Goal: Task Accomplishment & Management: Use online tool/utility

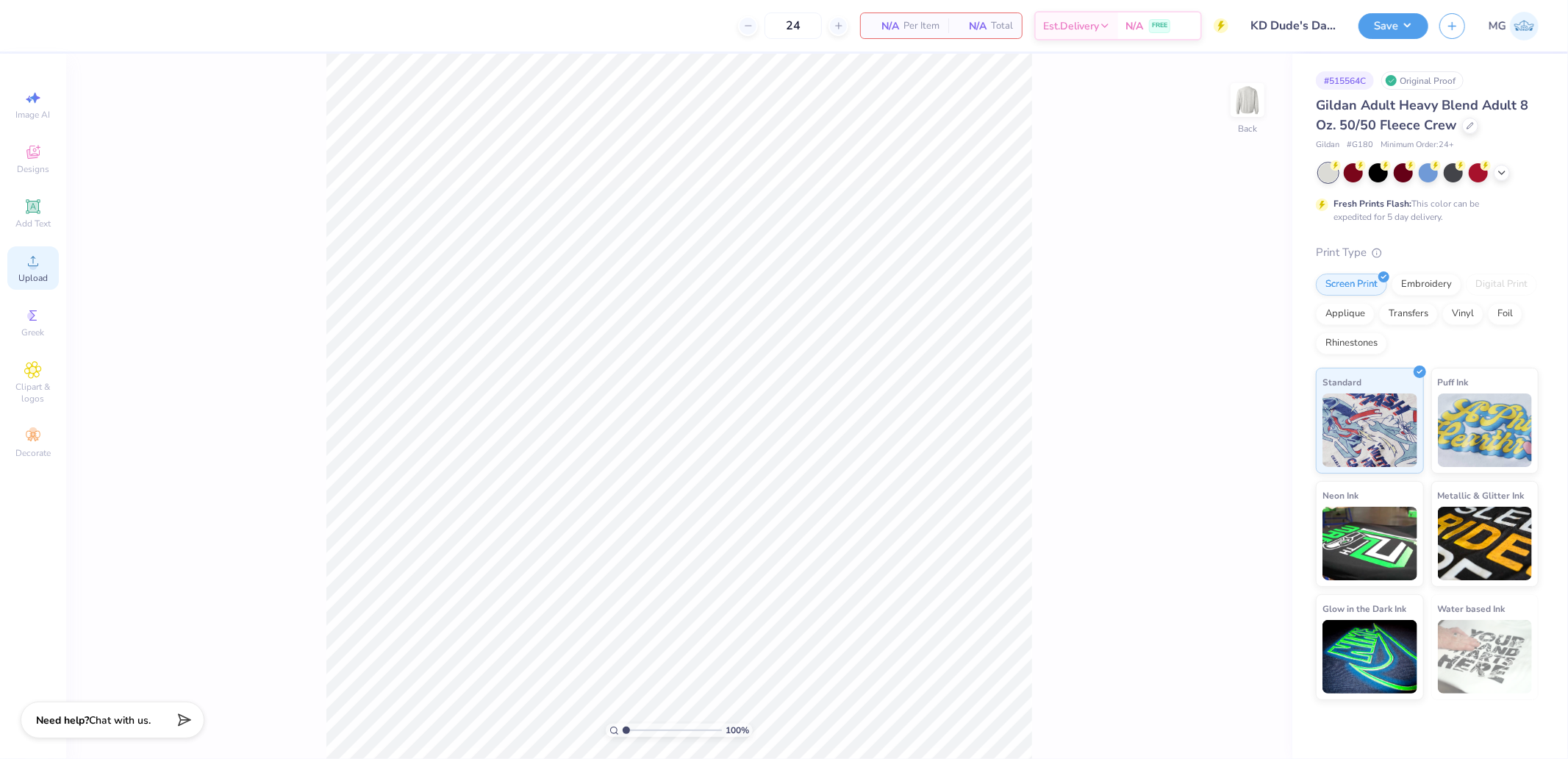
click at [53, 277] on div "Upload" at bounding box center [33, 268] width 52 height 43
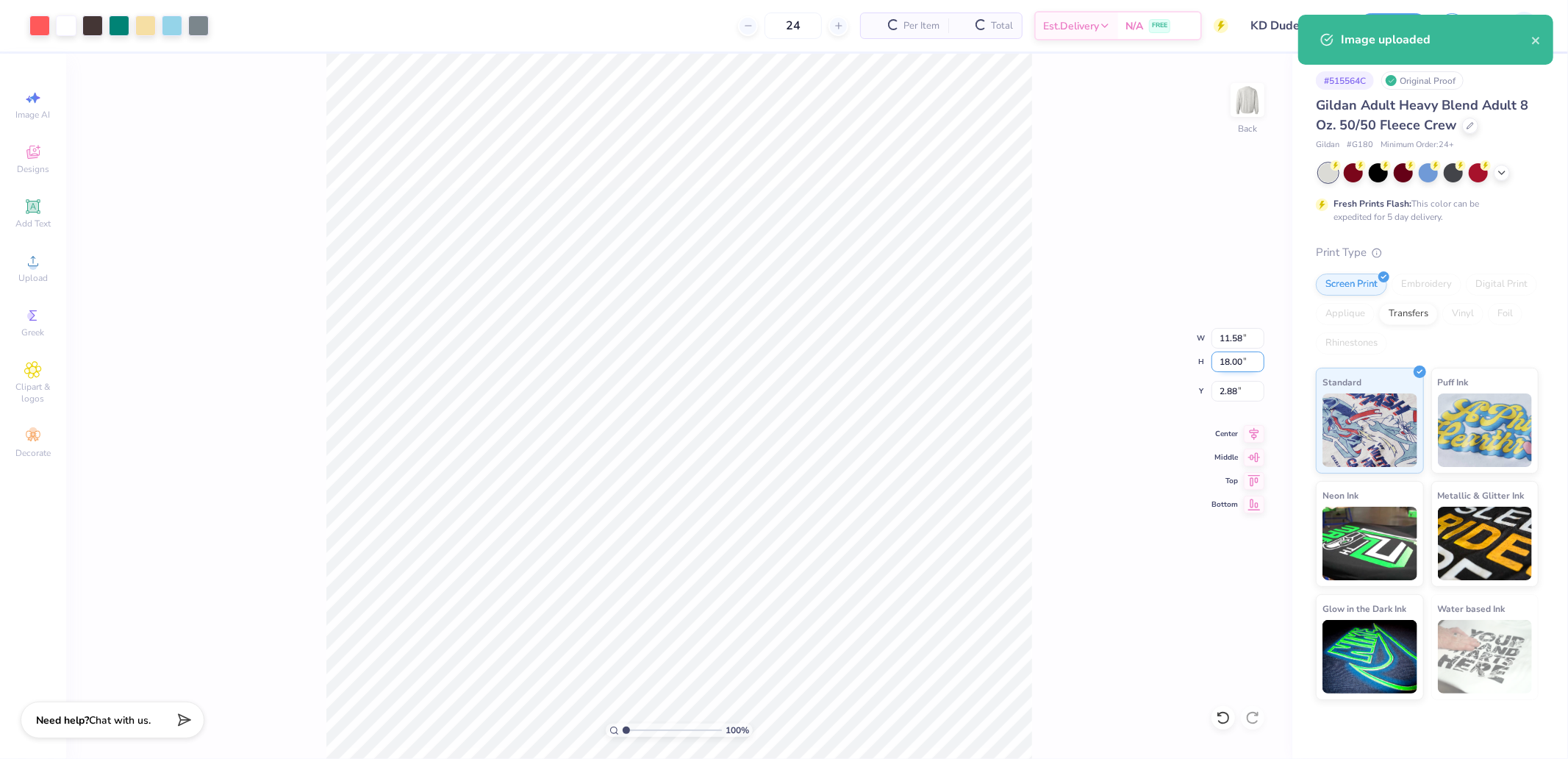
click at [1243, 361] on input "18.00" at bounding box center [1238, 362] width 53 height 21
type input "15"
type input "9.65"
type input "15.00"
click at [1245, 383] on input "4.37" at bounding box center [1238, 391] width 53 height 21
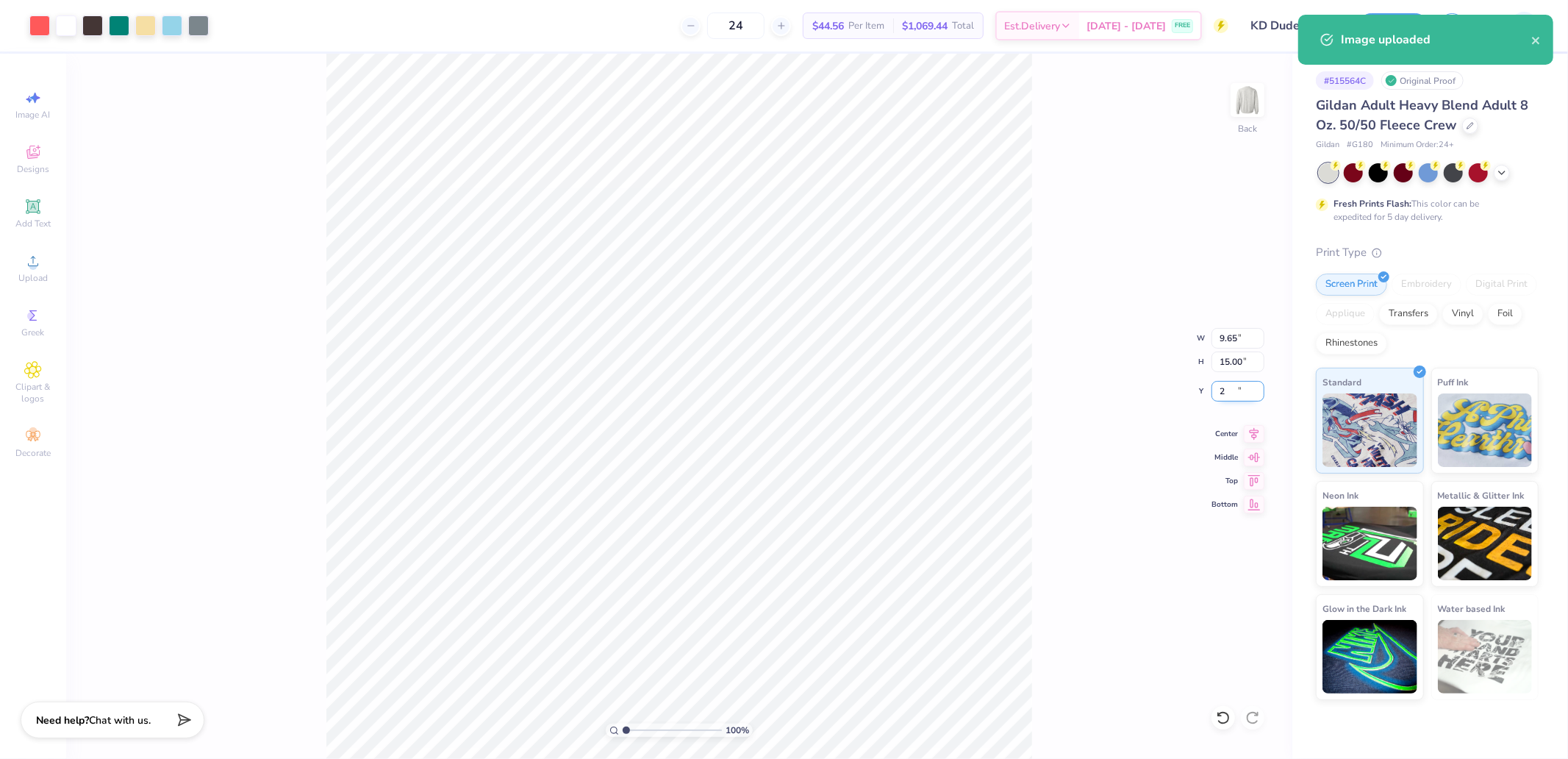
type input "2.00"
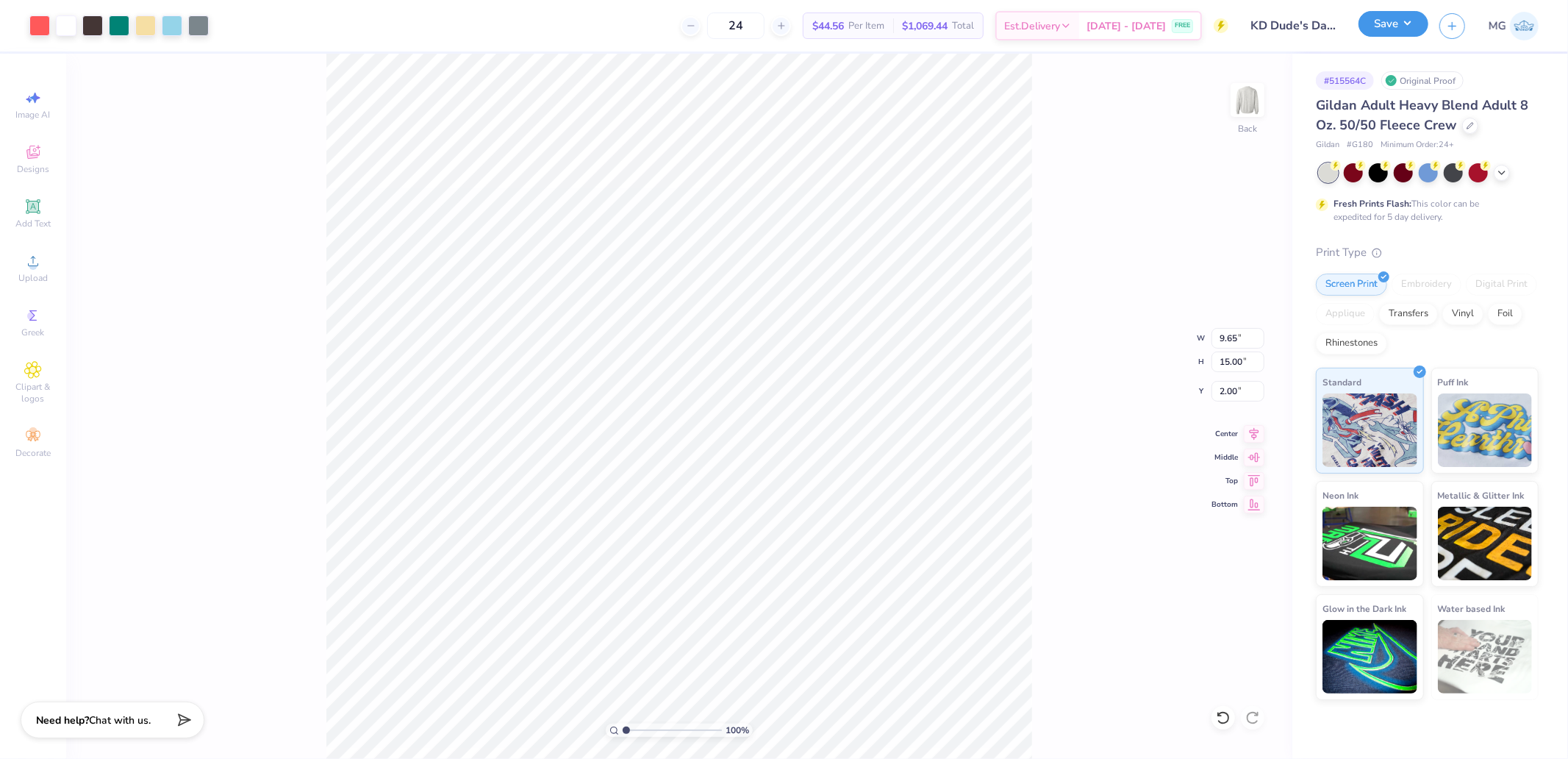
click at [1365, 25] on button "Save" at bounding box center [1393, 23] width 69 height 25
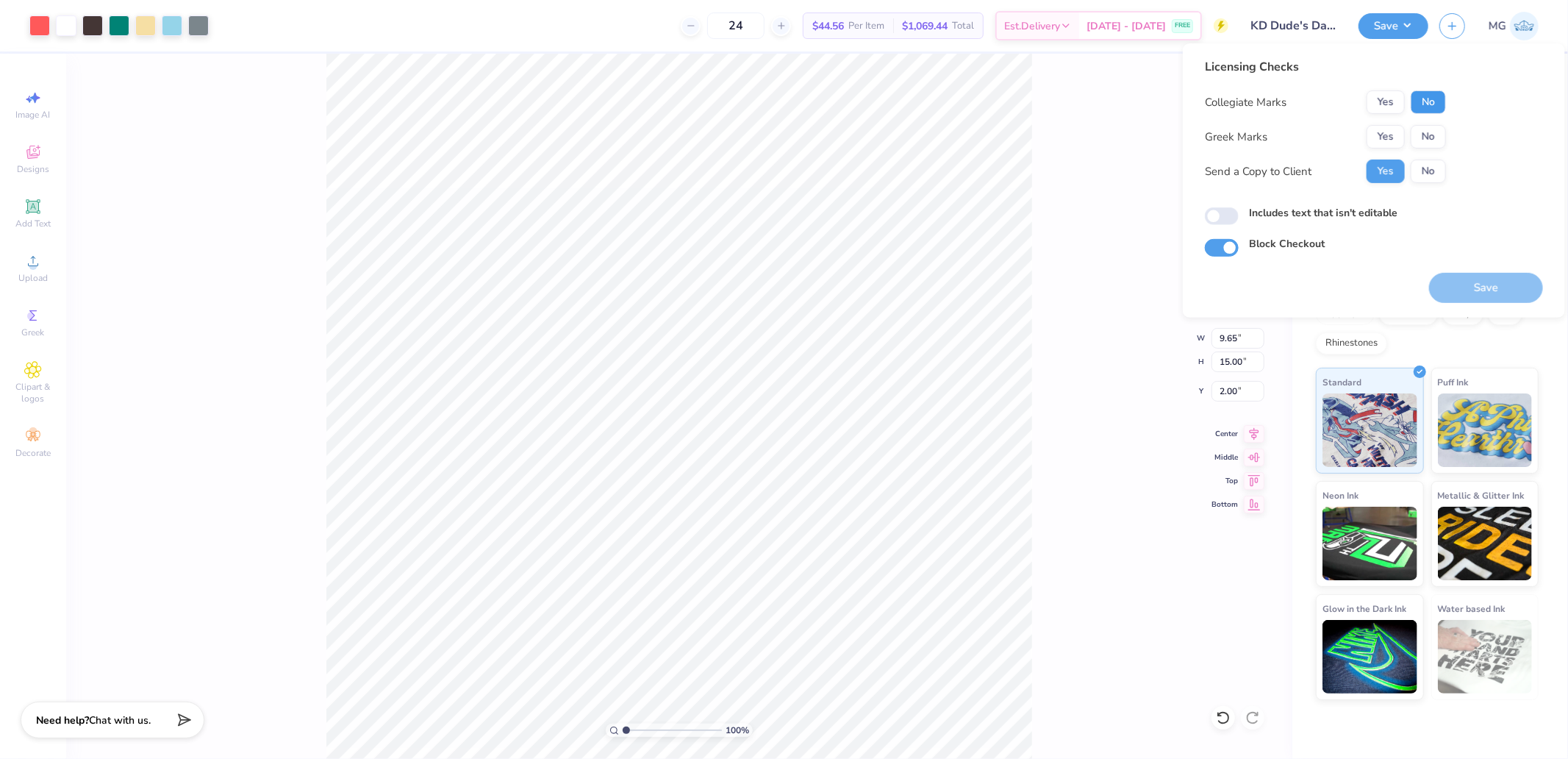
drag, startPoint x: 1425, startPoint y: 105, endPoint x: 1417, endPoint y: 114, distance: 12.0
click at [1425, 107] on button "No" at bounding box center [1428, 101] width 36 height 23
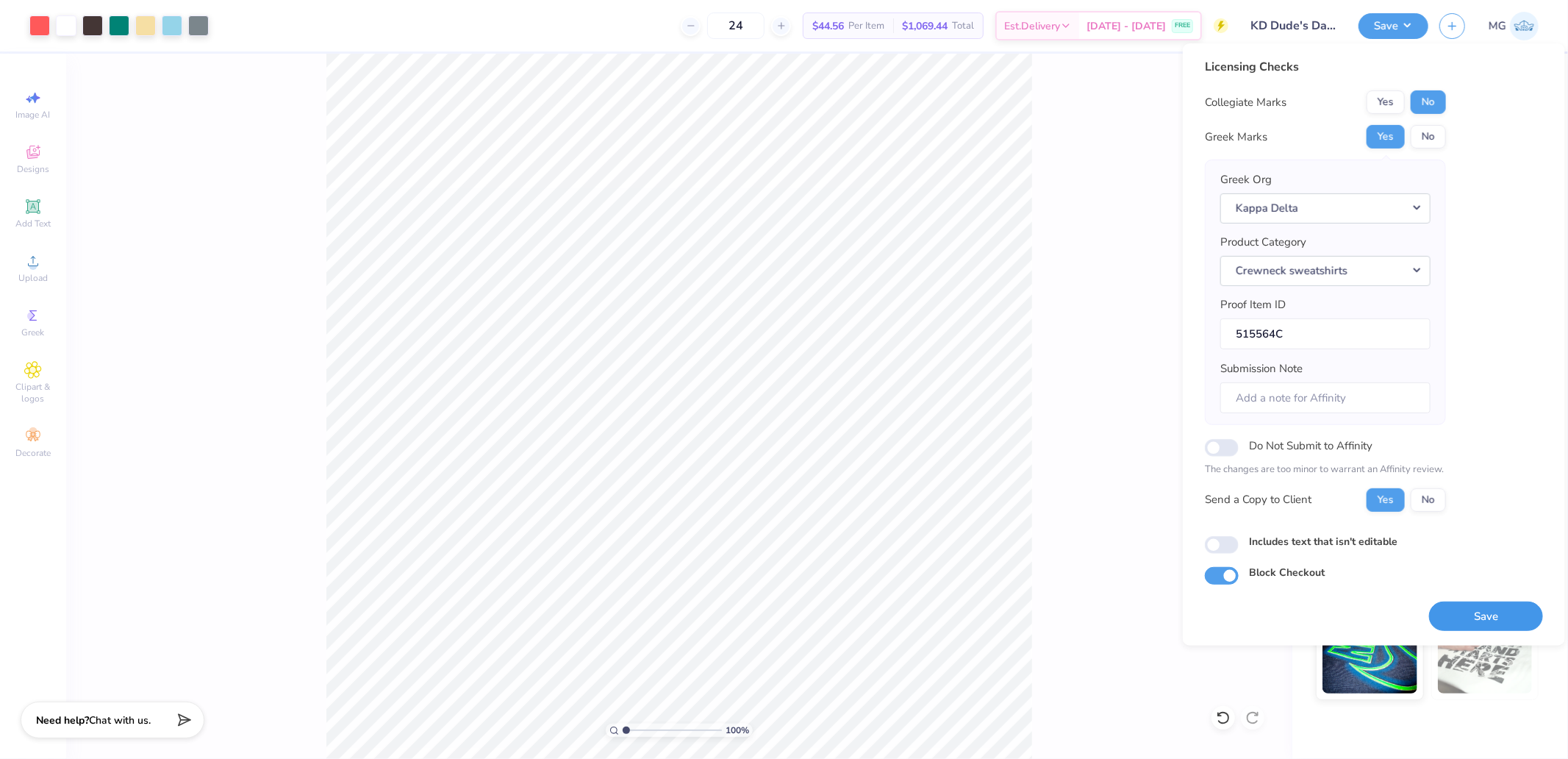
drag, startPoint x: 1494, startPoint y: 620, endPoint x: 1485, endPoint y: 629, distance: 12.7
click at [1494, 622] on button "Save" at bounding box center [1485, 615] width 113 height 30
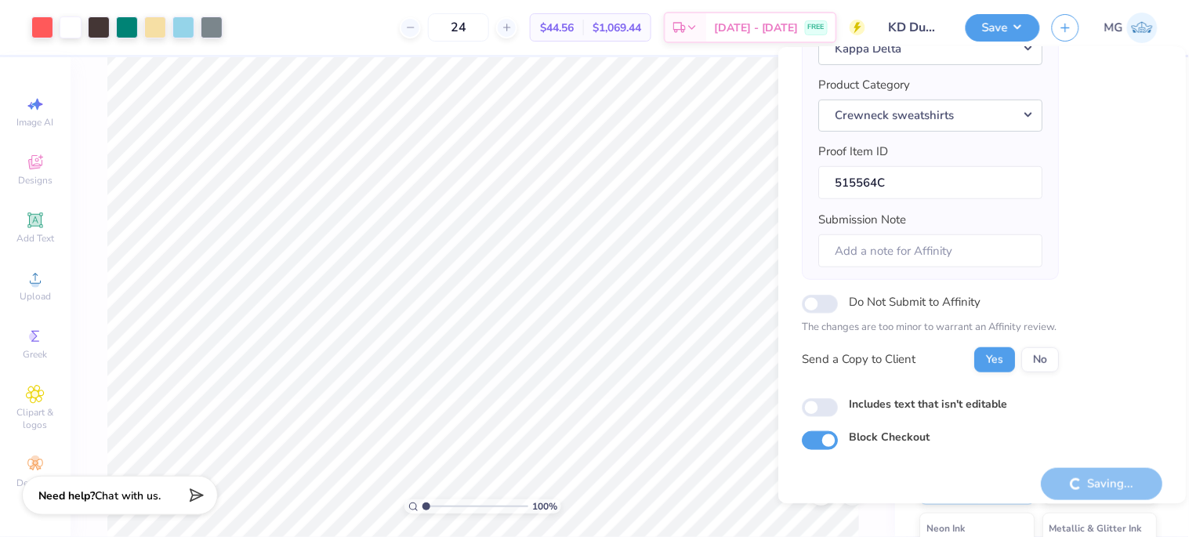
scroll to position [186, 0]
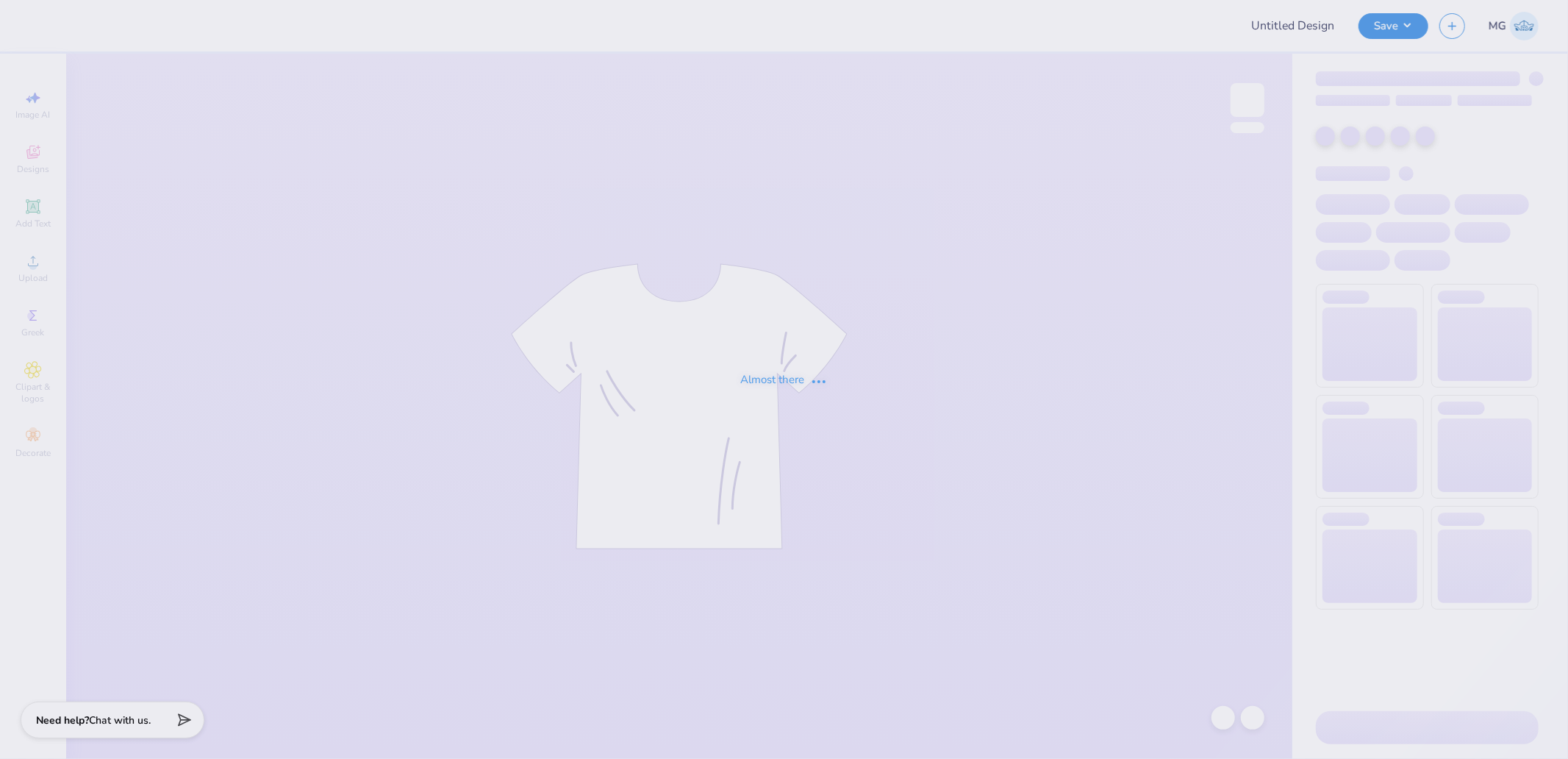
type input "UD AXID Parents Weekend Merch 2025"
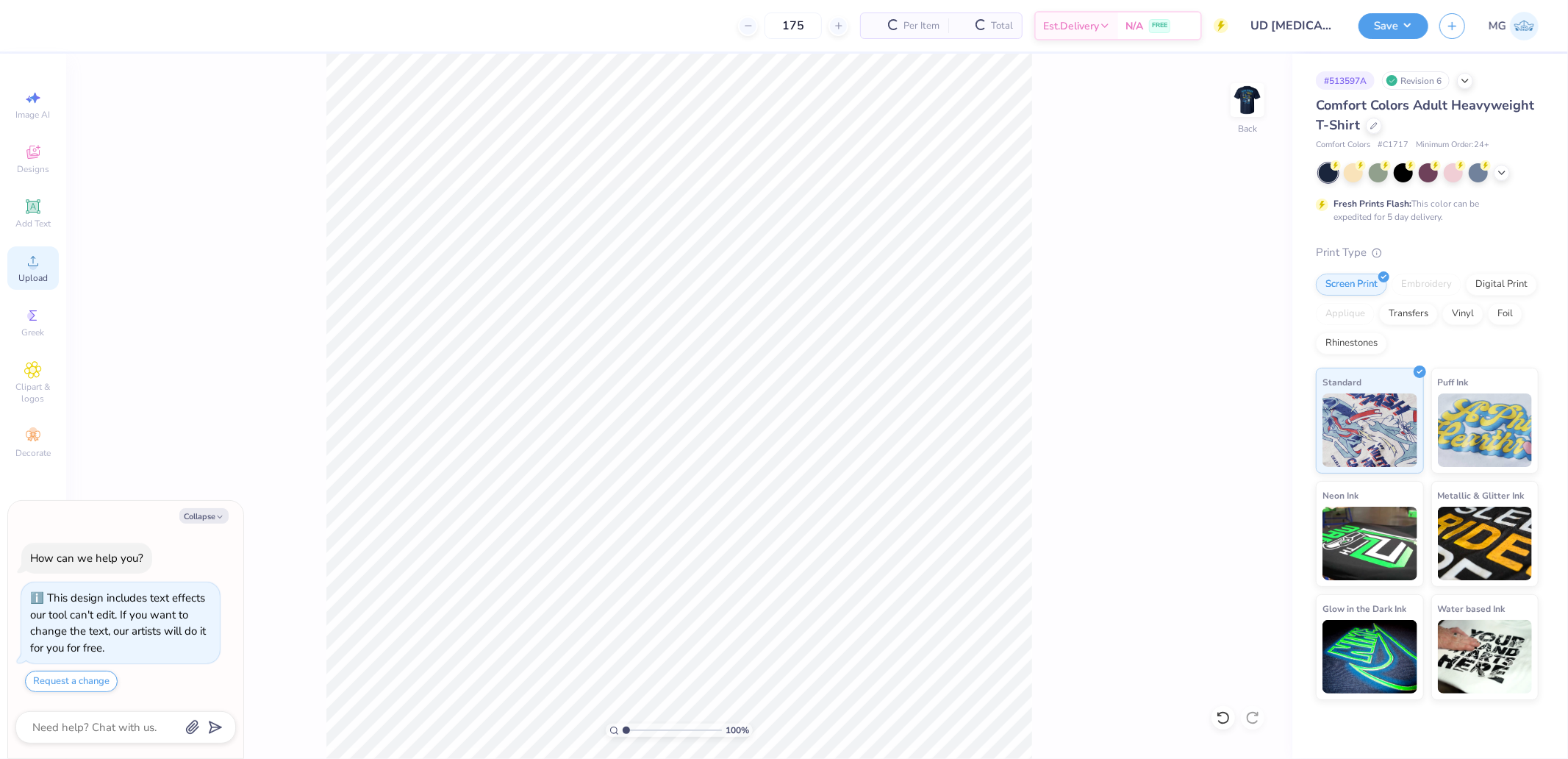
click at [31, 269] on circle at bounding box center [33, 266] width 8 height 8
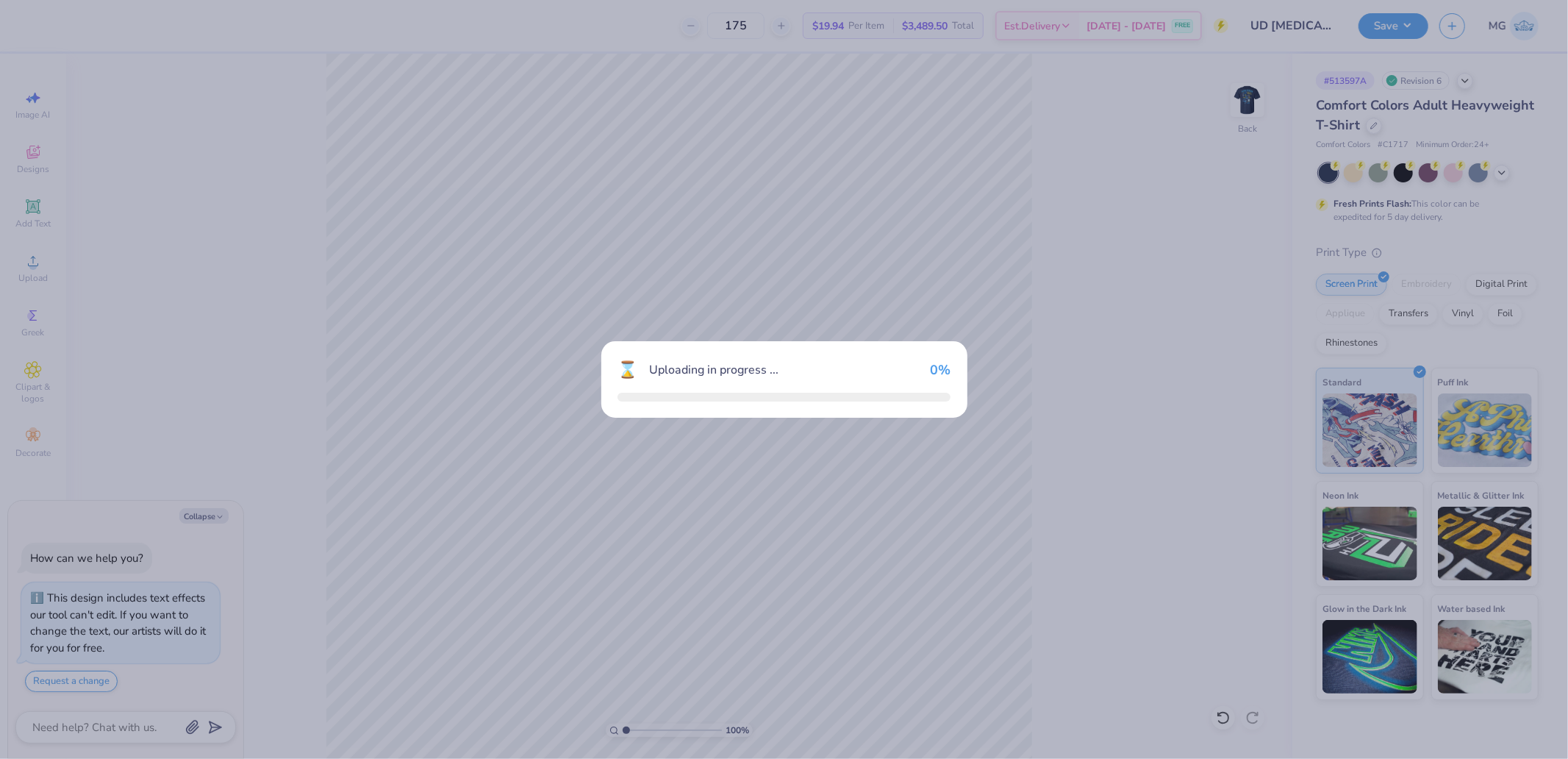
type textarea "x"
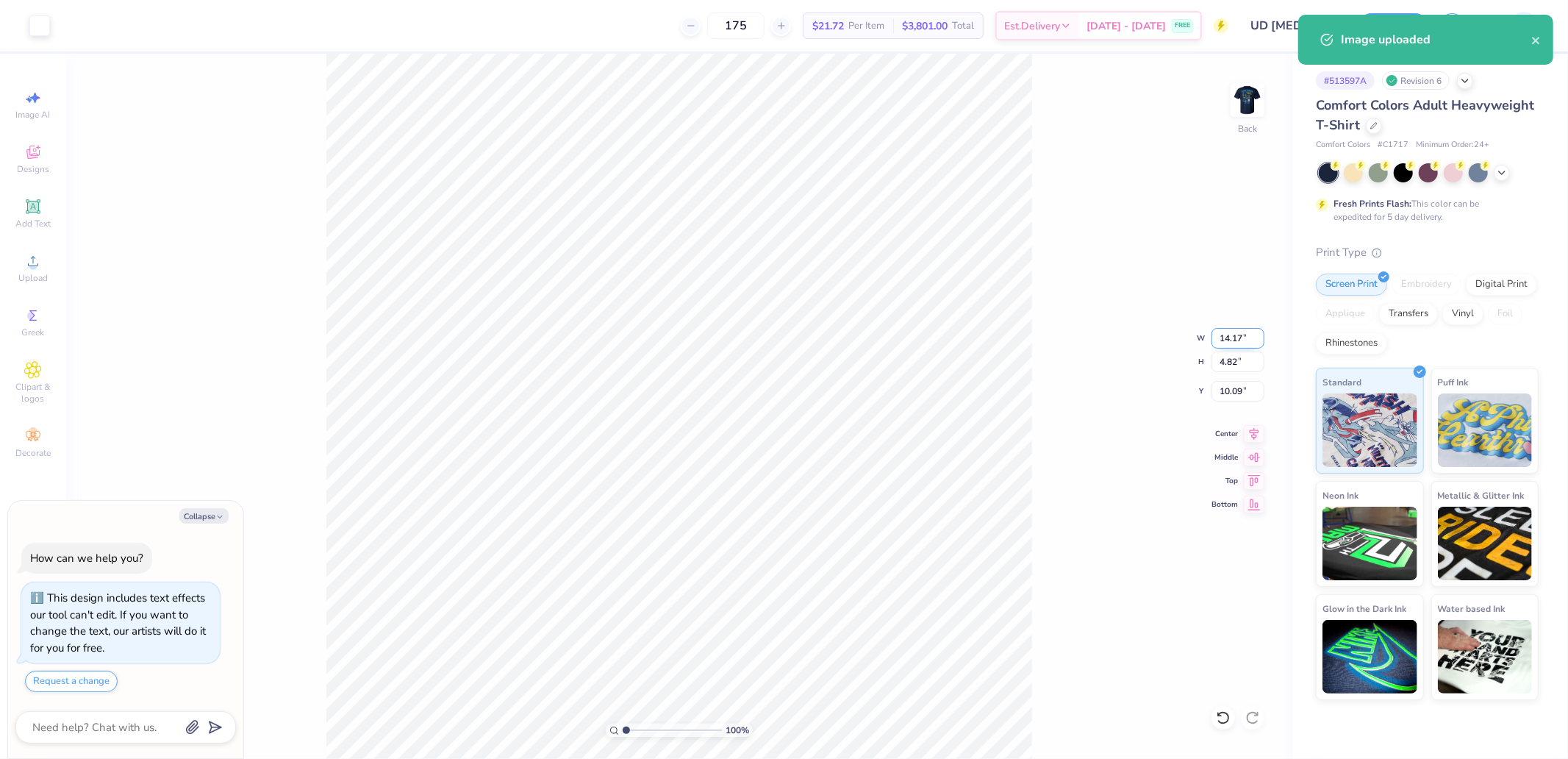
click at [1218, 335] on input "14.17" at bounding box center [1238, 339] width 53 height 21
type input "3.5"
type textarea "x"
type input "3.50"
type input "1.19"
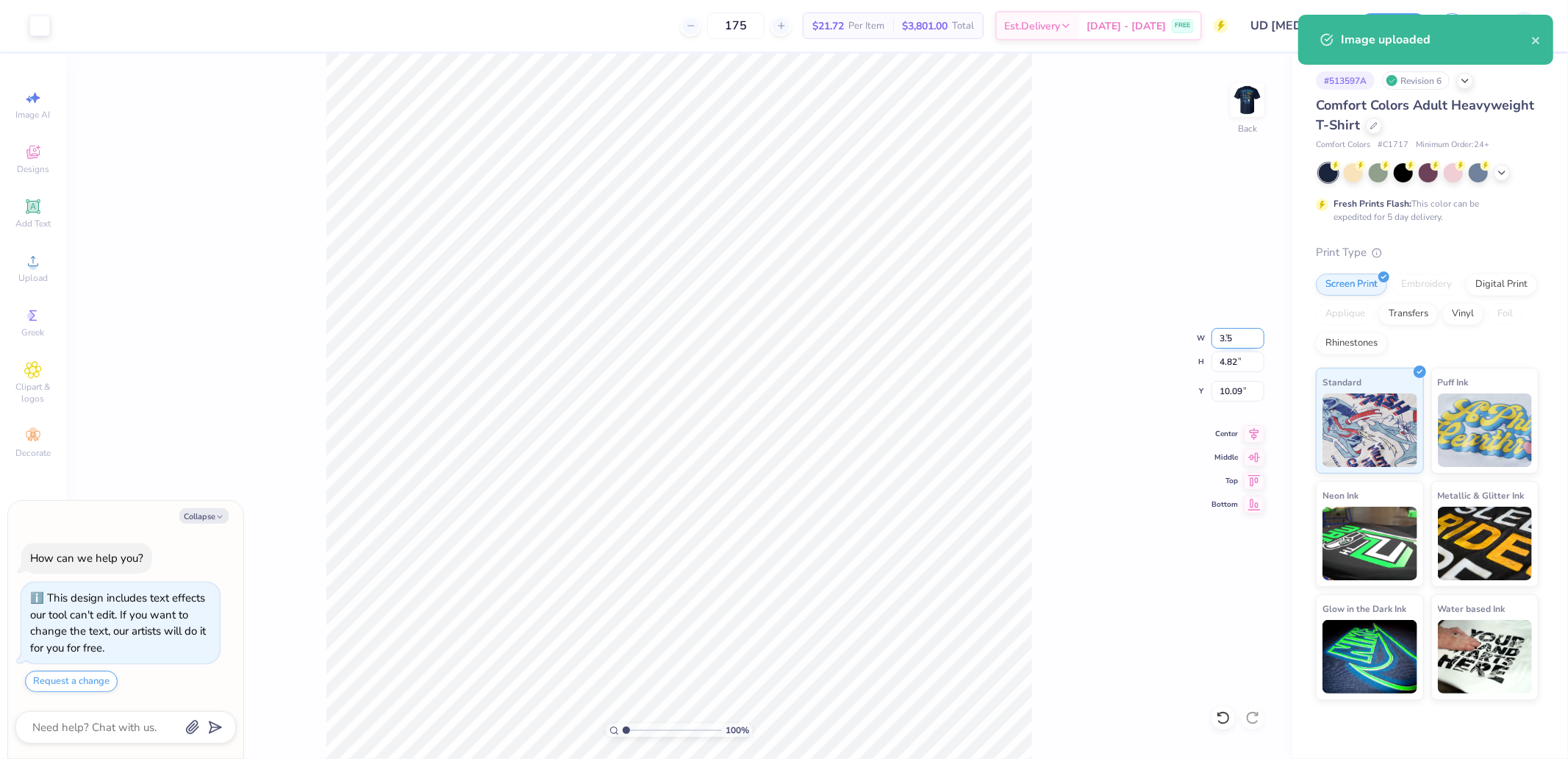
type input "11.91"
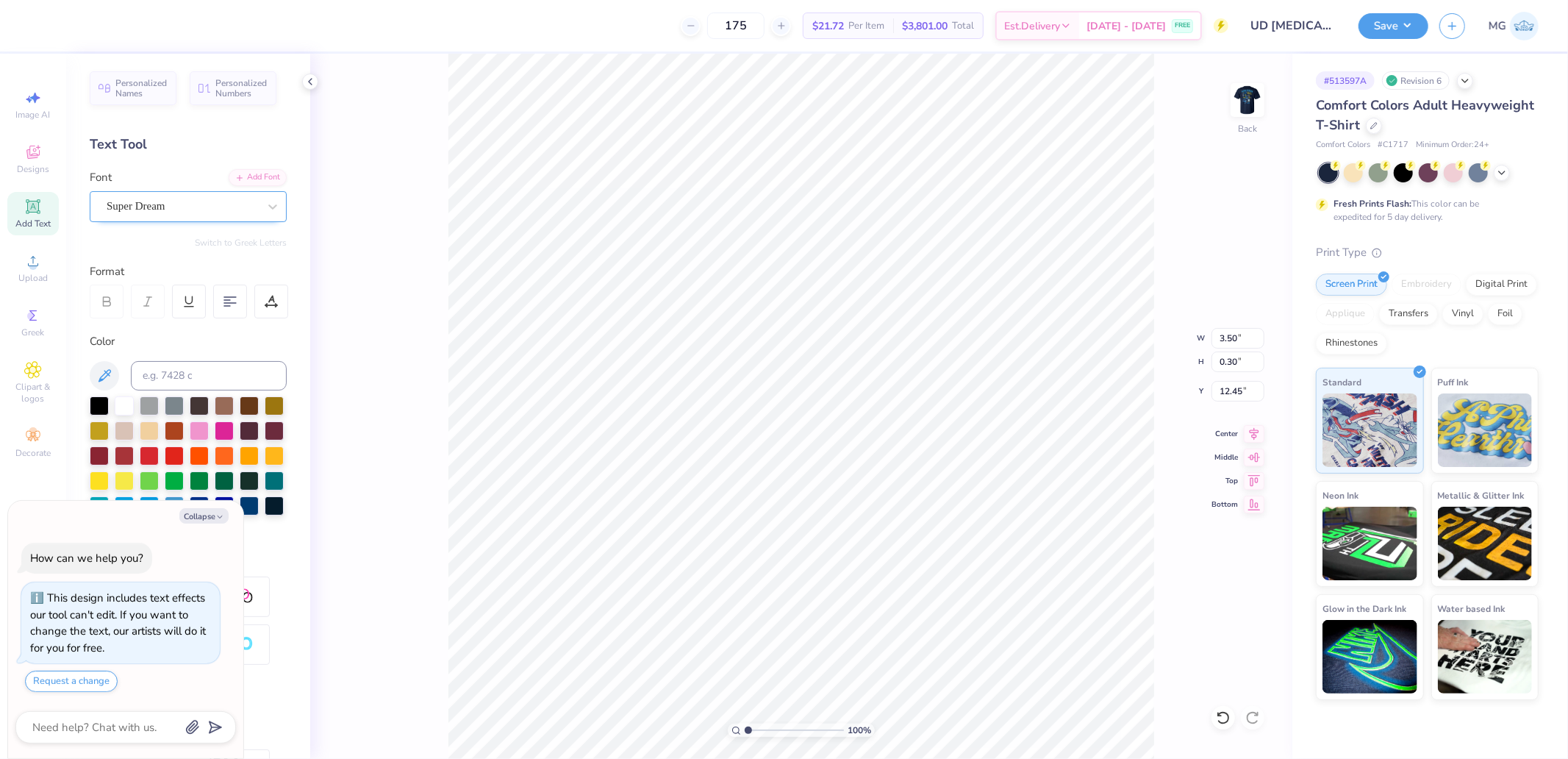
click at [209, 195] on div "Super Dream" at bounding box center [182, 206] width 155 height 23
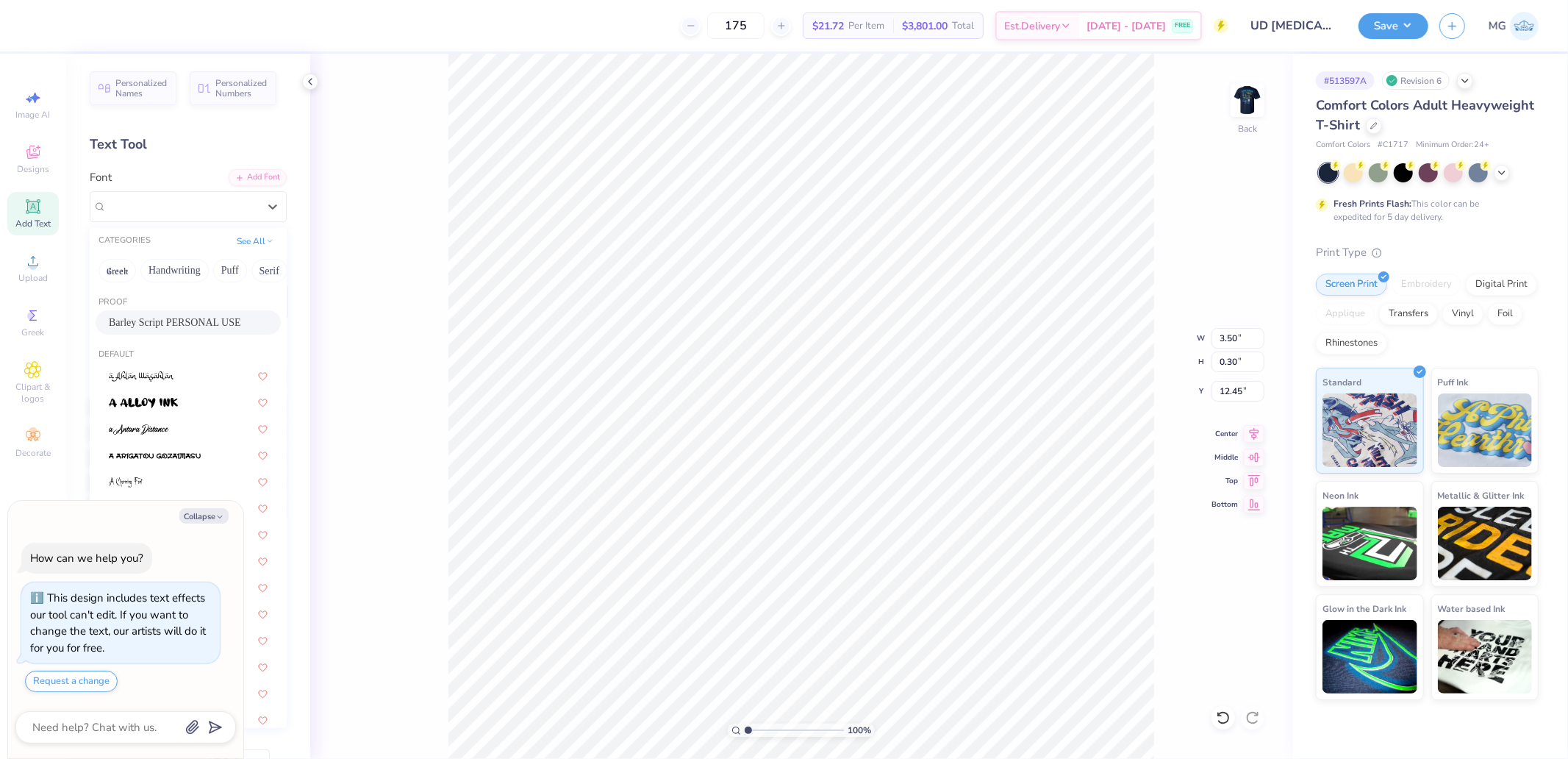
click at [172, 311] on div "Barley Script PERSONAL USE" at bounding box center [188, 323] width 186 height 24
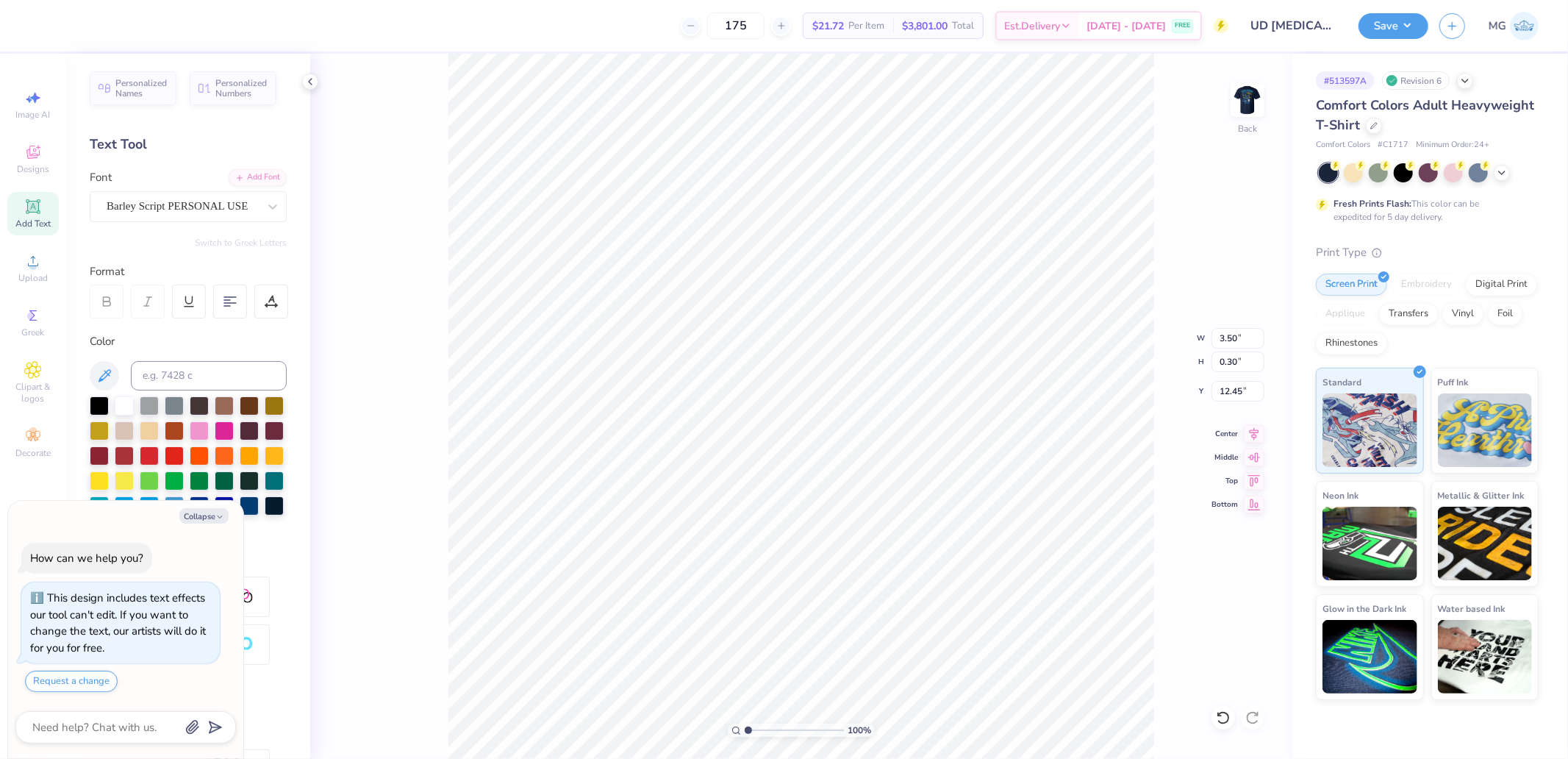
type textarea "x"
type input "2.90"
type input "0.37"
type input "12.44"
type textarea "x"
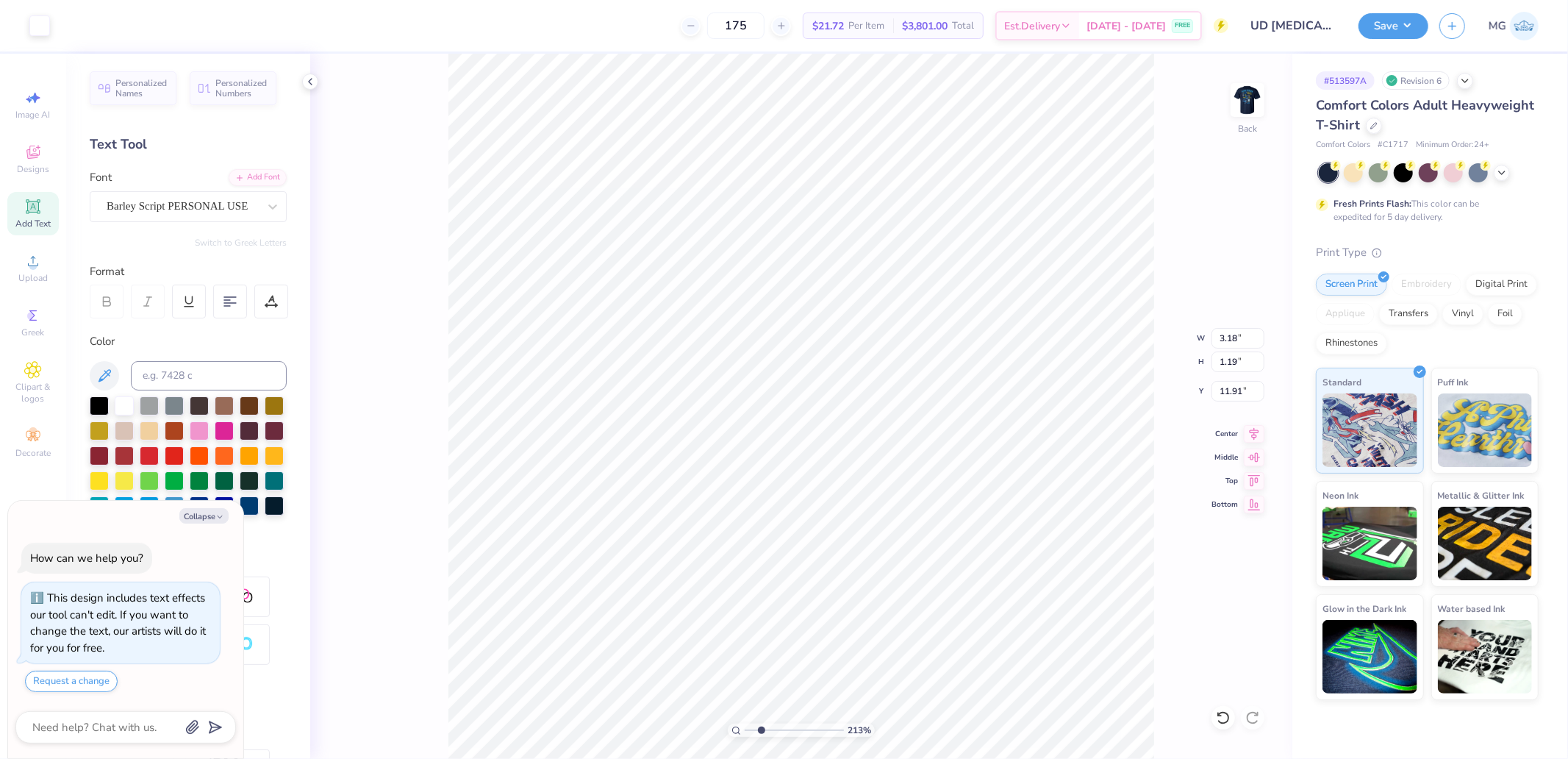
type input "2.3"
click at [761, 729] on input "range" at bounding box center [794, 730] width 99 height 13
click at [1253, 438] on icon at bounding box center [1254, 432] width 21 height 18
click at [1252, 432] on icon at bounding box center [1254, 432] width 21 height 18
click at [1256, 433] on icon at bounding box center [1254, 432] width 9 height 12
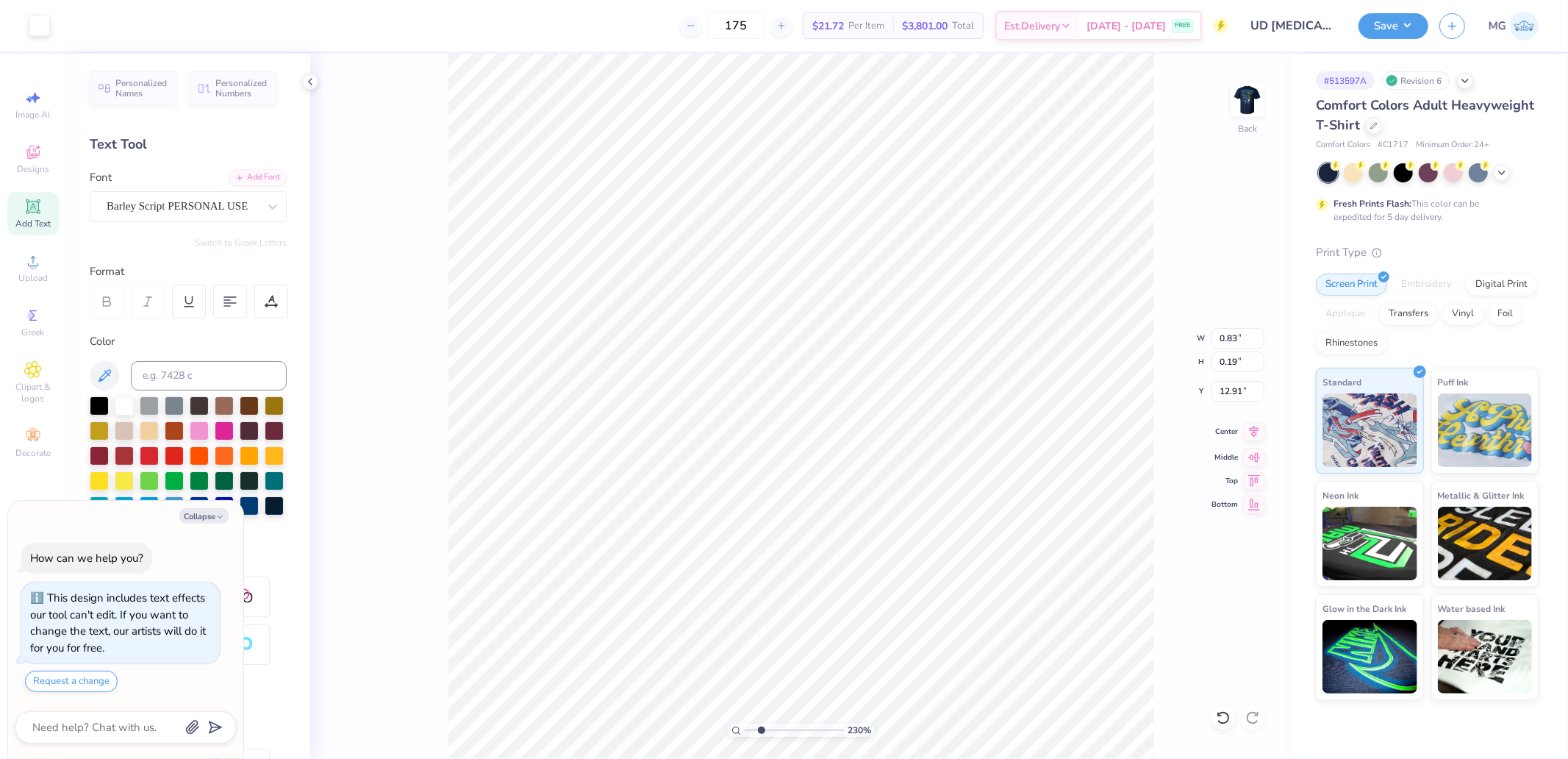
type textarea "x"
type input "2.90"
type input "0.37"
type input "12.44"
type textarea "x"
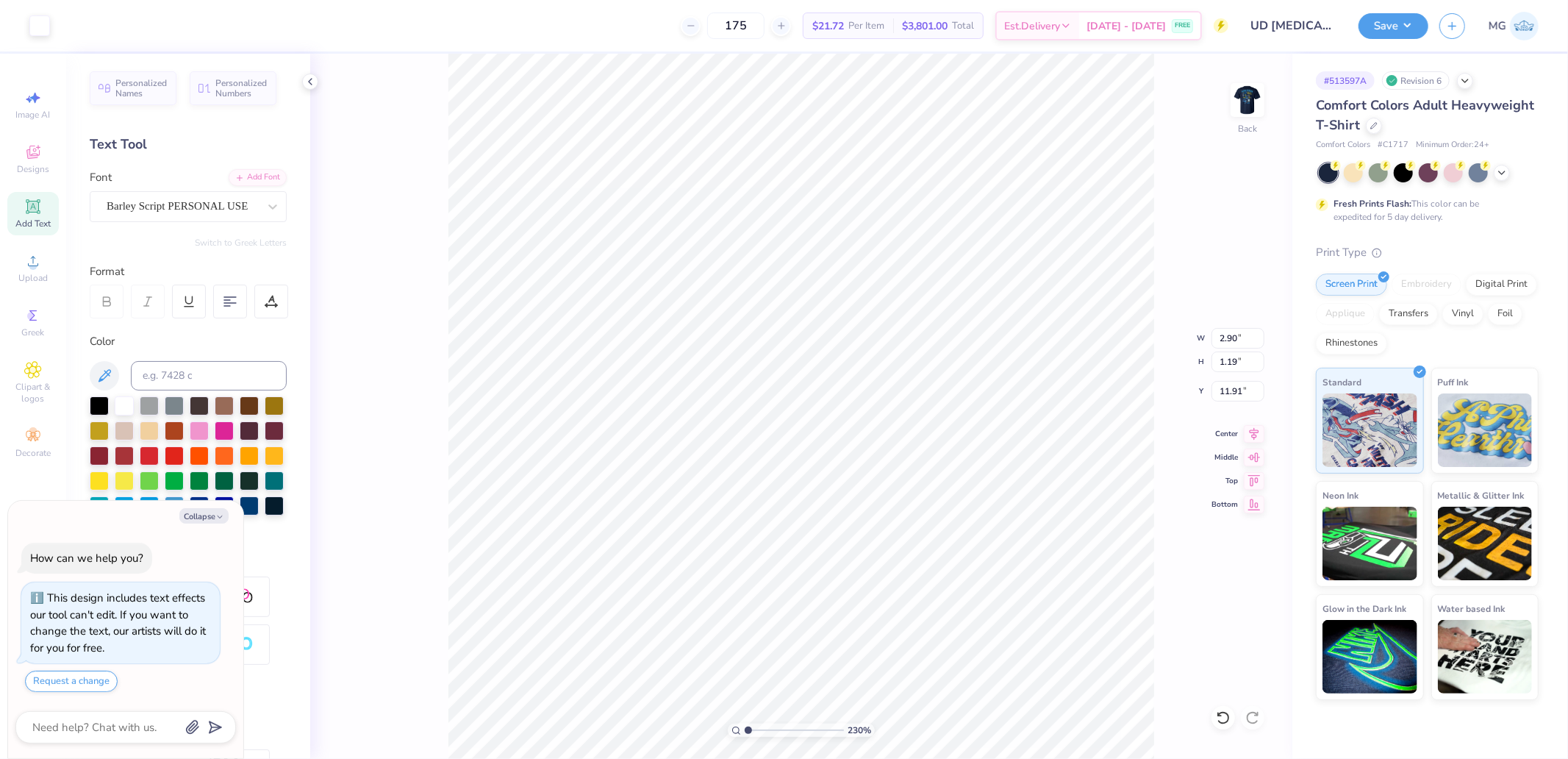
drag, startPoint x: 760, startPoint y: 730, endPoint x: 563, endPoint y: 731, distance: 197.0
type input "1"
click at [745, 731] on input "range" at bounding box center [794, 730] width 99 height 13
type textarea "x"
type input "3.00"
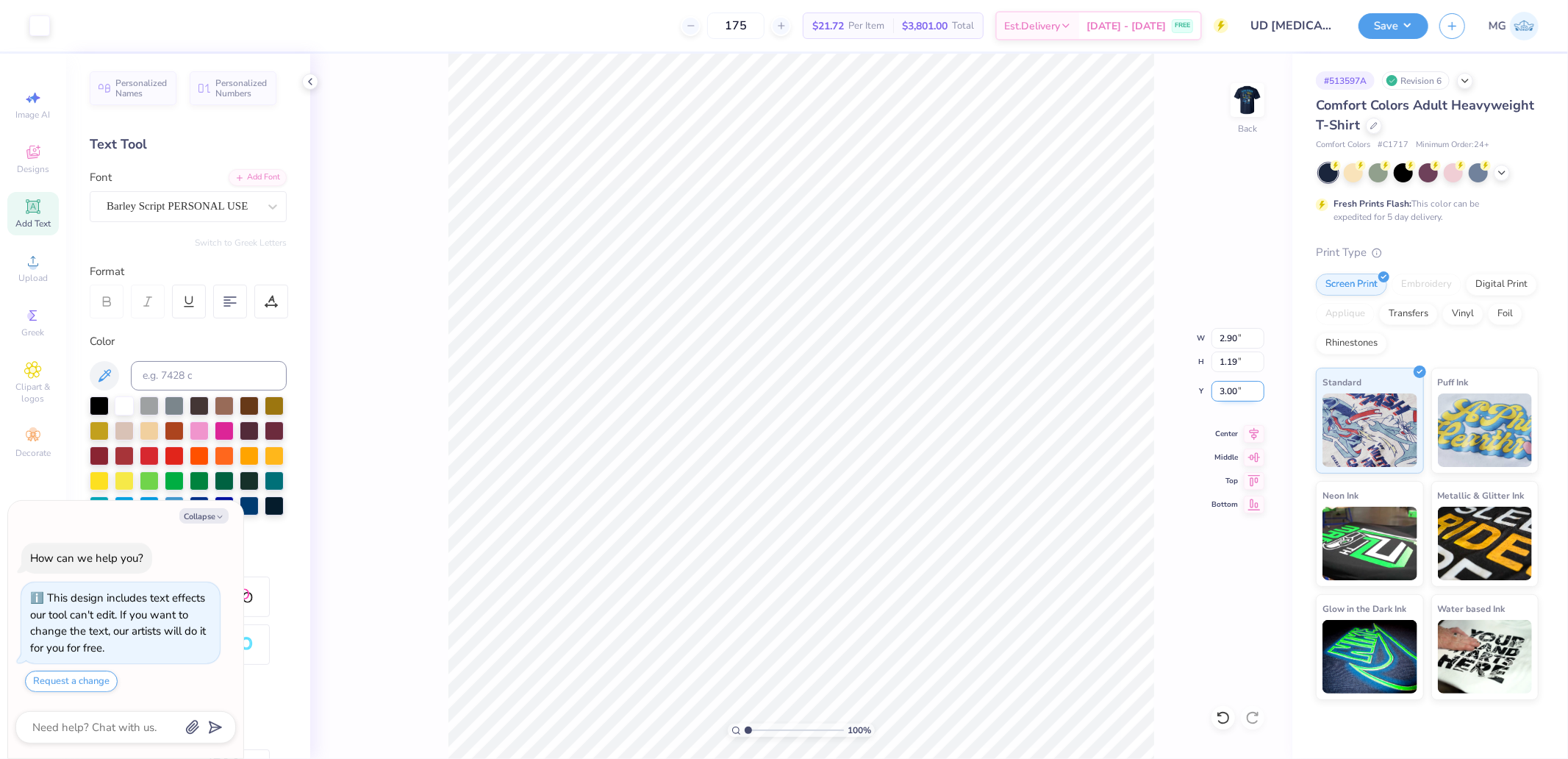
click at [1237, 391] on input "3.00" at bounding box center [1238, 391] width 53 height 21
type textarea "x"
click at [1221, 336] on input "2.90" at bounding box center [1238, 339] width 53 height 21
type input "3.5"
type textarea "x"
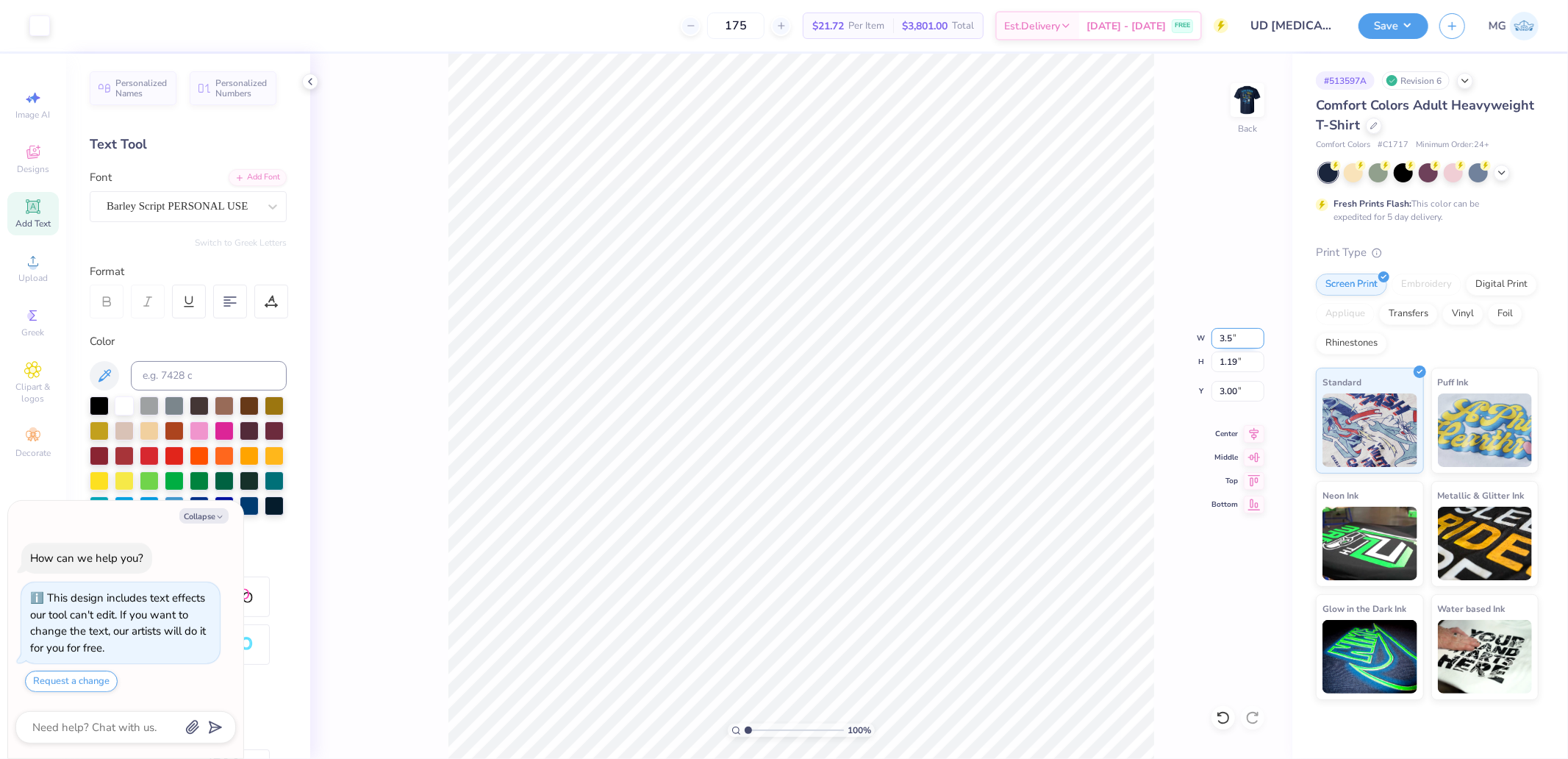
type input "3.50"
type input "1.44"
click at [1238, 391] on input "2.88" at bounding box center [1238, 391] width 53 height 21
type input "3"
type textarea "x"
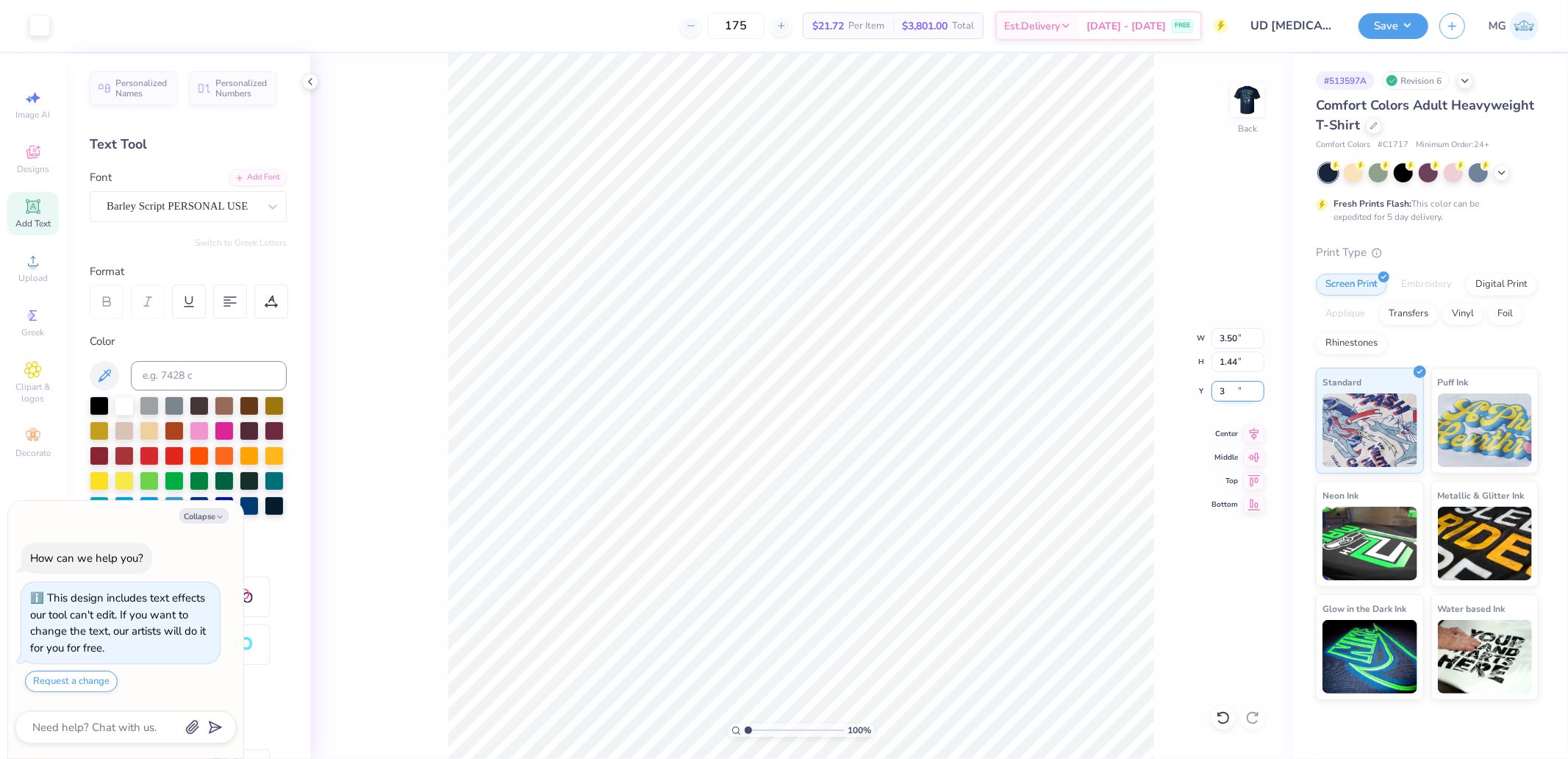
type input "3.00"
click at [1245, 94] on img at bounding box center [1247, 99] width 59 height 59
click at [1248, 119] on div "Front" at bounding box center [1247, 110] width 34 height 53
type textarea "x"
drag, startPoint x: 748, startPoint y: 729, endPoint x: 795, endPoint y: 726, distance: 47.1
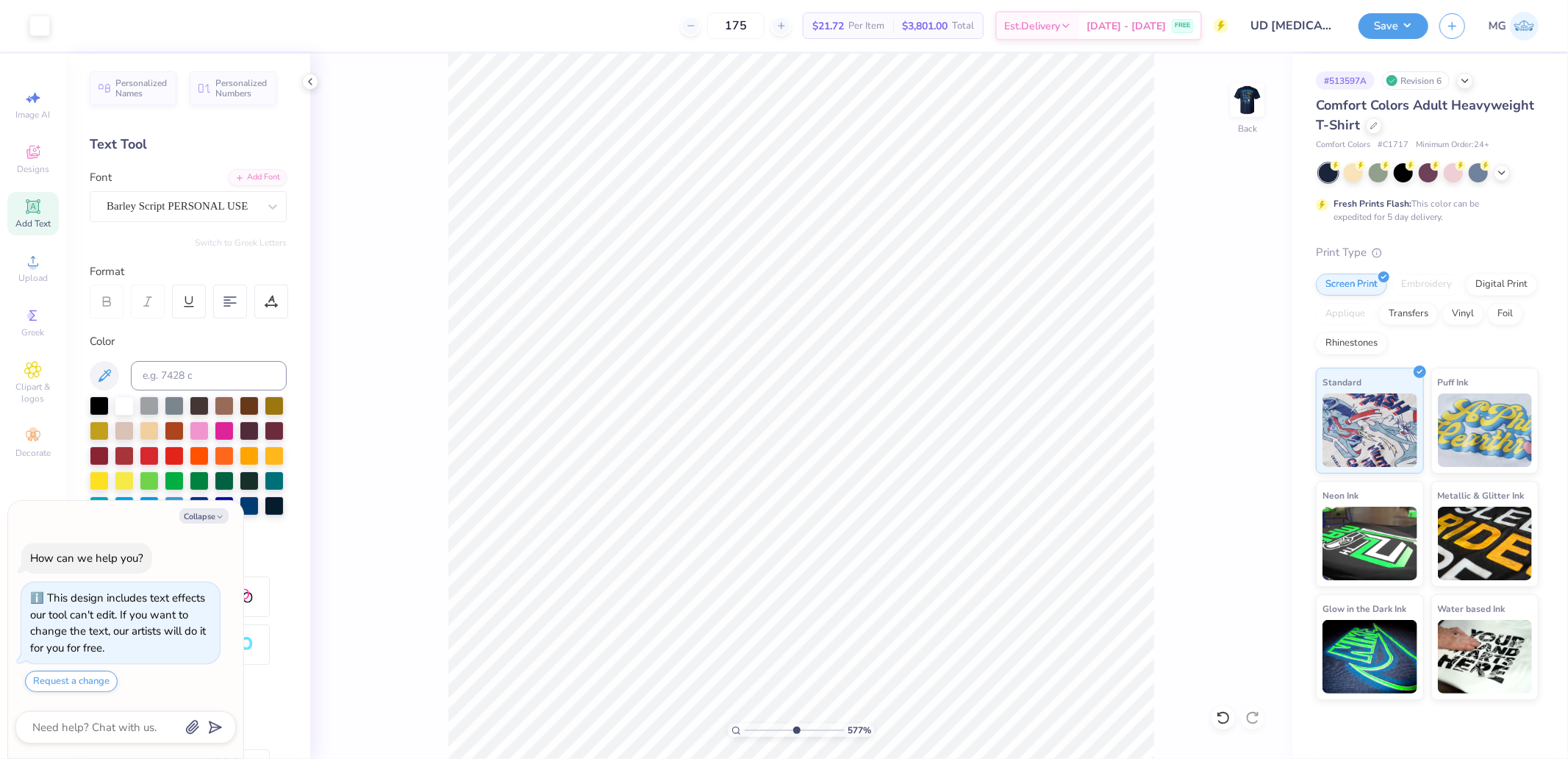
click at [795, 726] on input "range" at bounding box center [794, 730] width 99 height 13
drag, startPoint x: 793, startPoint y: 725, endPoint x: 729, endPoint y: 718, distance: 64.4
type input "1"
click at [745, 723] on input "range" at bounding box center [794, 730] width 99 height 13
type textarea "x"
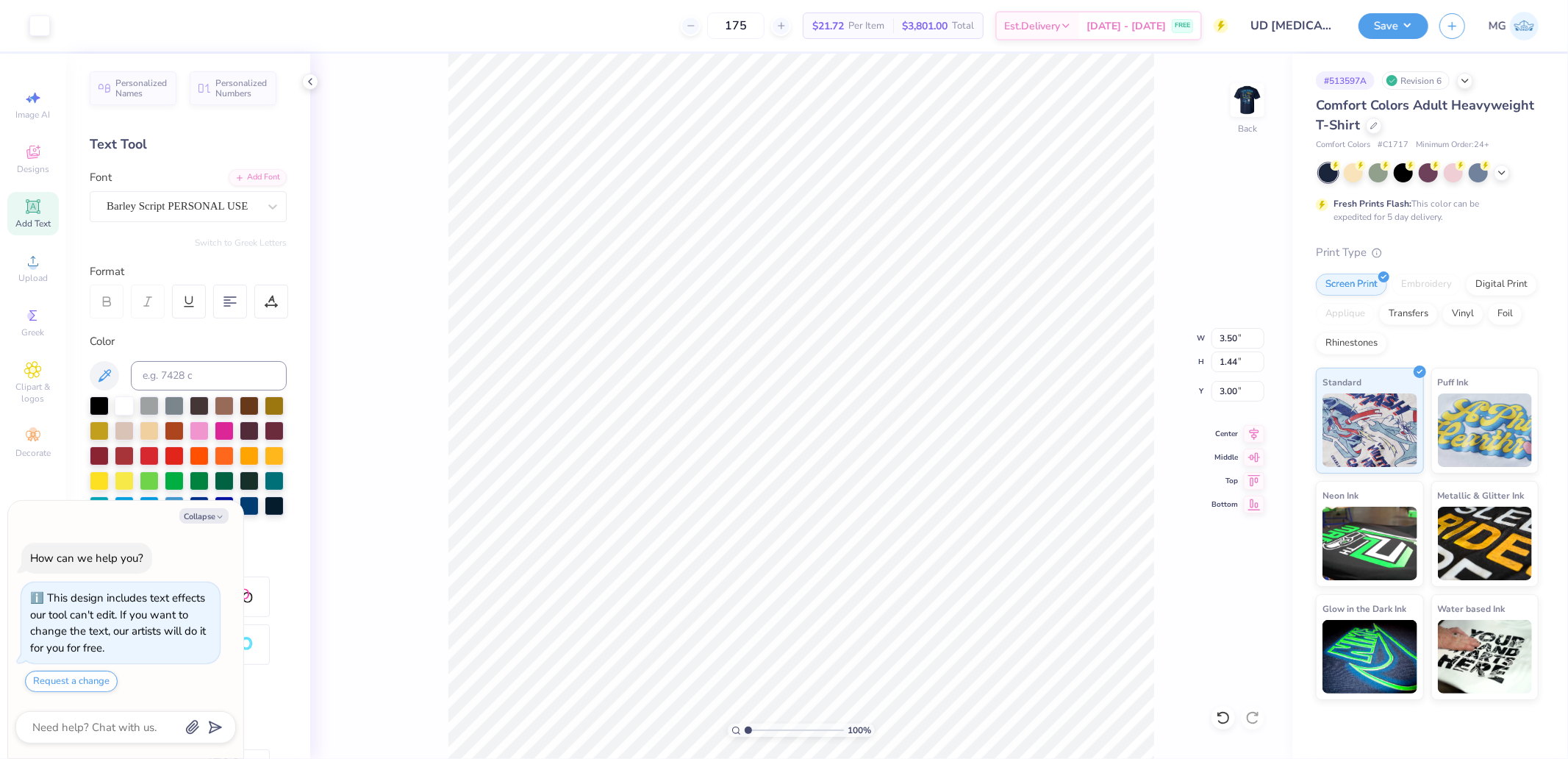
type input "7.16"
drag, startPoint x: 746, startPoint y: 730, endPoint x: 774, endPoint y: 724, distance: 28.6
type input "3.62"
click at [774, 728] on input "range" at bounding box center [794, 730] width 99 height 13
type textarea "x"
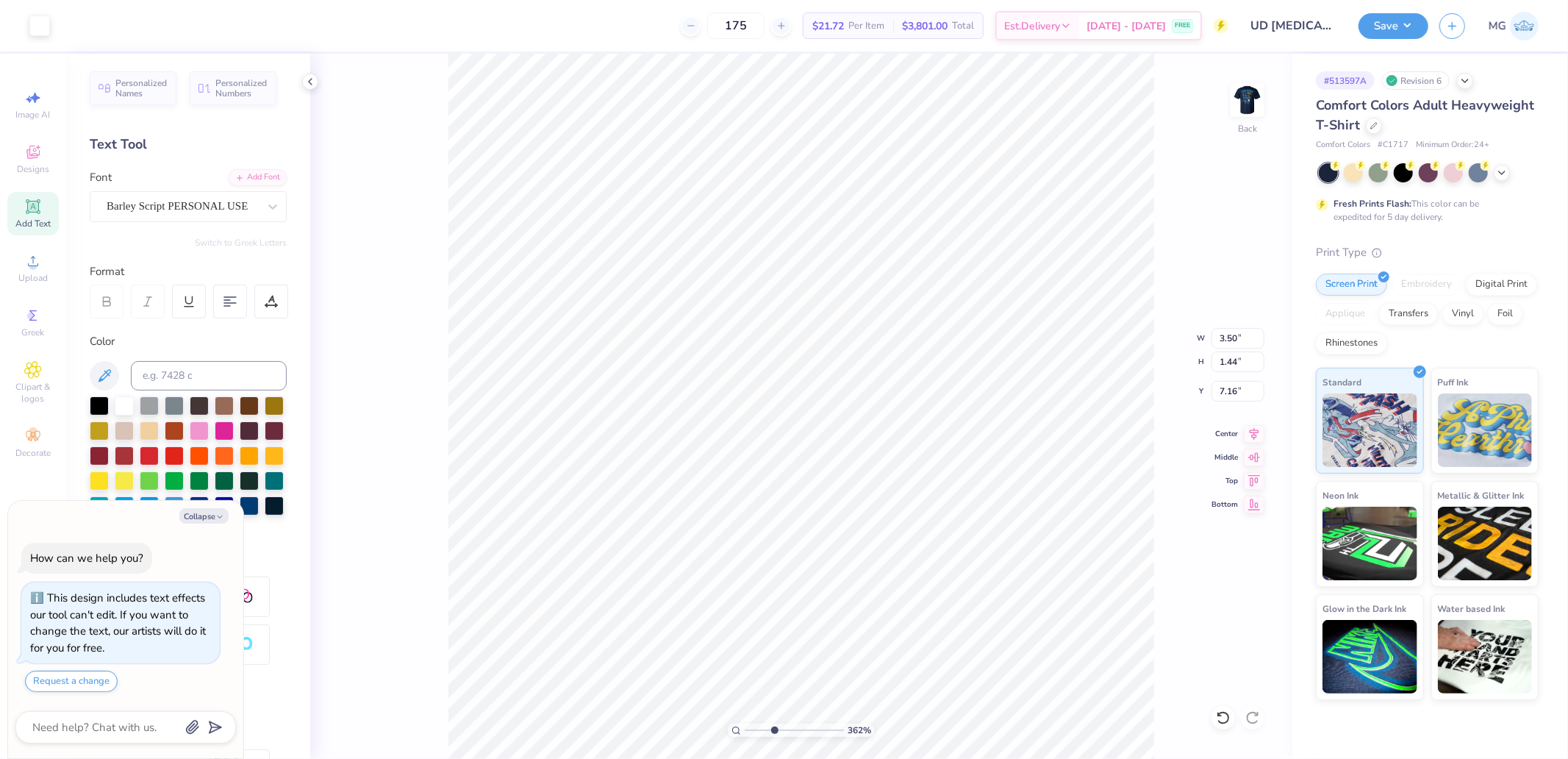
type input "1"
type textarea "x"
type input "1"
drag, startPoint x: 750, startPoint y: 729, endPoint x: 725, endPoint y: 732, distance: 25.2
click at [745, 732] on input "range" at bounding box center [794, 730] width 99 height 13
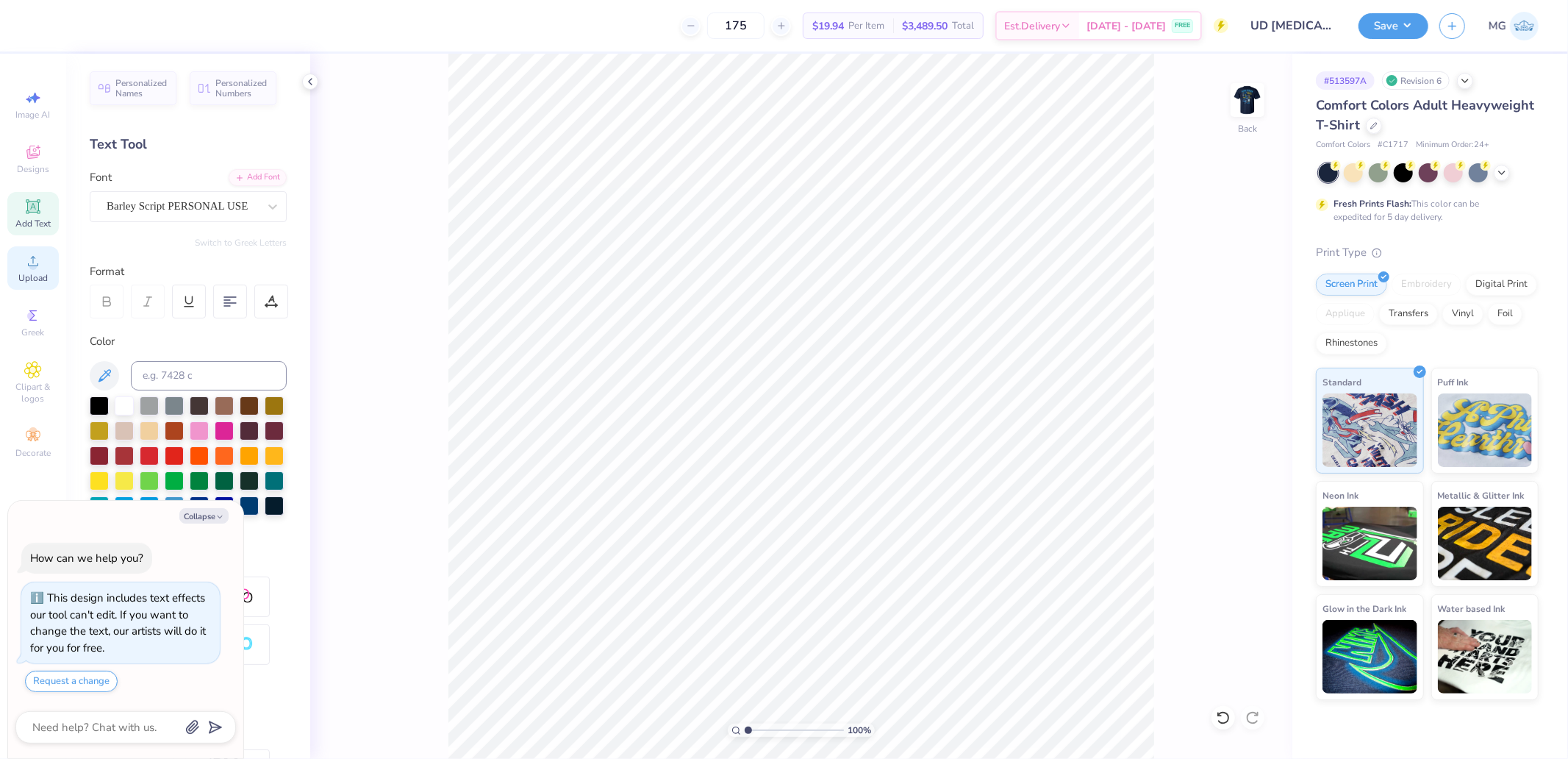
click at [39, 254] on icon at bounding box center [33, 261] width 18 height 18
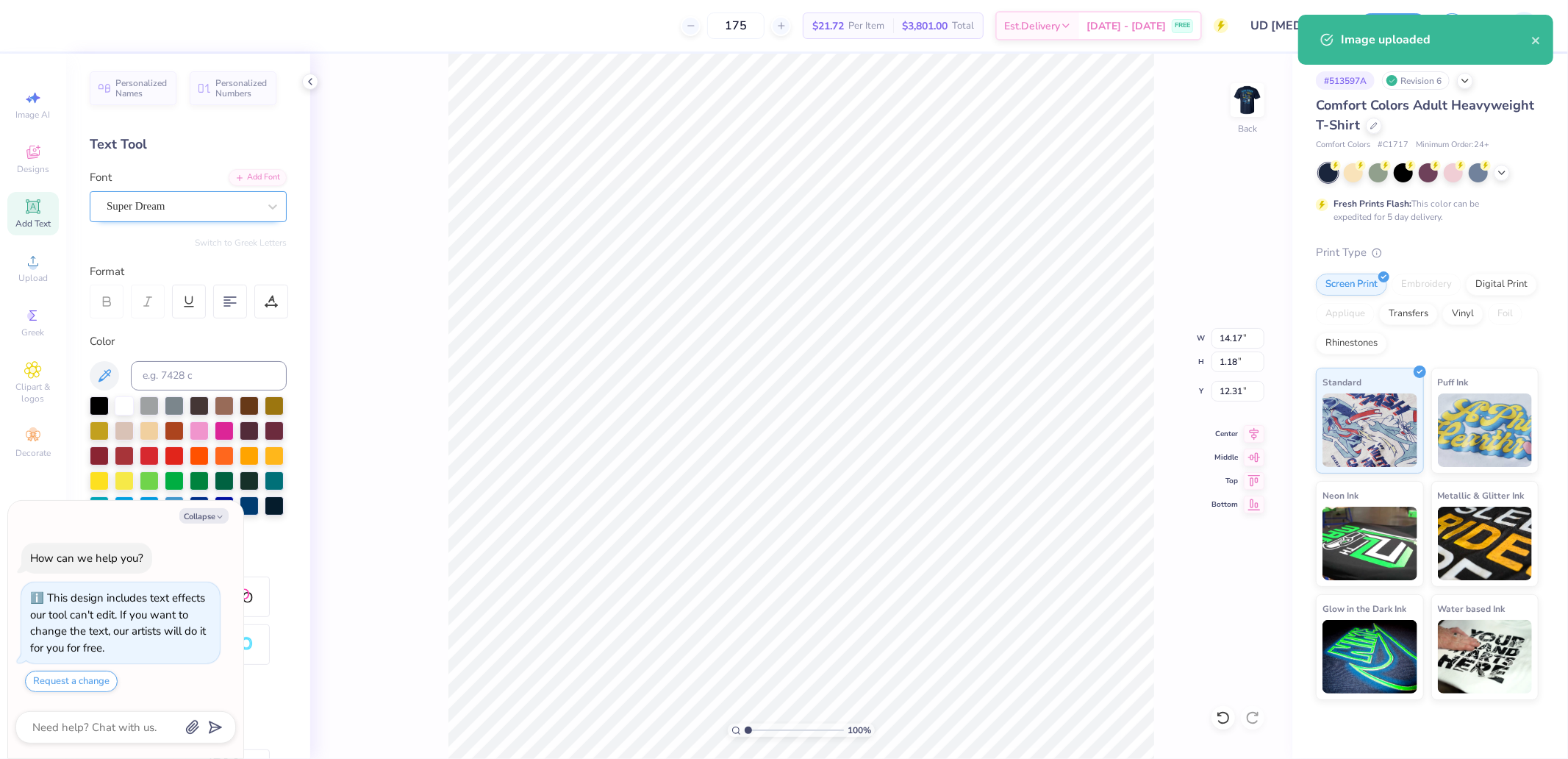
click at [177, 196] on div at bounding box center [182, 205] width 151 height 20
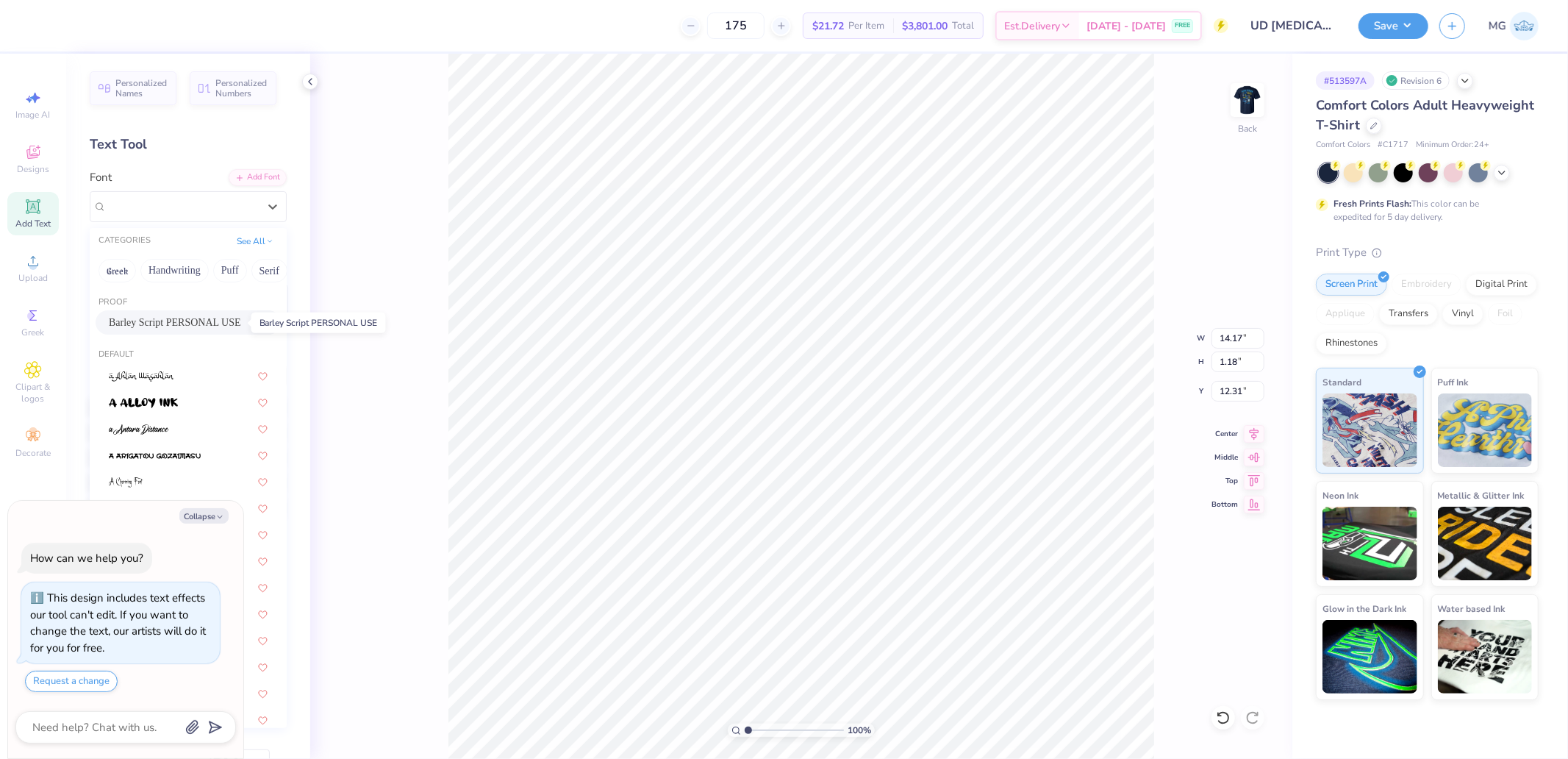
click at [166, 326] on span "Barley Script PERSONAL USE" at bounding box center [174, 322] width 132 height 15
type textarea "x"
type input "11.77"
type input "1.49"
type input "12.27"
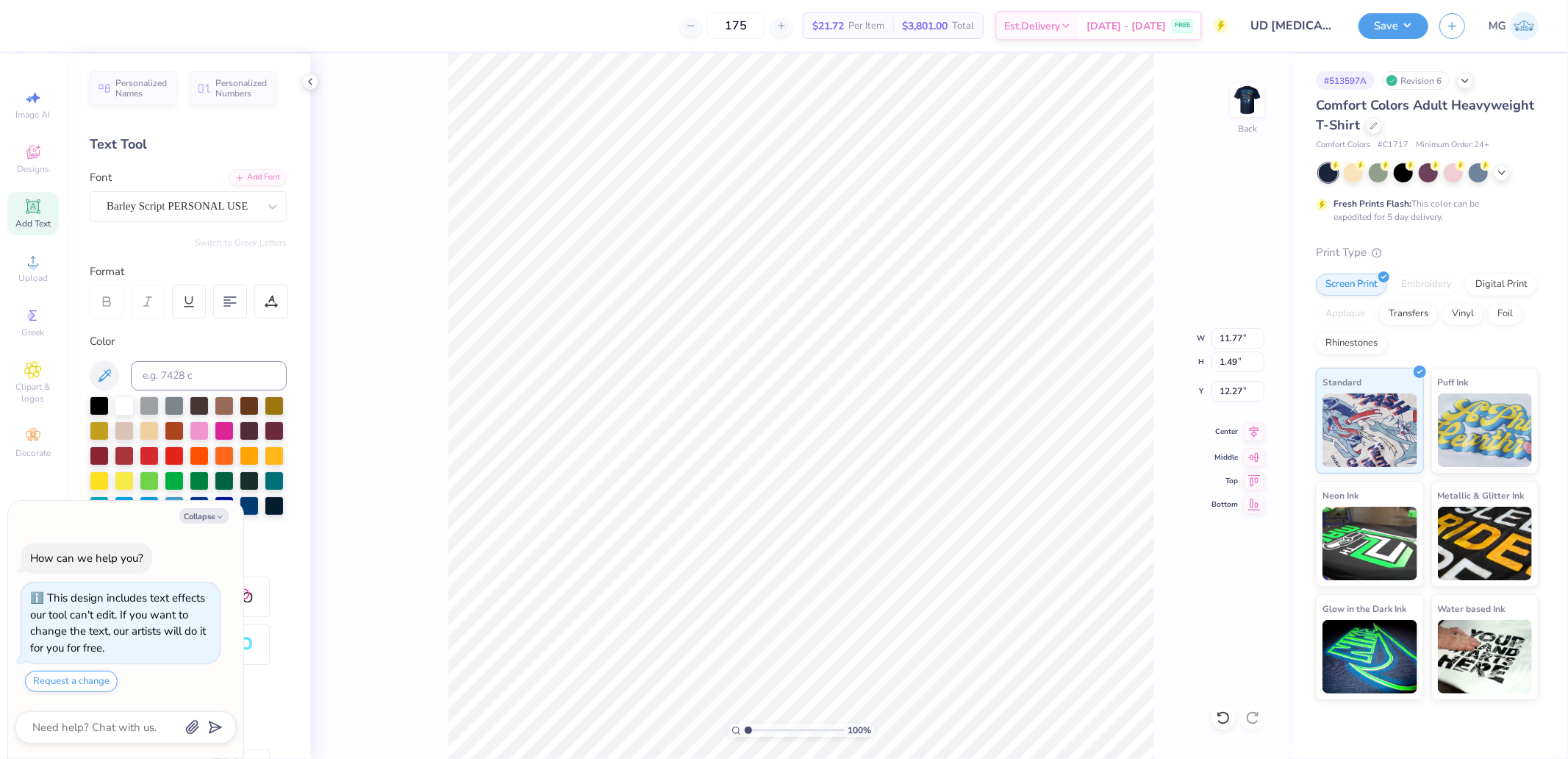
click at [1248, 434] on icon at bounding box center [1254, 432] width 21 height 18
type textarea "x"
type input "3.37"
type input "0.76"
type input "14.15"
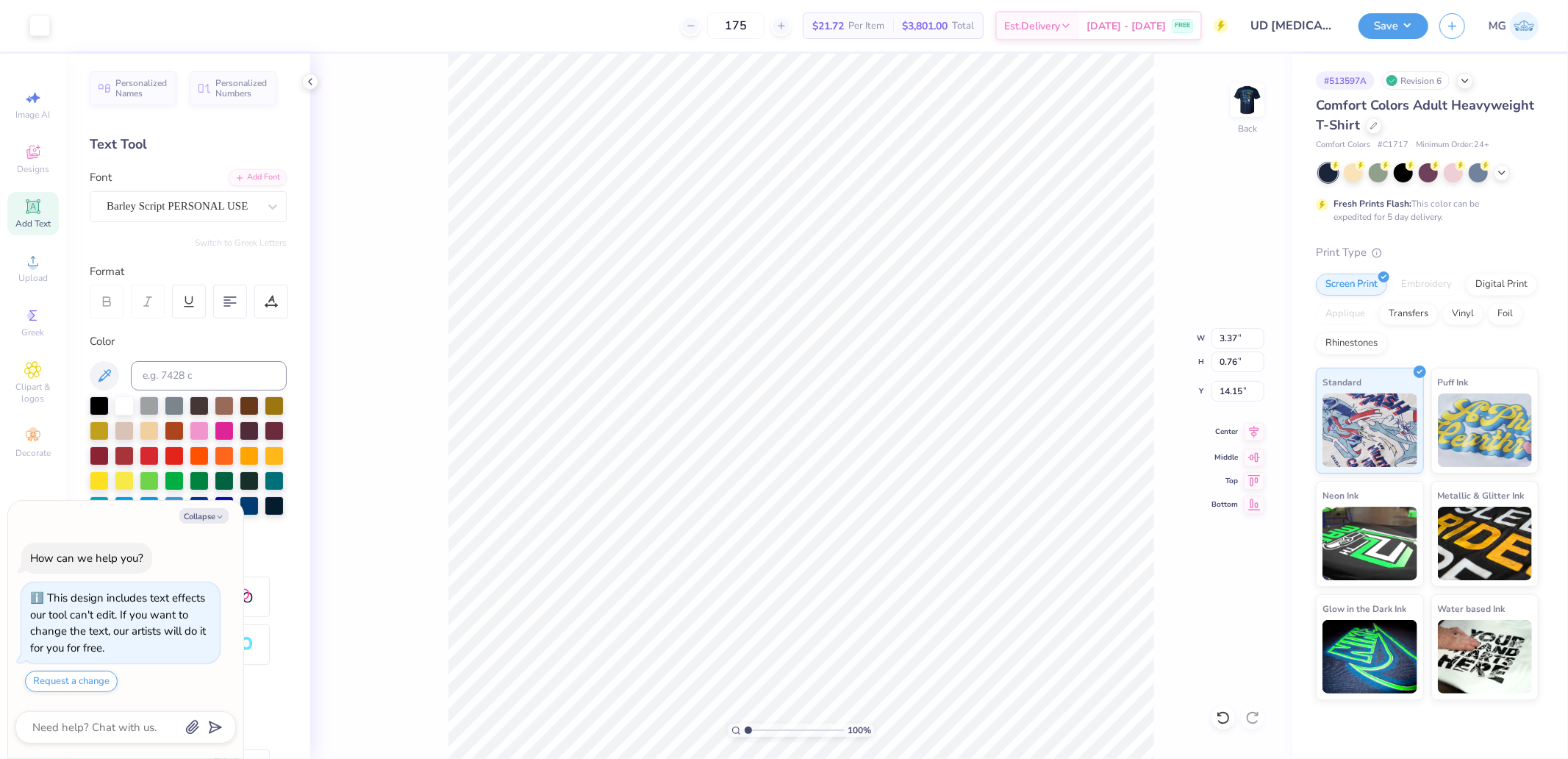
click at [1258, 433] on icon at bounding box center [1254, 432] width 21 height 18
click at [1251, 436] on icon at bounding box center [1254, 432] width 21 height 18
type textarea "x"
type input "11.77"
type input "4.83"
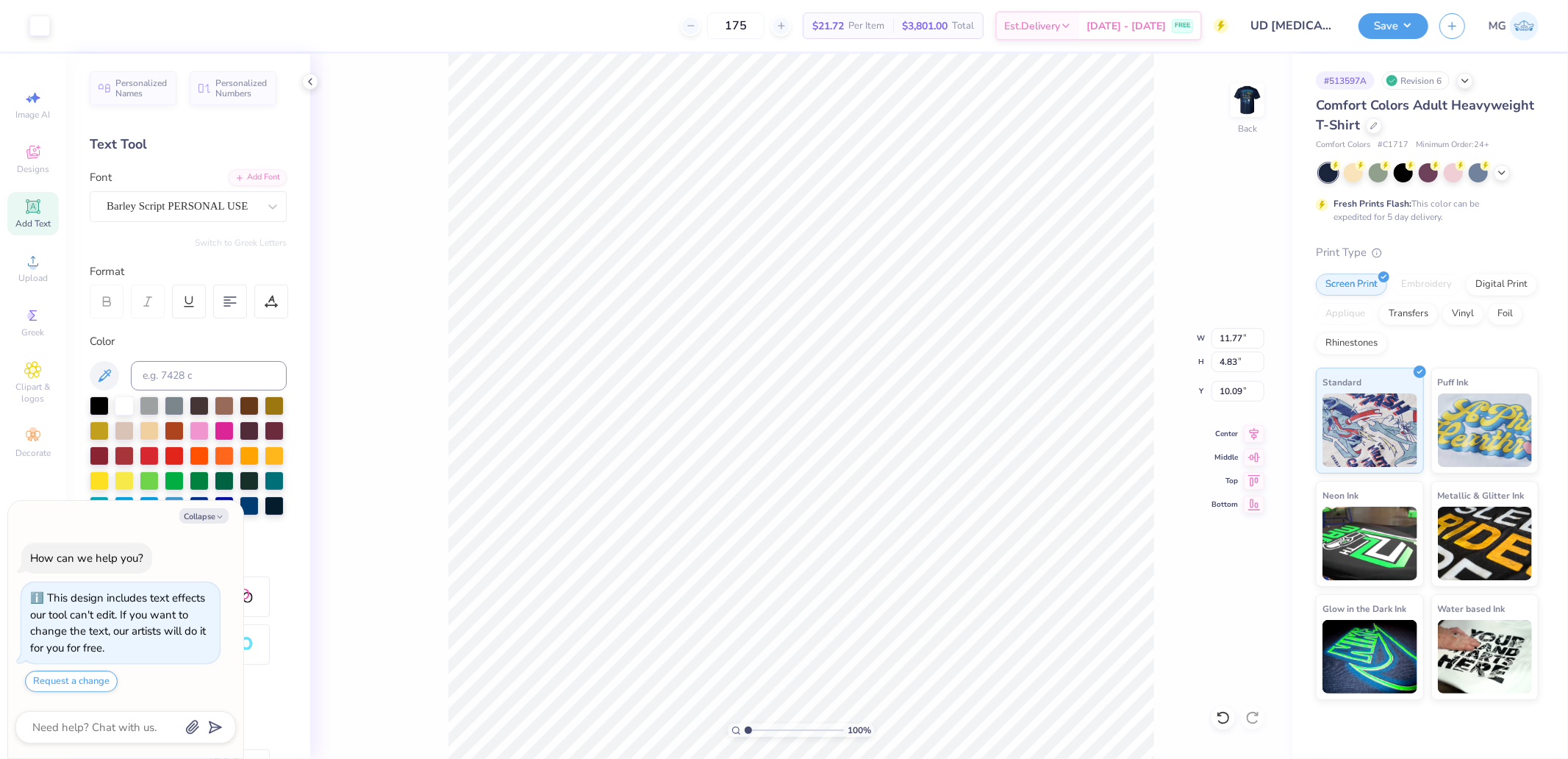
click at [1226, 349] on div "100 % Back W 11.77 11.77 " H 4.83 4.83 " Y 10.09 10.09 " Center Middle Top Bott…" at bounding box center [801, 406] width 982 height 706
type textarea "x"
click at [1229, 339] on input "11.77" at bounding box center [1238, 339] width 53 height 21
type input "3.5"
type textarea "x"
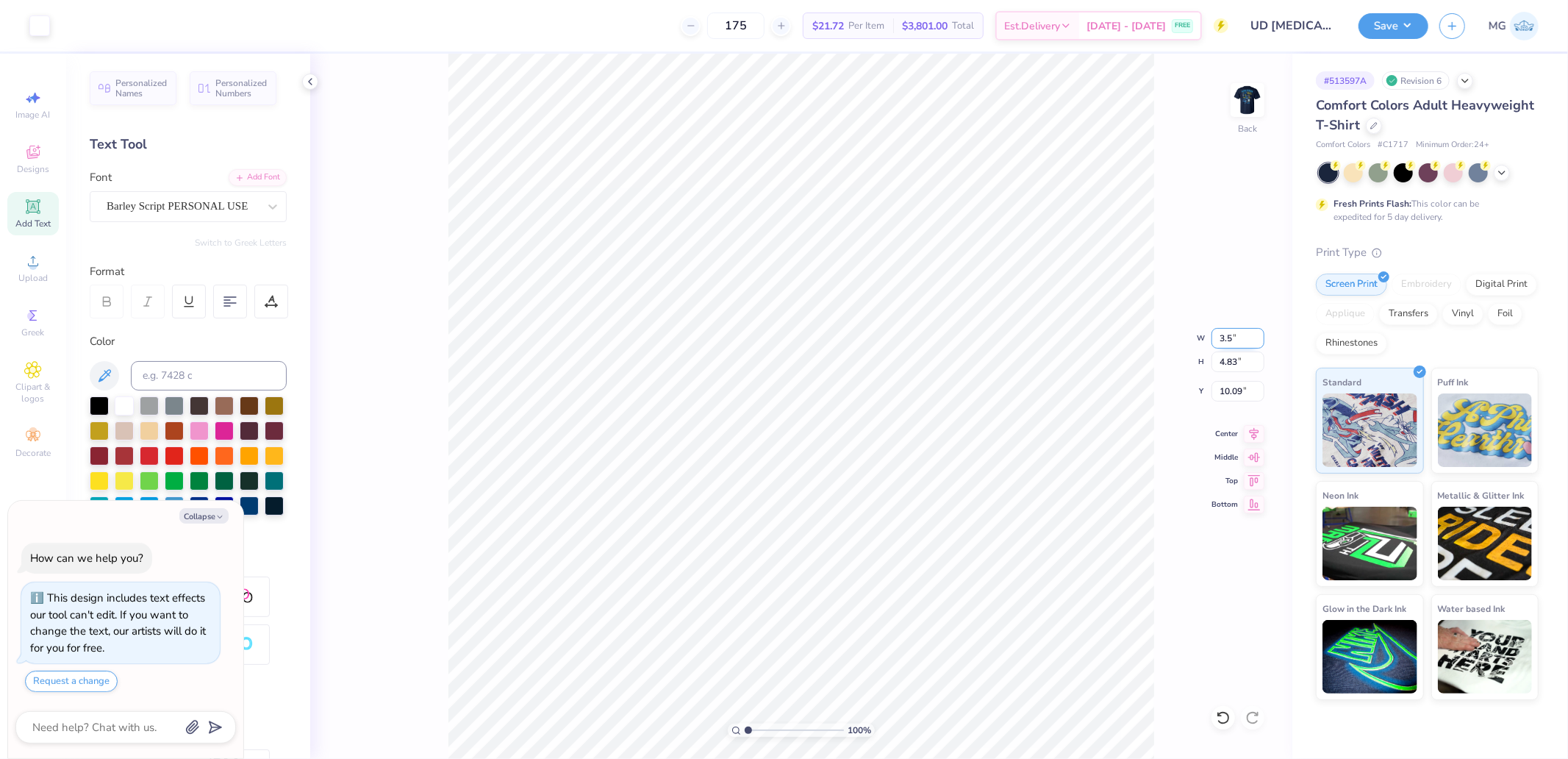
type input "3.50"
type input "1.44"
type input "11.78"
type textarea "x"
click at [1232, 387] on input "3.00" at bounding box center [1238, 391] width 53 height 21
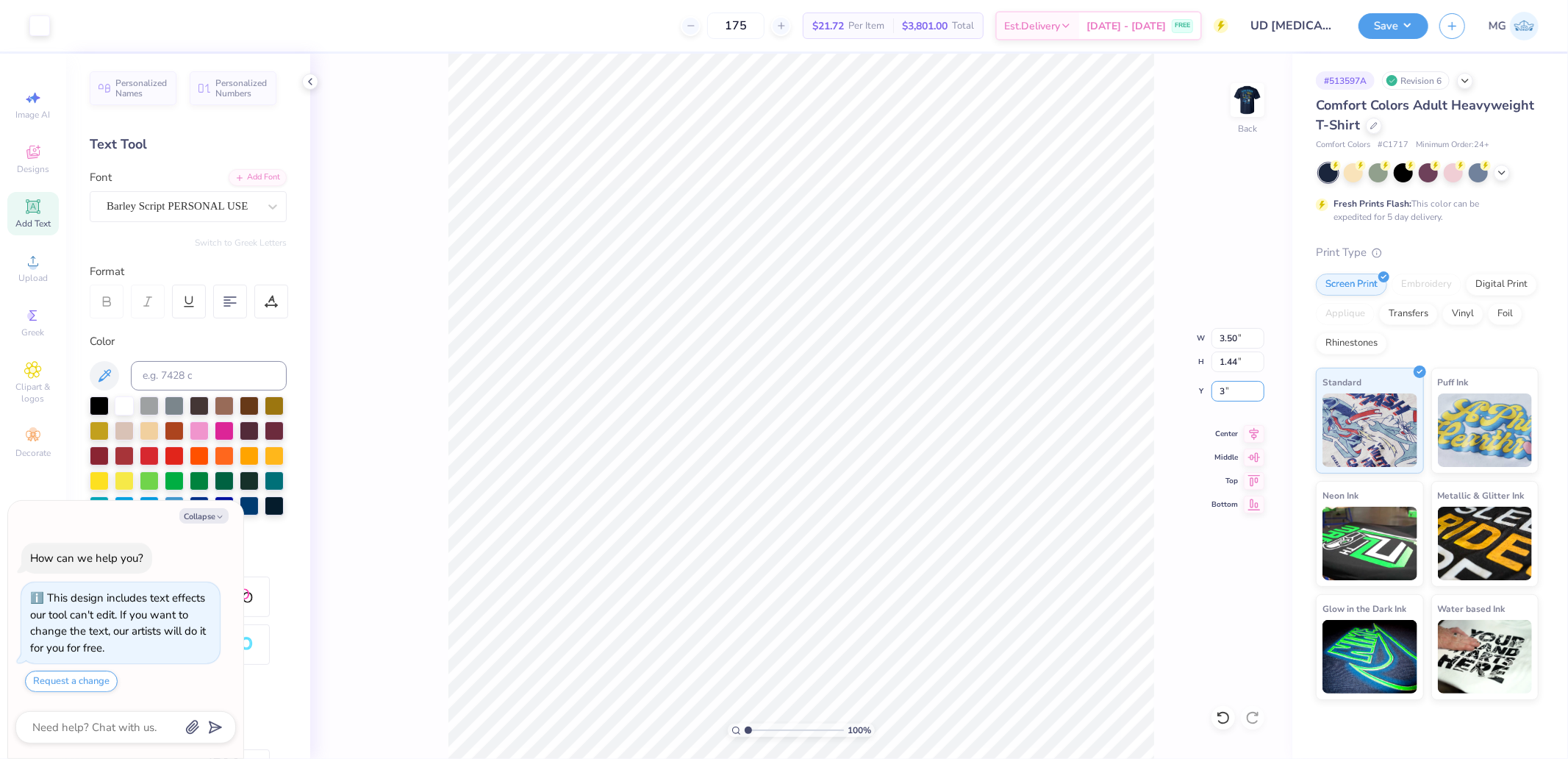
type input "3"
click at [1244, 97] on img at bounding box center [1247, 99] width 59 height 59
click at [44, 268] on div "Upload" at bounding box center [33, 268] width 52 height 43
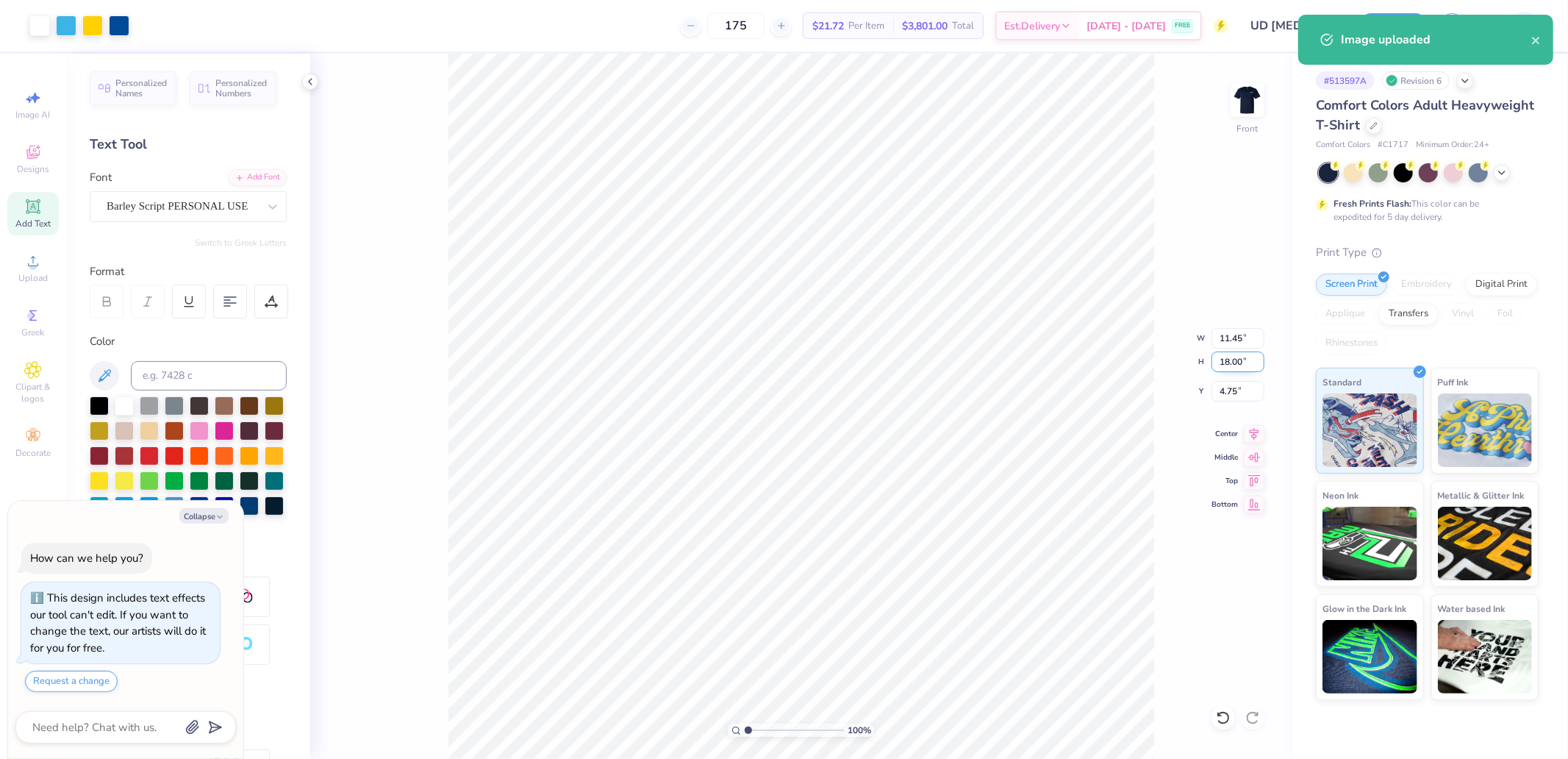
type textarea "x"
click at [1232, 362] on input "18.00" at bounding box center [1238, 362] width 53 height 21
type input "15"
type textarea "x"
type input "9.54"
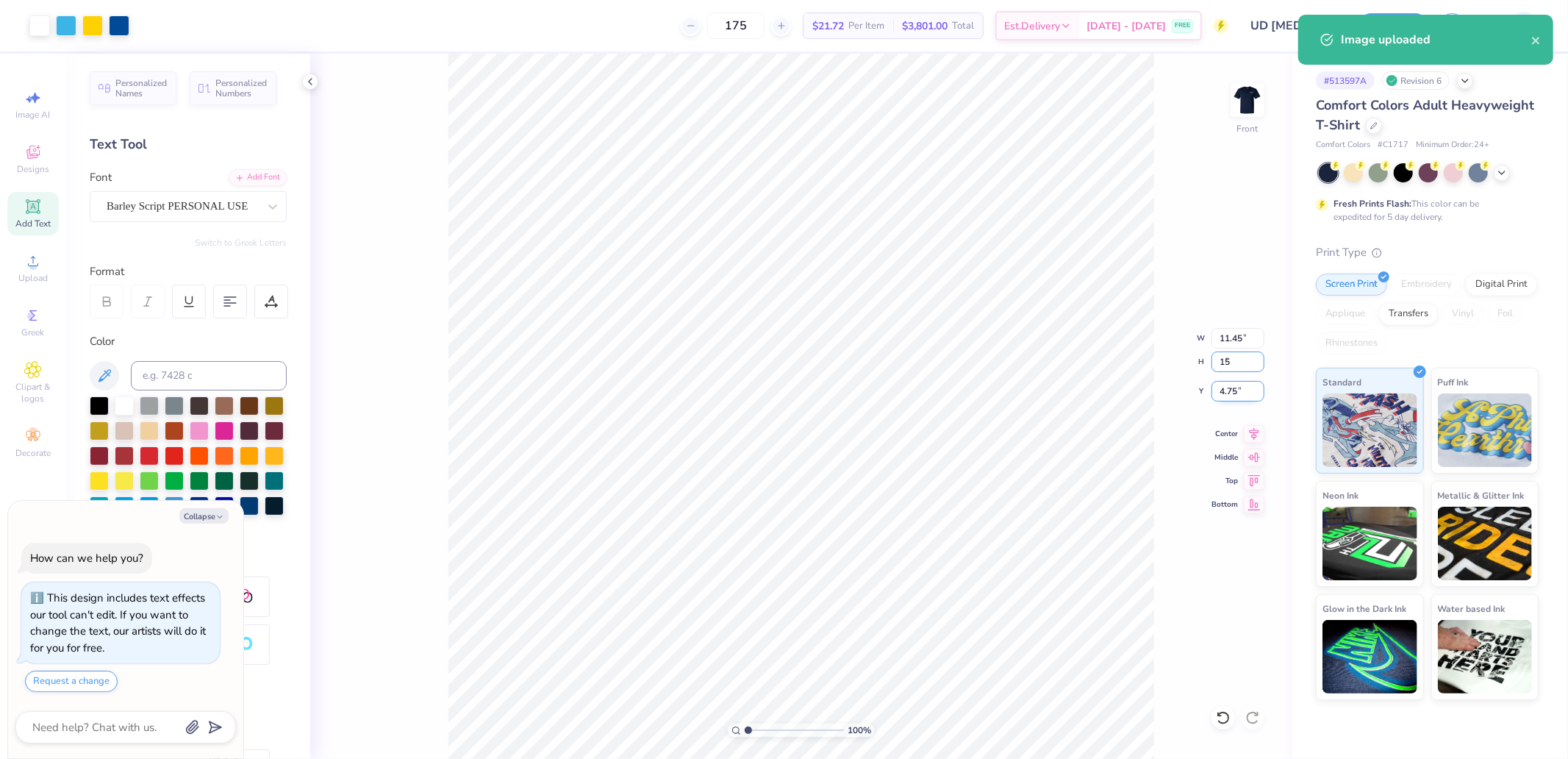
type input "15.00"
click at [1226, 390] on input "6.25" at bounding box center [1238, 391] width 53 height 21
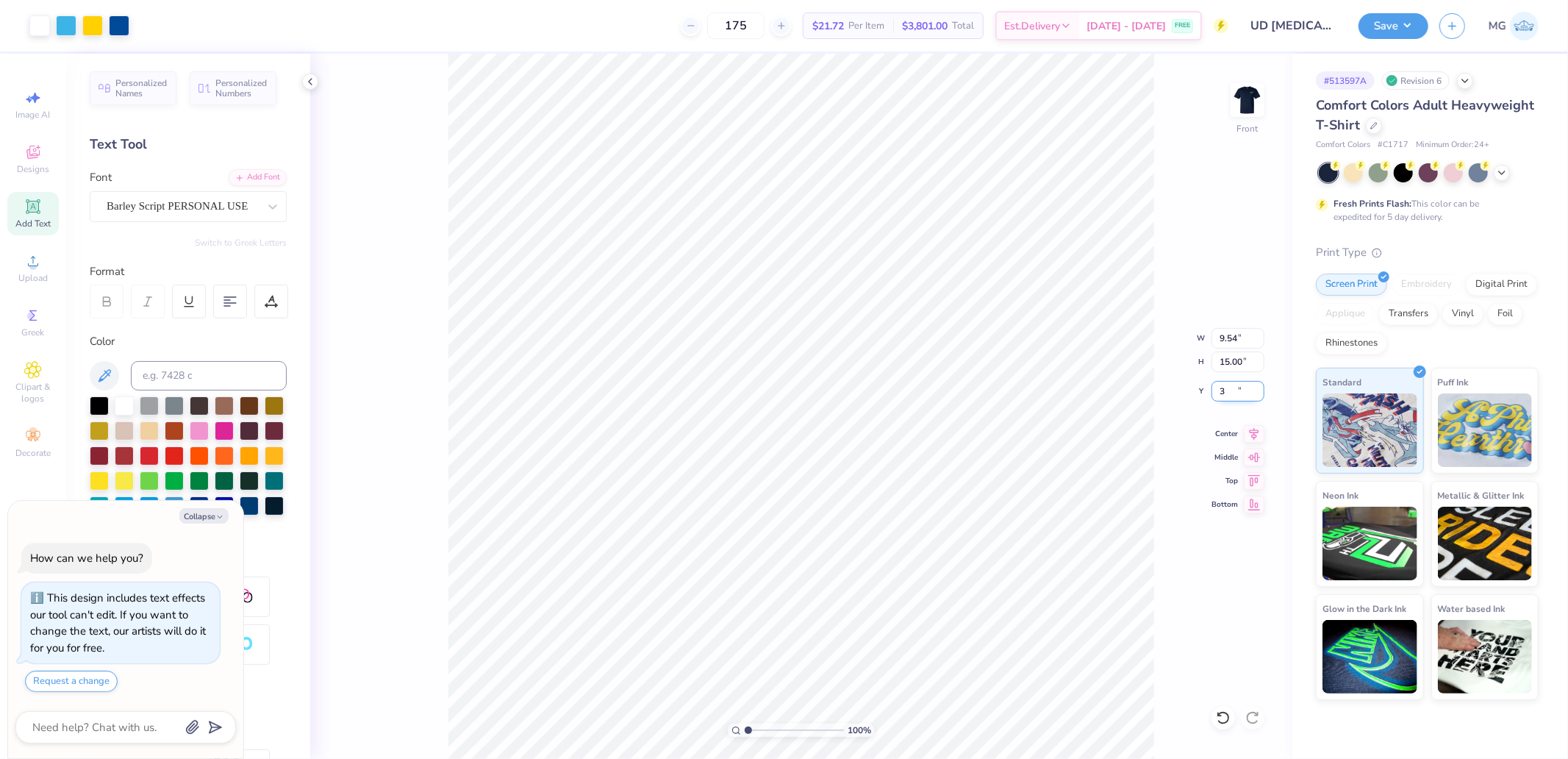
type input "3"
type textarea "x"
type input "3.00"
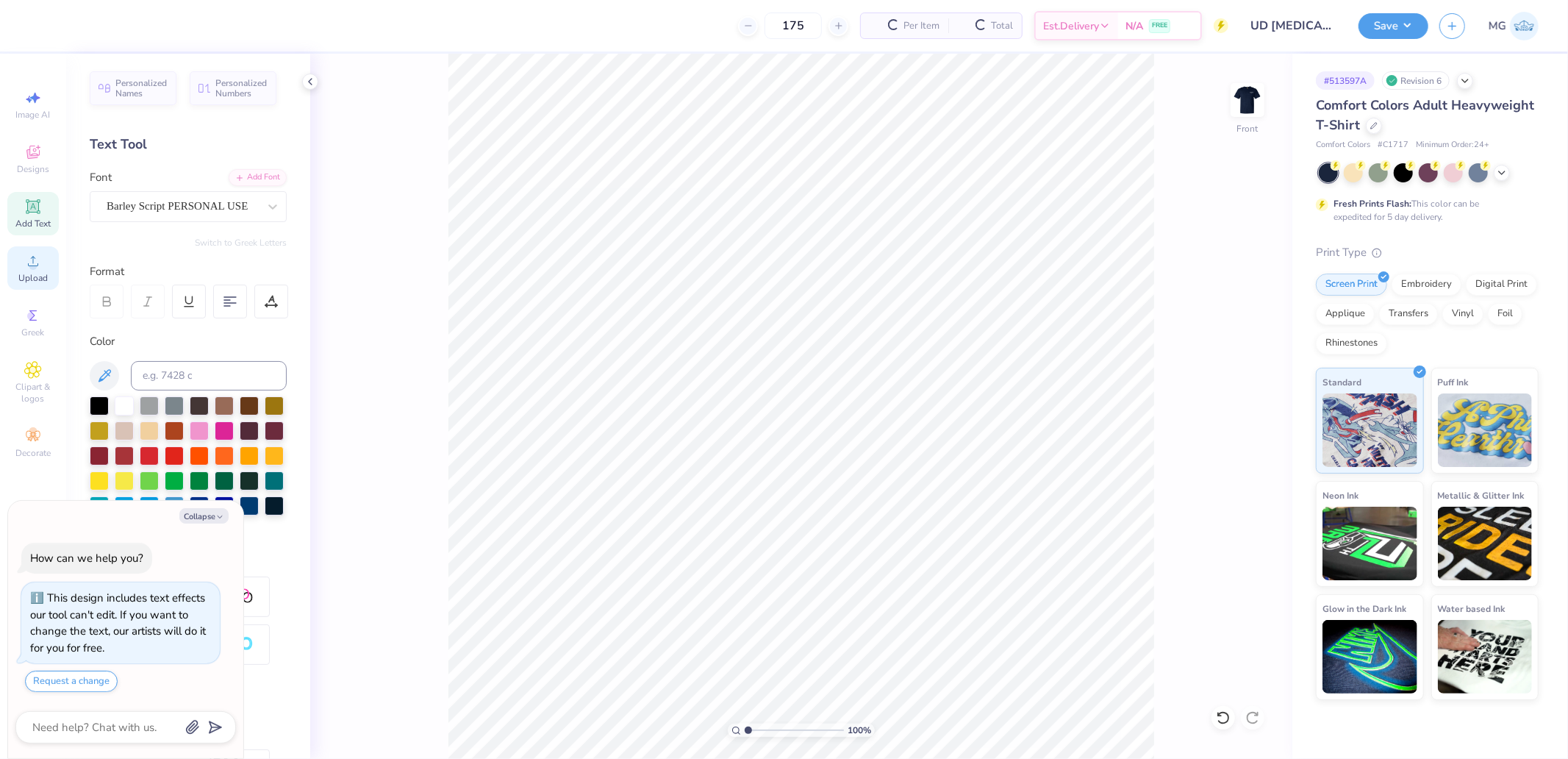
click at [38, 287] on div "Upload" at bounding box center [33, 268] width 52 height 43
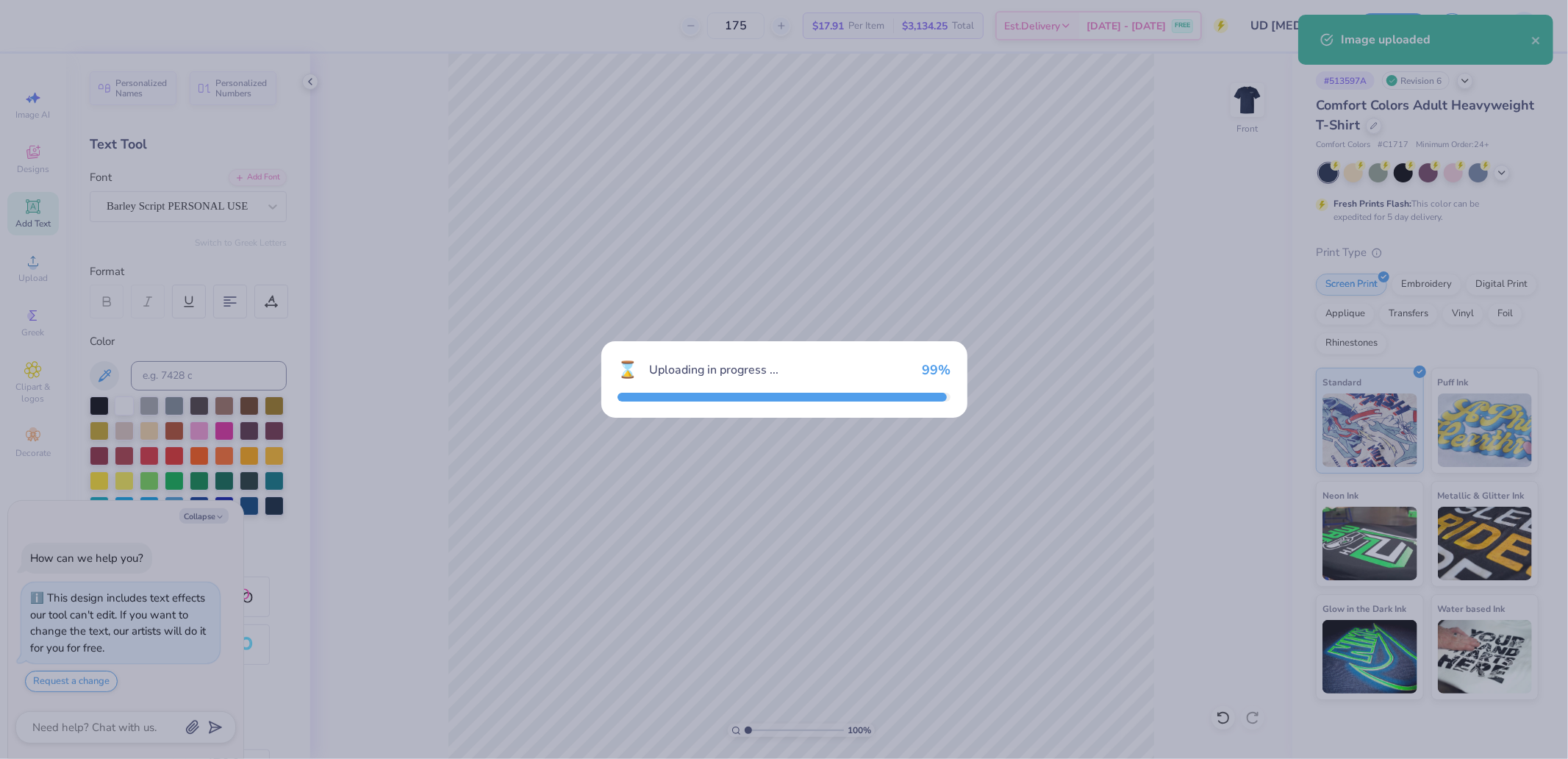
type textarea "x"
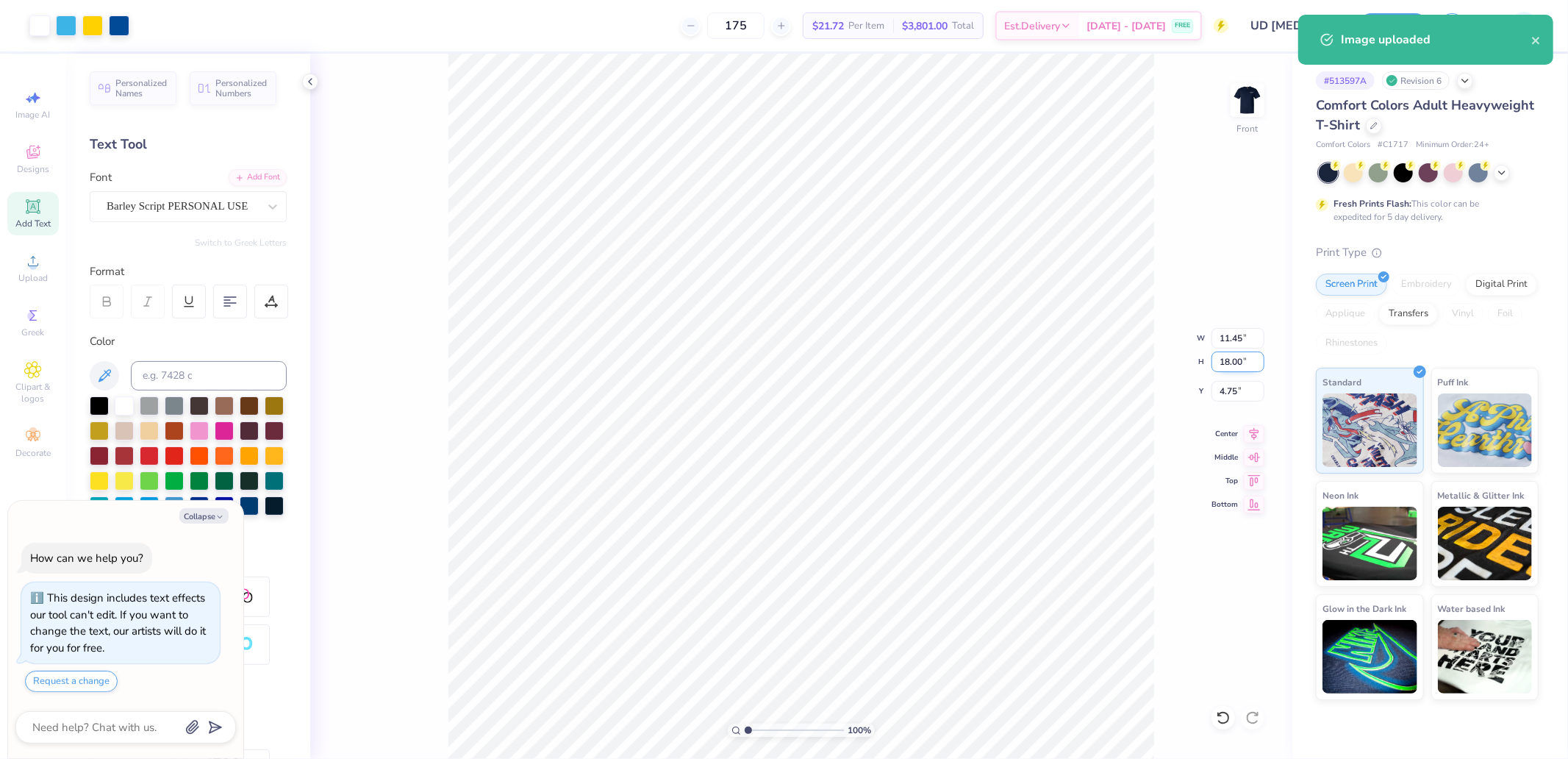
click at [1231, 360] on input "18.00" at bounding box center [1238, 362] width 53 height 21
type input "15"
type textarea "x"
type input "9.54"
type input "15.00"
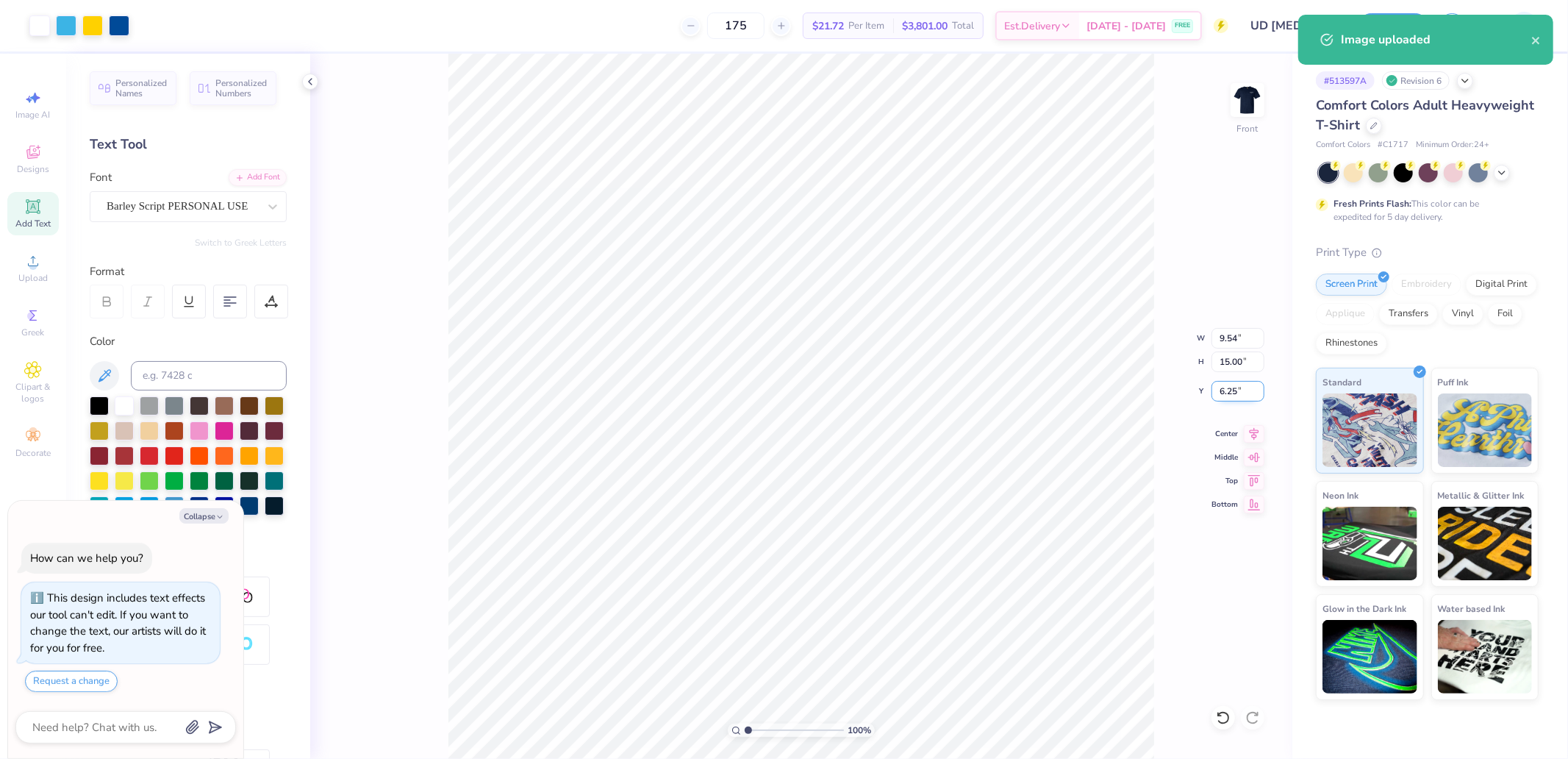
click at [1236, 396] on input "6.25" at bounding box center [1238, 391] width 53 height 21
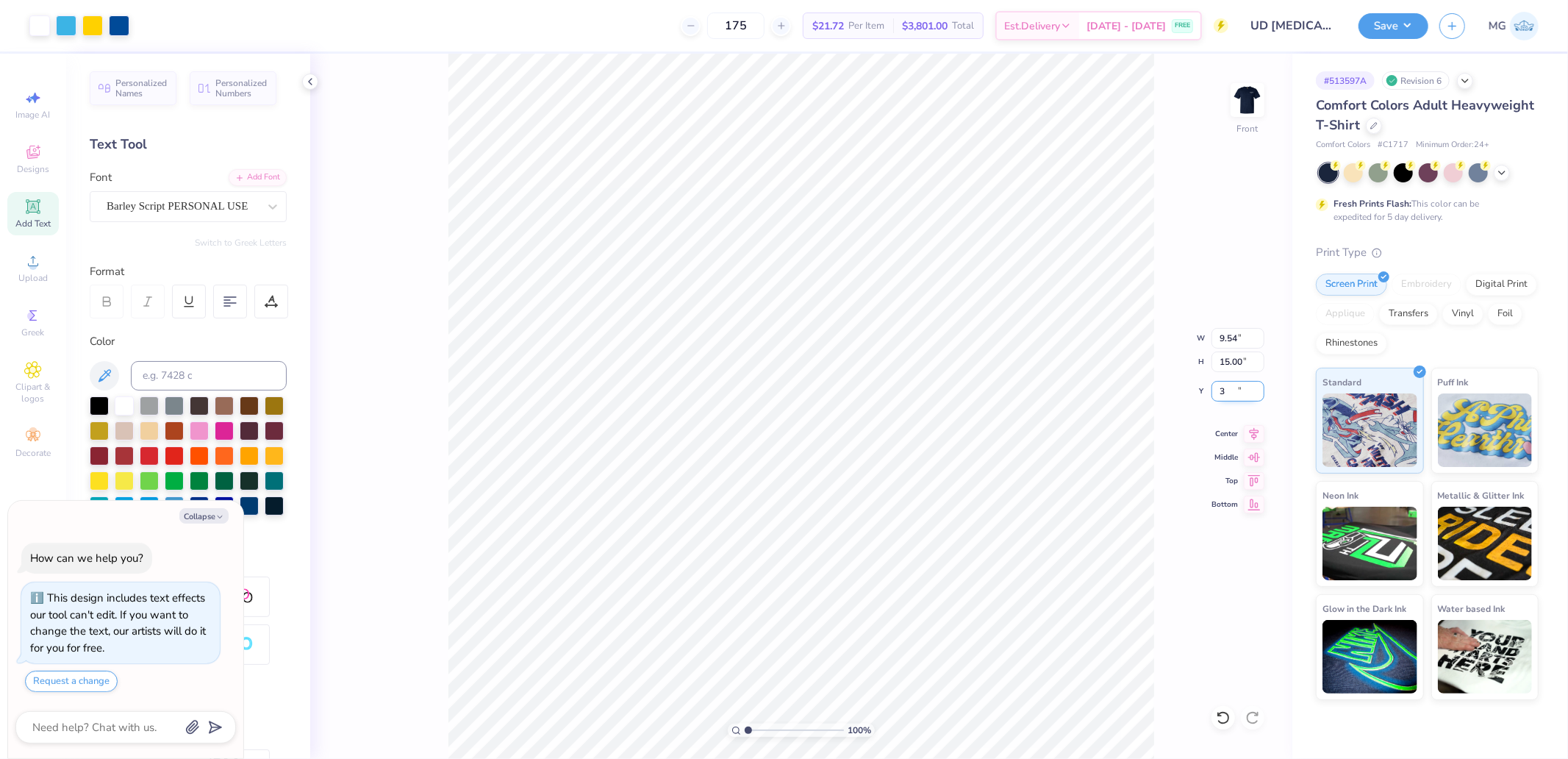
type input "3"
type textarea "x"
type input "3.00"
click at [1245, 107] on img at bounding box center [1247, 99] width 59 height 59
click at [1389, 33] on button "Save" at bounding box center [1393, 23] width 69 height 25
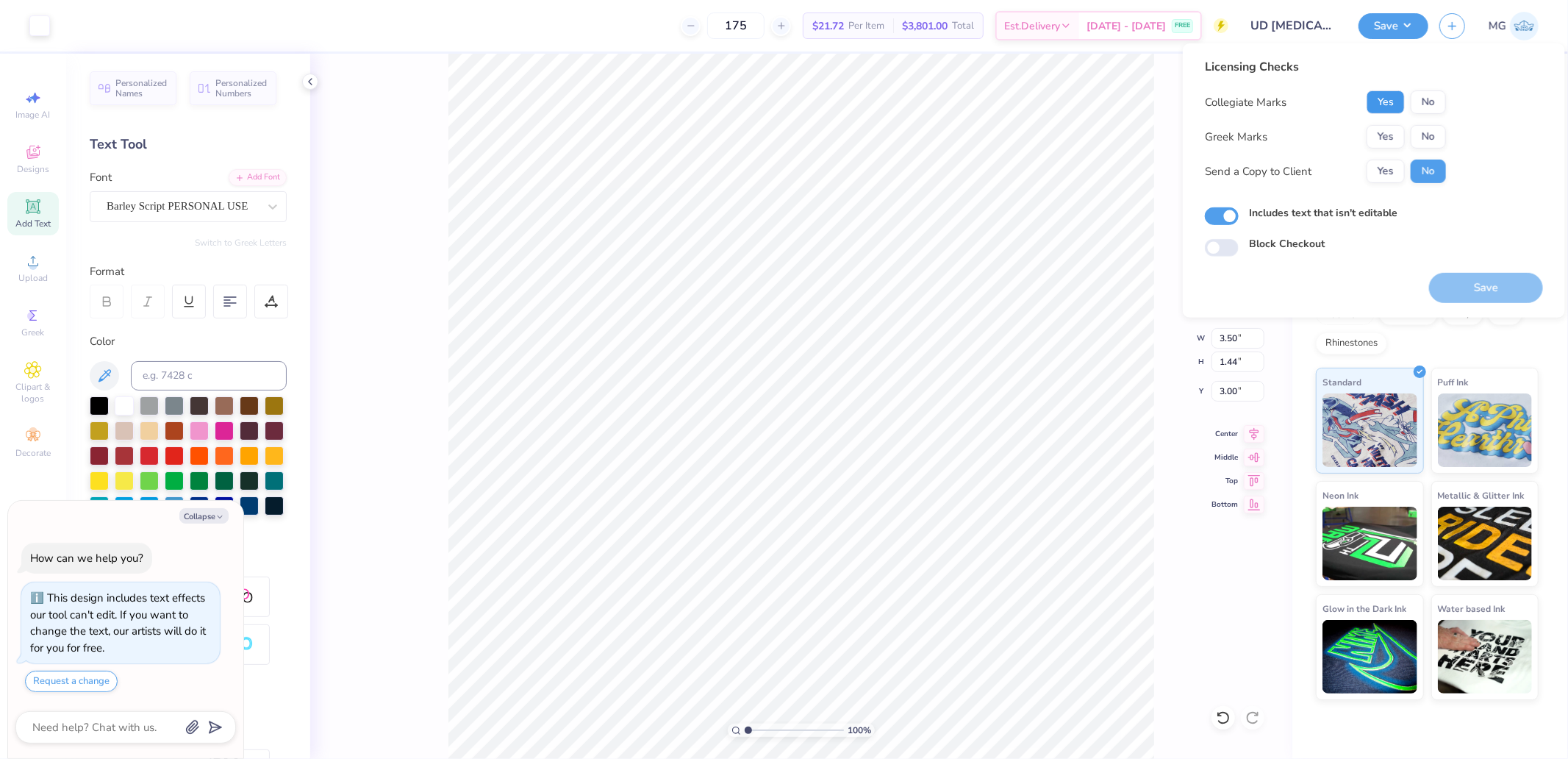
drag, startPoint x: 1395, startPoint y: 94, endPoint x: 1382, endPoint y: 120, distance: 29.1
click at [1395, 96] on button "Yes" at bounding box center [1385, 101] width 38 height 23
click at [1382, 126] on button "Yes" at bounding box center [1385, 136] width 38 height 23
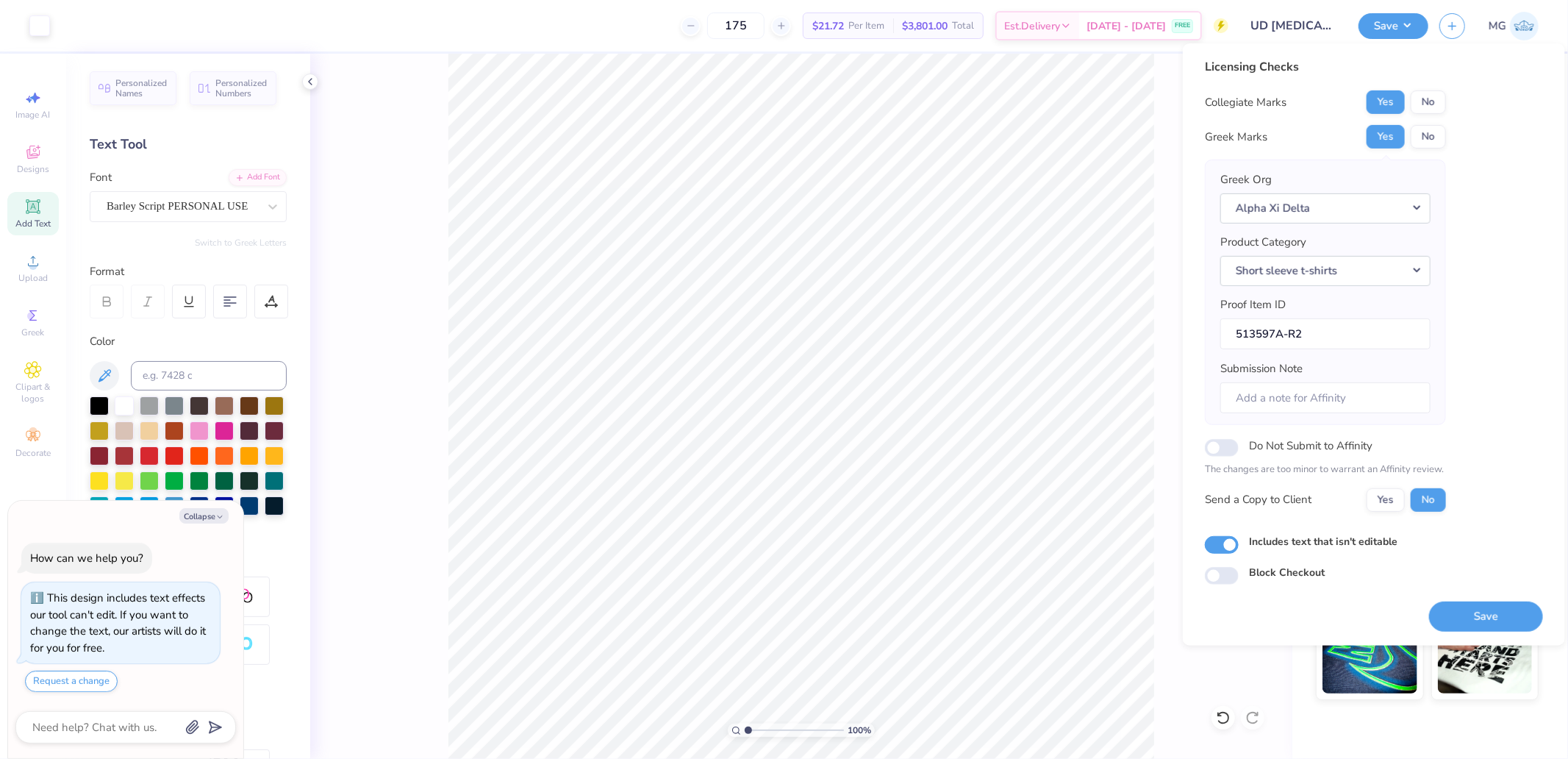
click at [1485, 614] on button "Save" at bounding box center [1485, 615] width 113 height 30
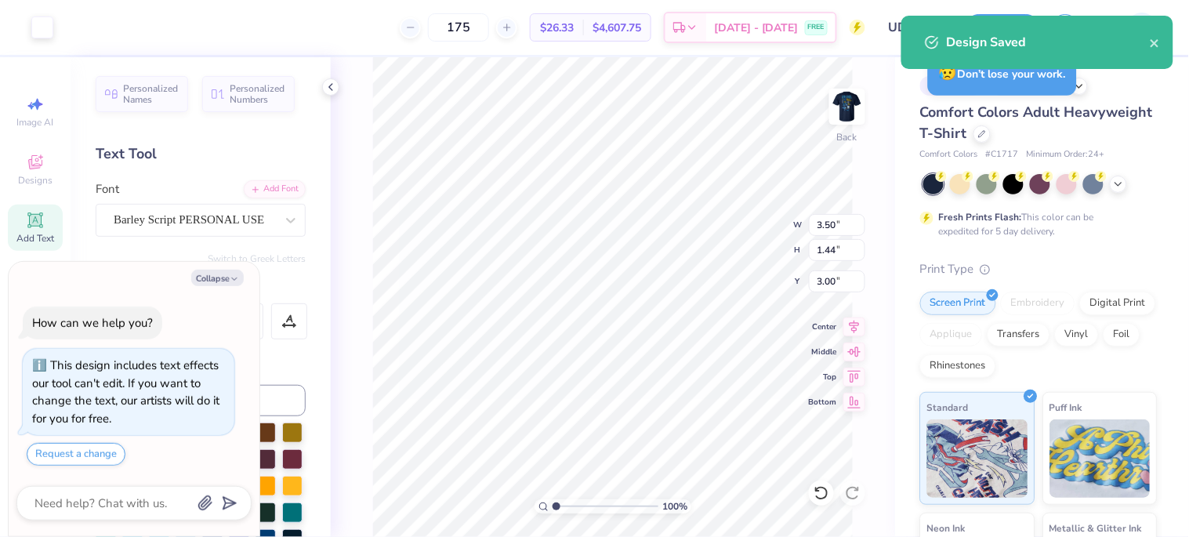
type textarea "x"
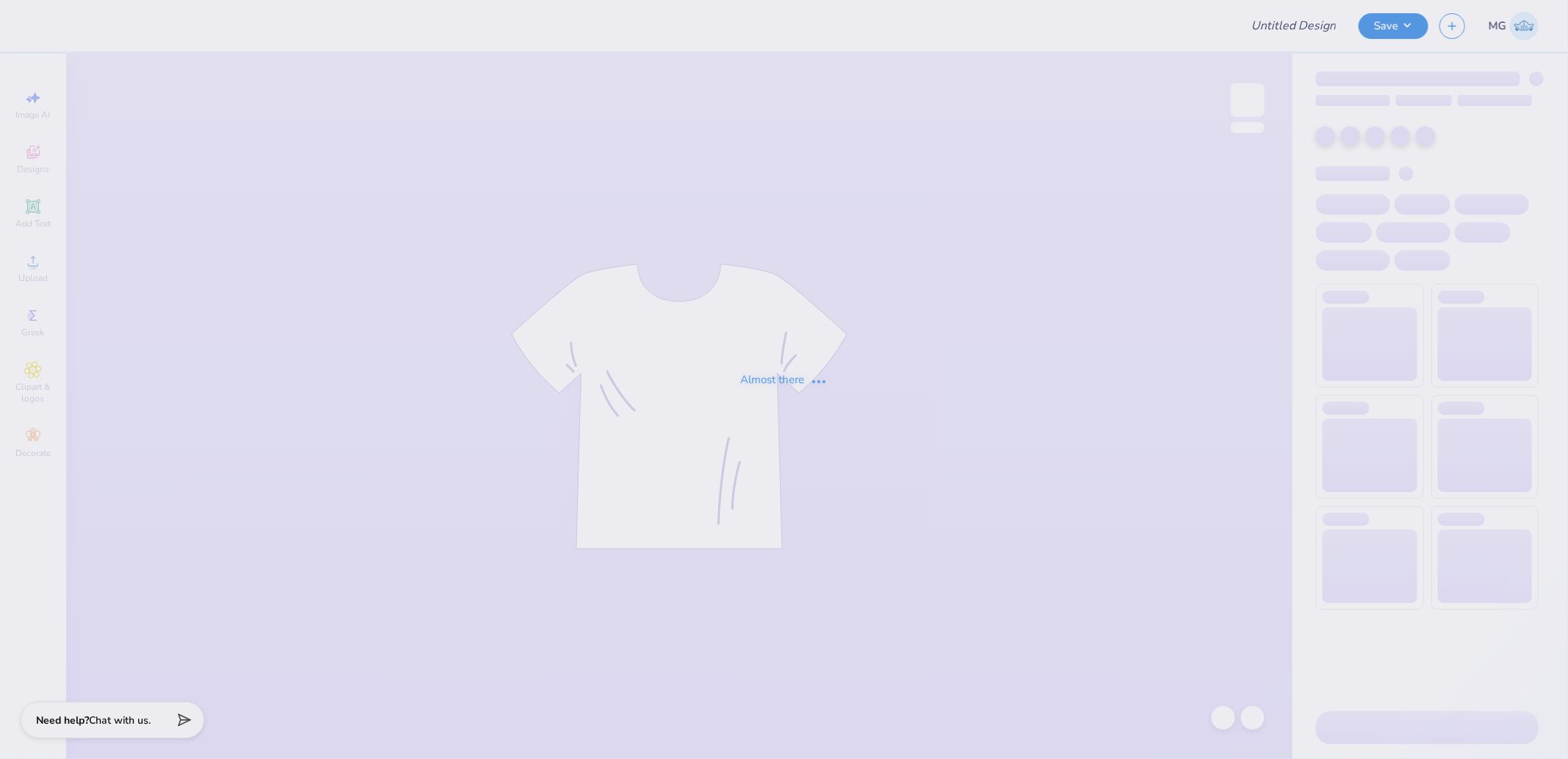
type input "UD [MEDICAL_DATA] Parents Weekend Merch 2025"
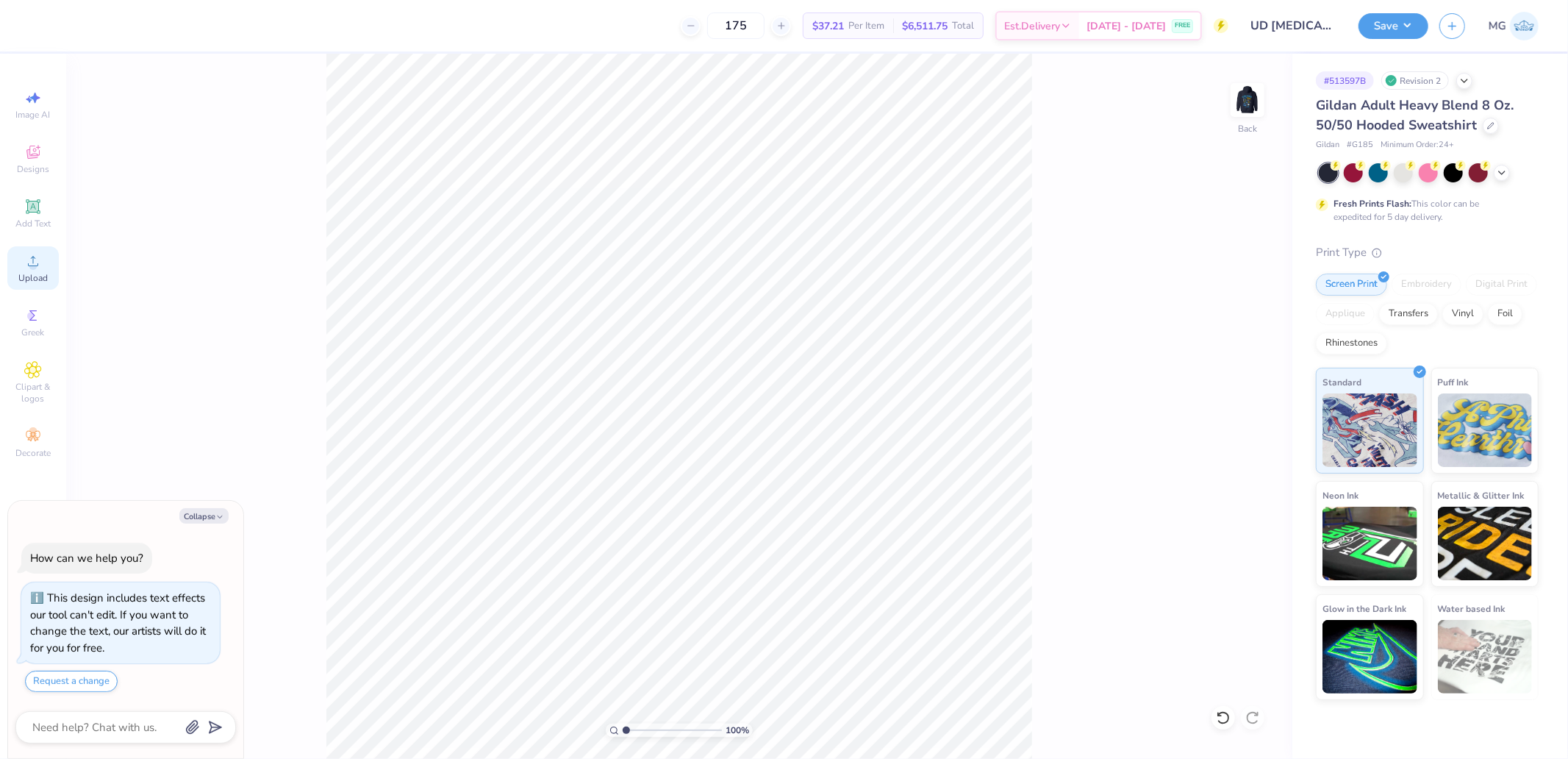
click at [30, 274] on span "Upload" at bounding box center [33, 278] width 29 height 12
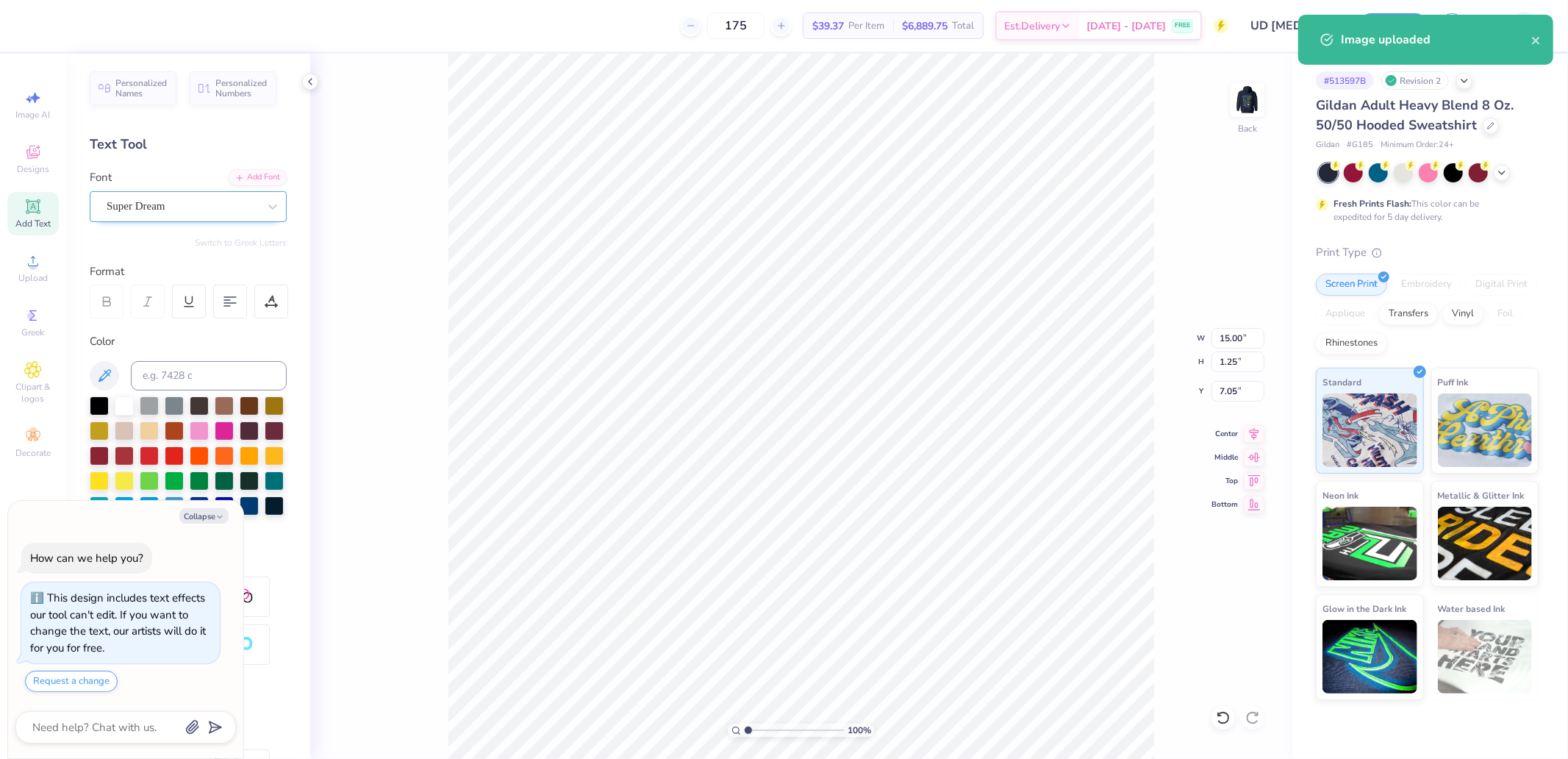
click at [211, 215] on div at bounding box center [182, 205] width 151 height 20
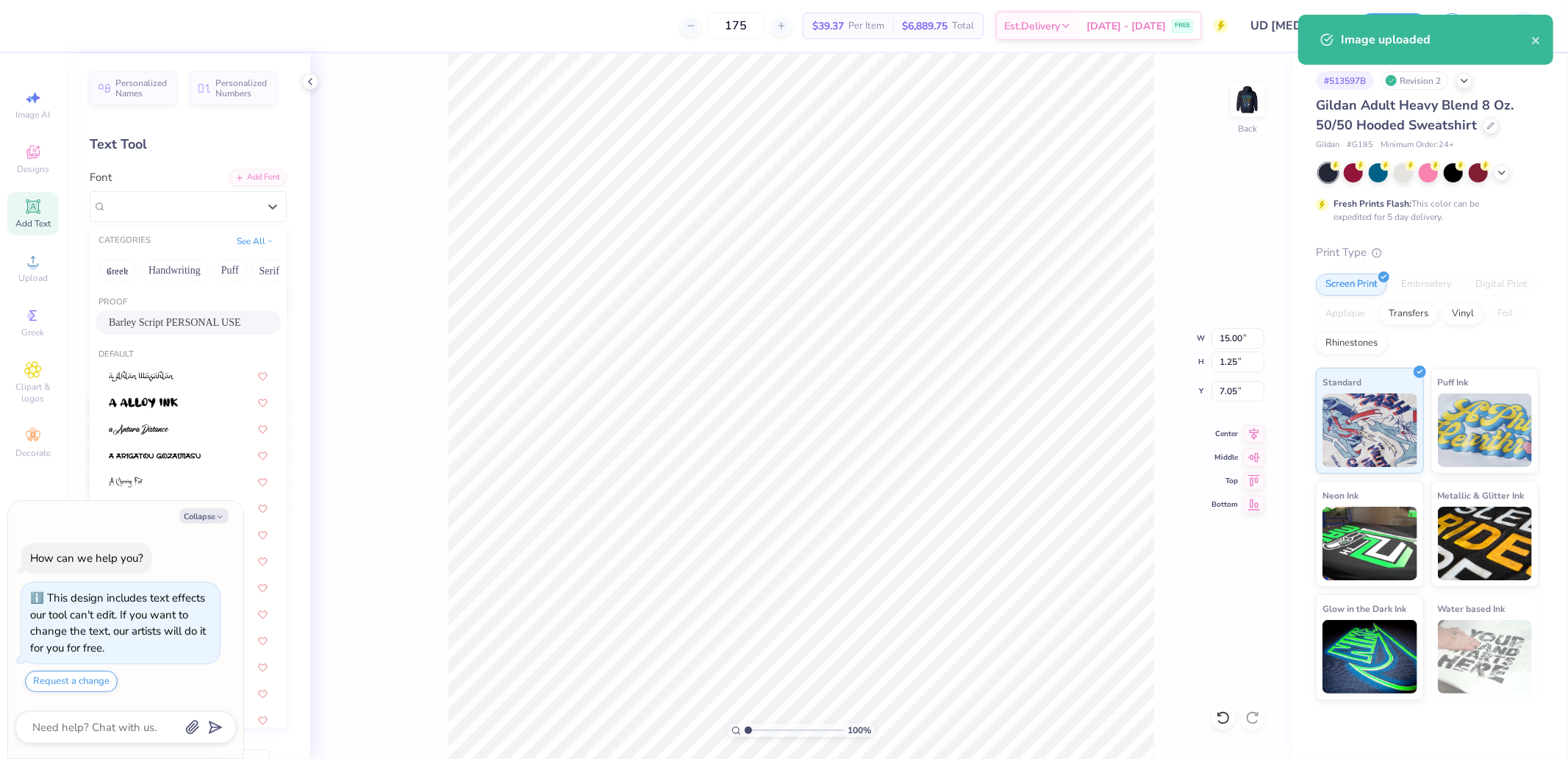
click at [181, 319] on span "Barley Script PERSONAL USE" at bounding box center [174, 322] width 132 height 15
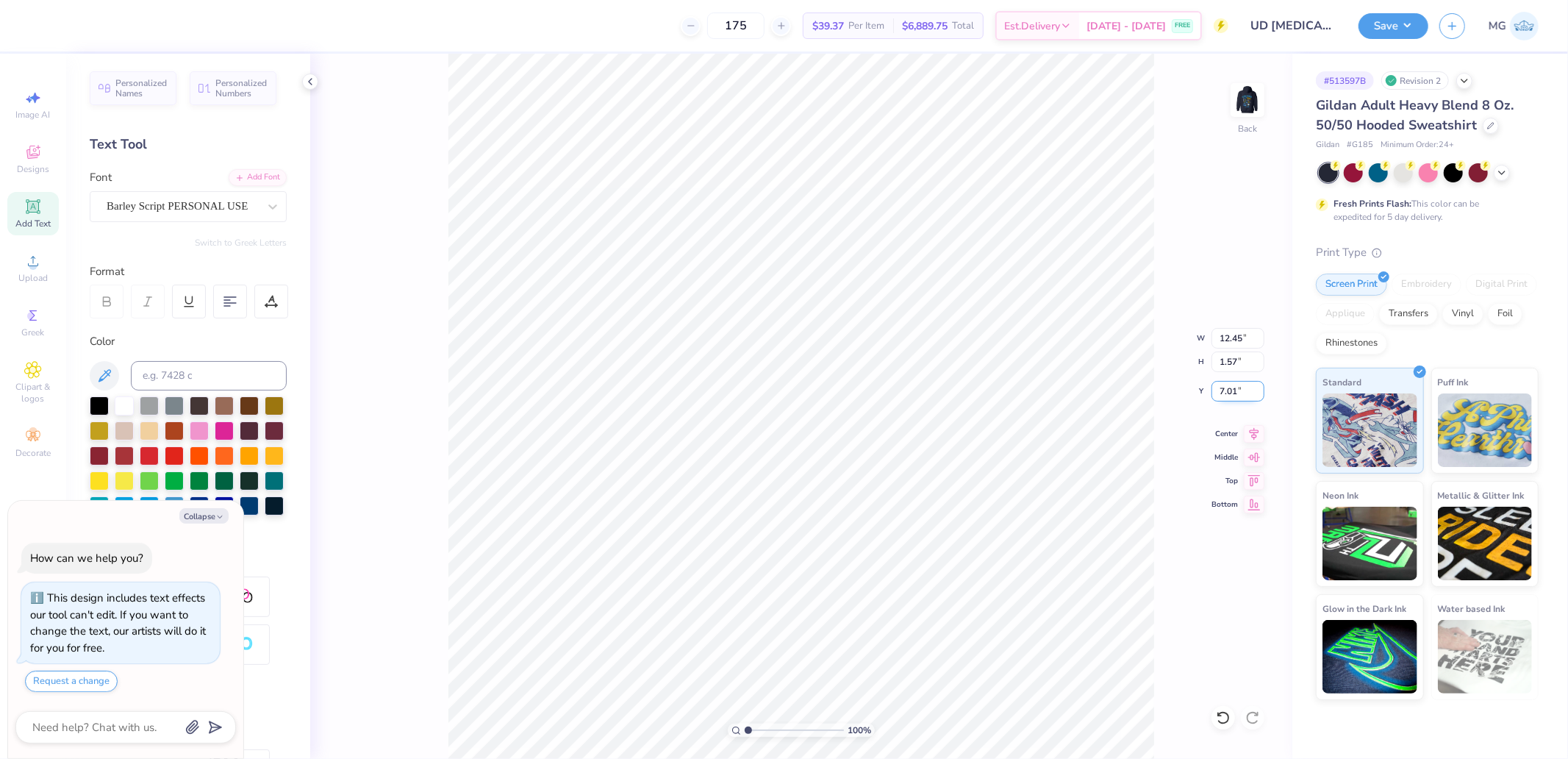
type textarea "x"
type input "12.45"
type input "1.57"
type input "7.01"
click at [1252, 436] on icon at bounding box center [1254, 432] width 21 height 18
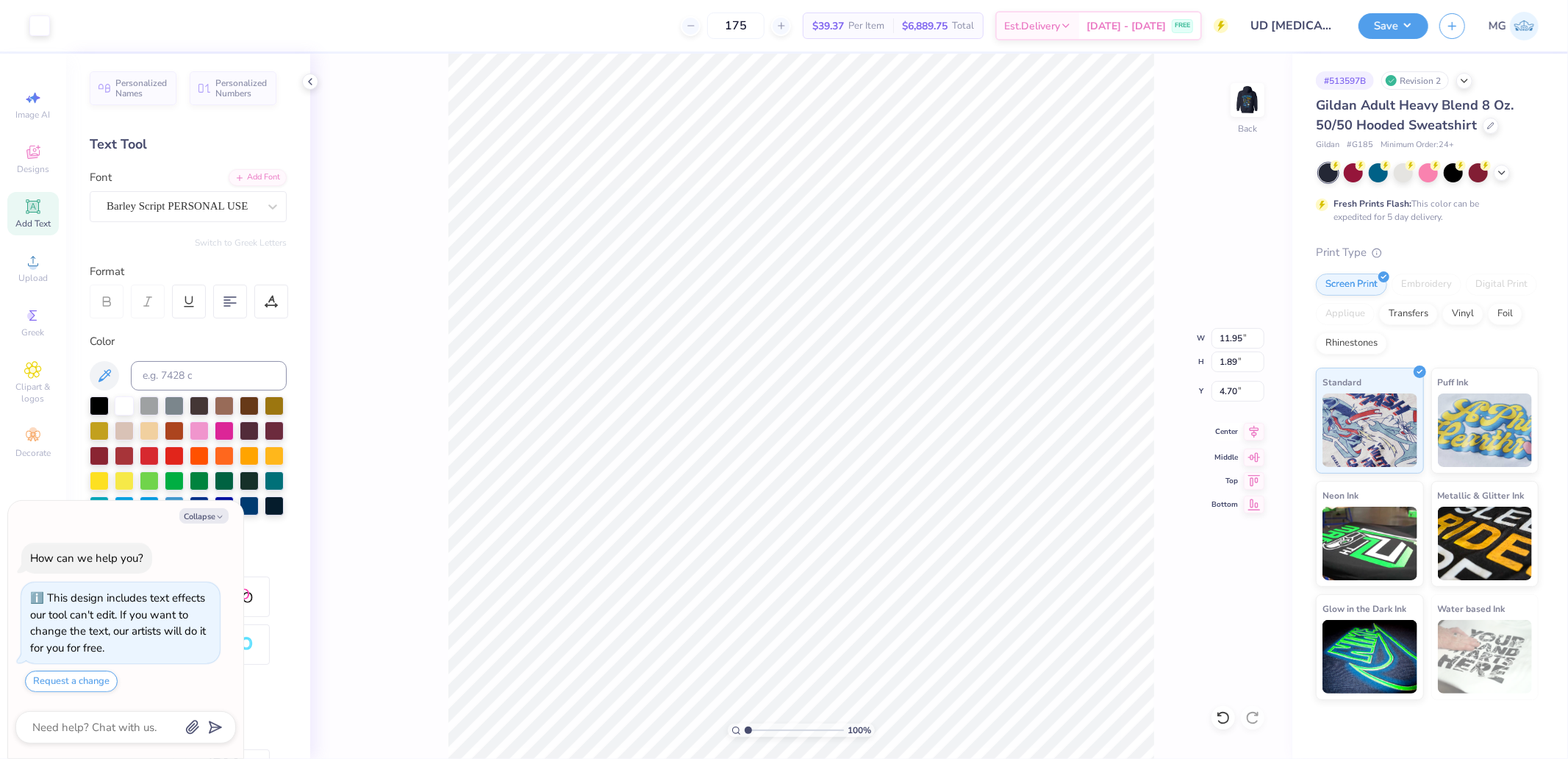
click at [1252, 435] on icon at bounding box center [1254, 432] width 9 height 12
type textarea "x"
type input "3.57"
type input "0.81"
type input "9.00"
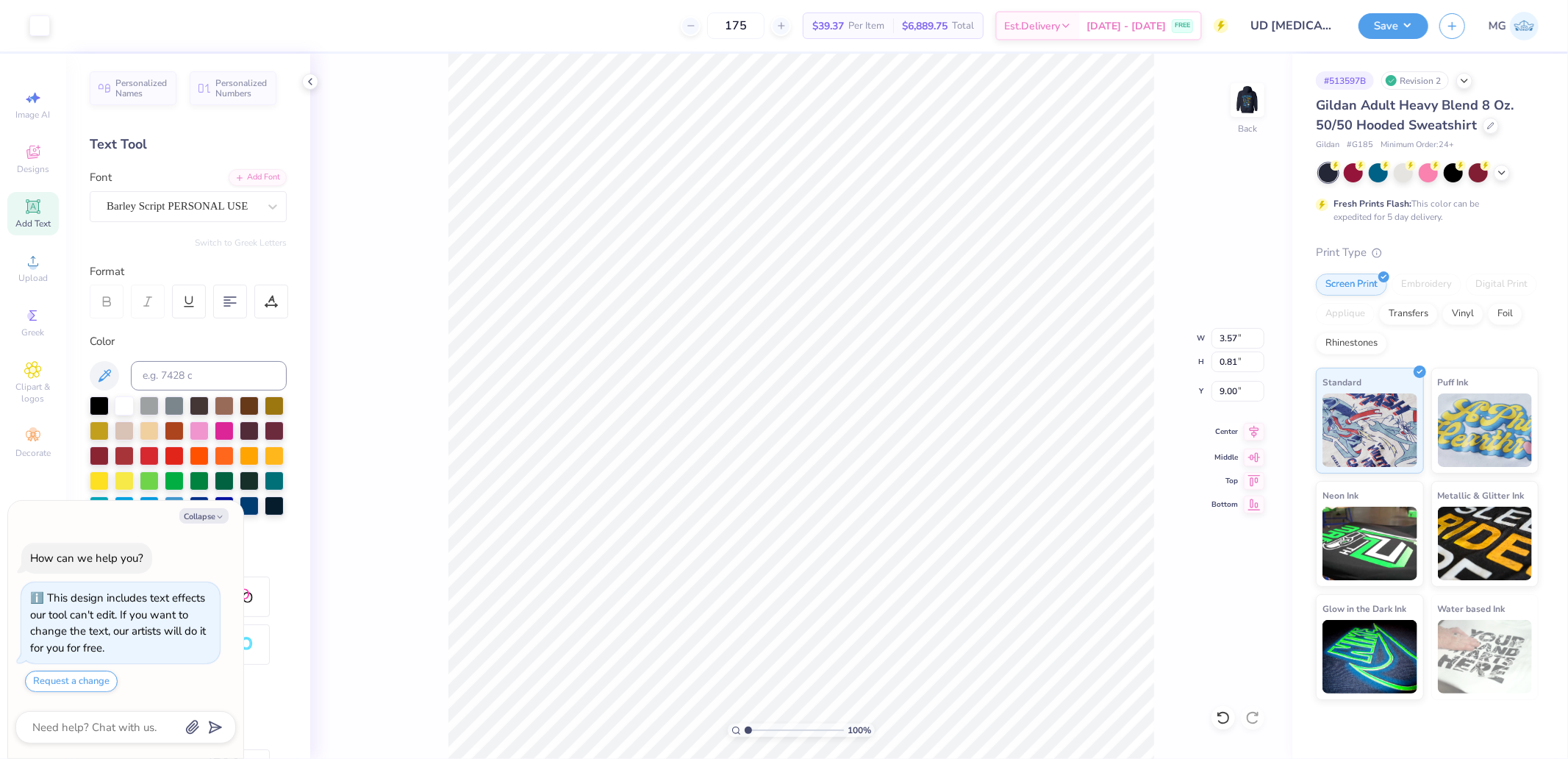
click at [1257, 432] on icon at bounding box center [1254, 432] width 21 height 18
type textarea "x"
click at [1244, 342] on input "12.45" at bounding box center [1238, 339] width 53 height 21
type input "3.5"
type textarea "x"
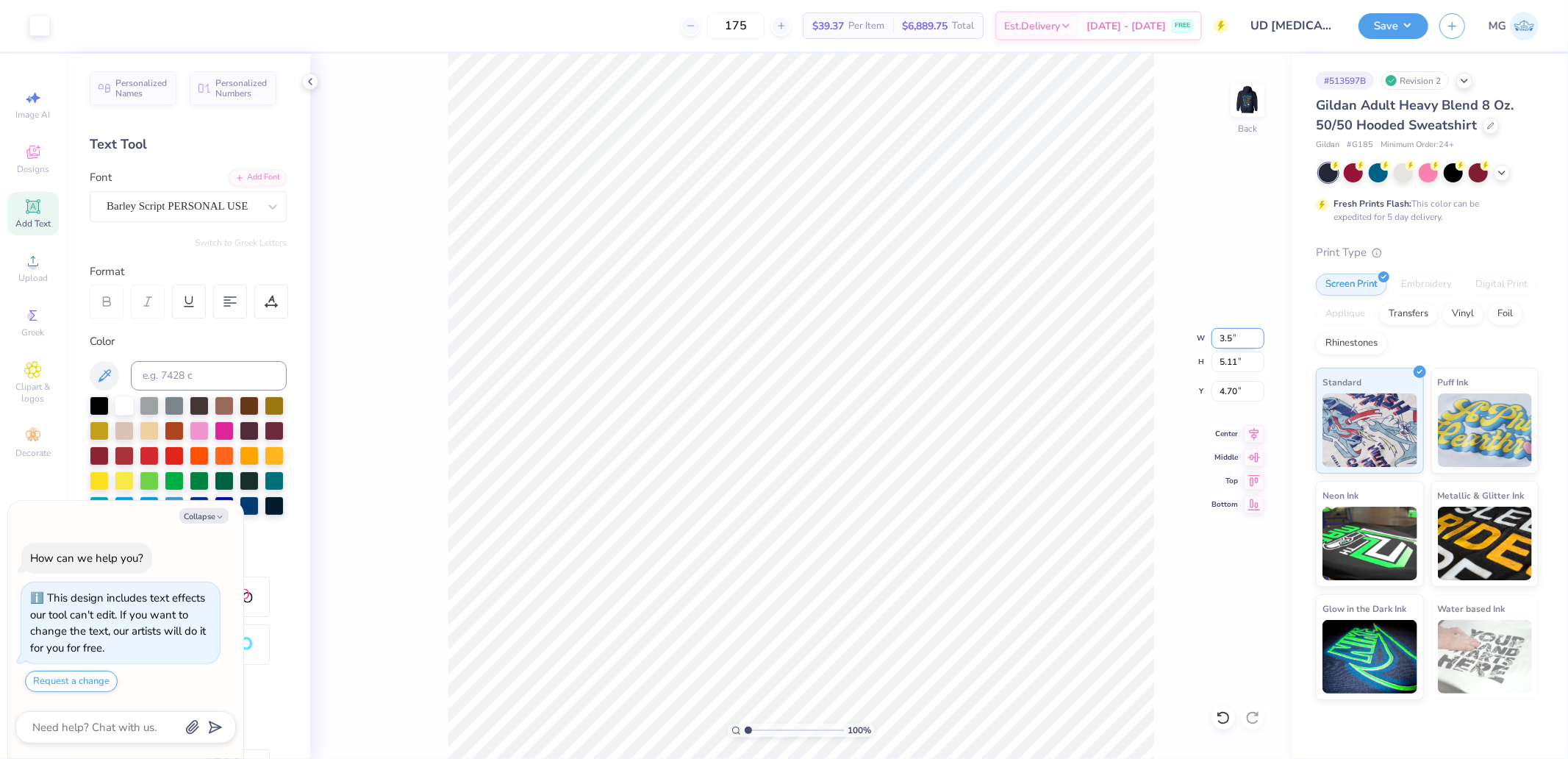
type input "3.50"
type input "1.44"
type input "6.53"
type textarea "x"
type input "3.00"
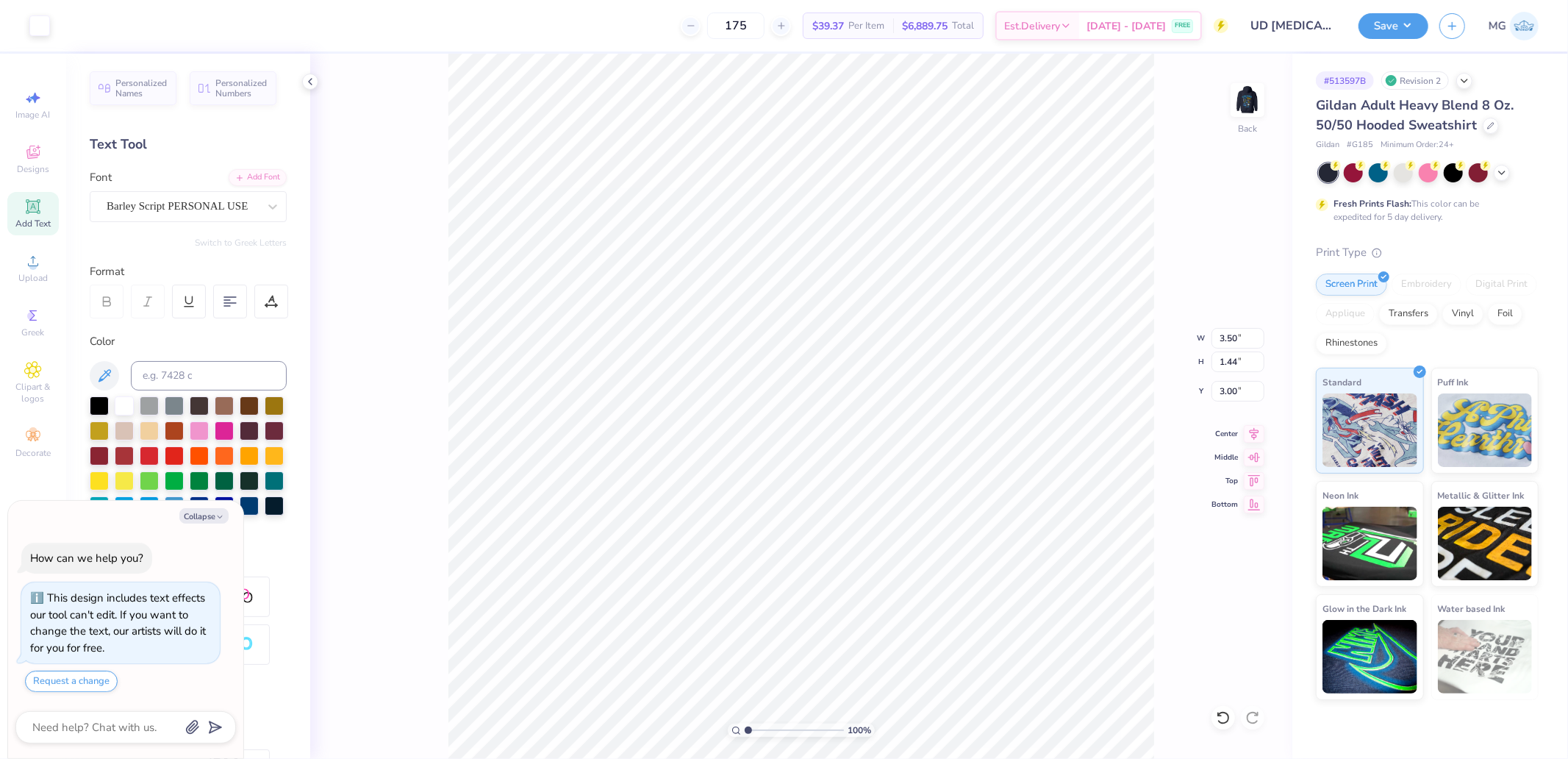
click at [52, 23] on div "Art colors 175 $39.37 Per Item $6,889.75 Total Est. Delivery Sep 17 - 20 FREE D…" at bounding box center [784, 25] width 1568 height 52
click at [48, 23] on div at bounding box center [39, 24] width 21 height 21
type textarea "x"
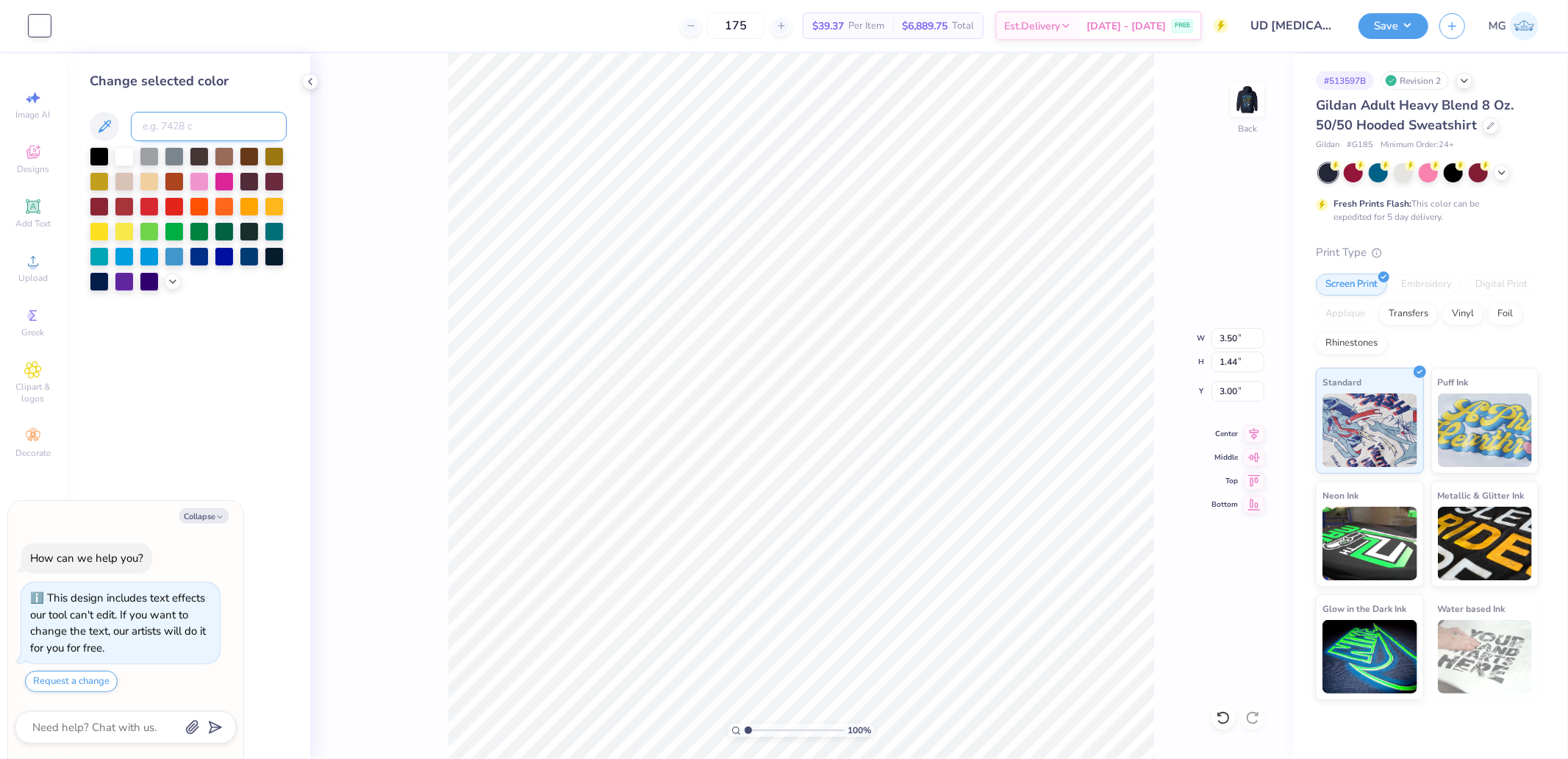
click at [172, 138] on input at bounding box center [209, 126] width 156 height 29
type input "298"
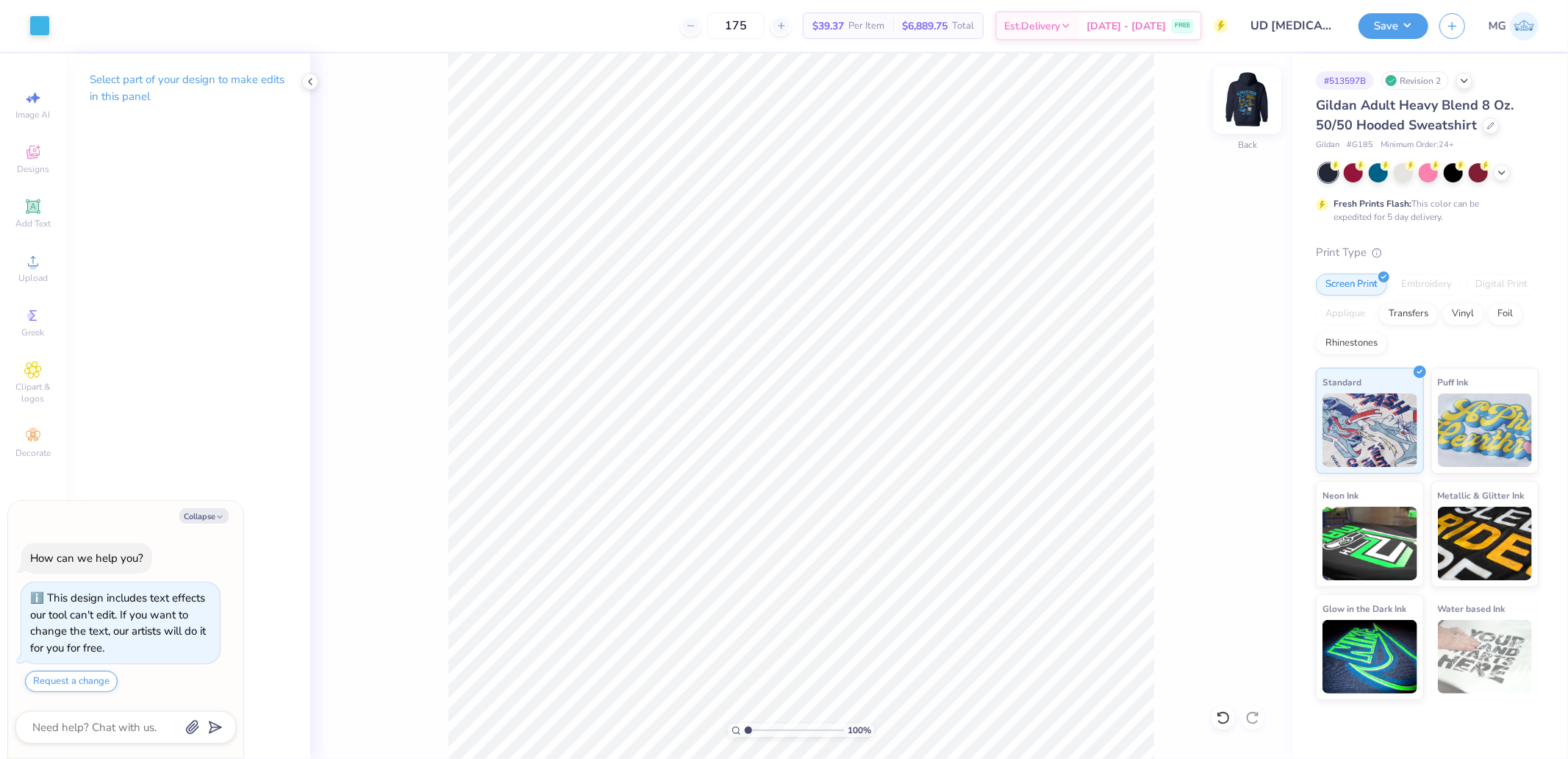
click at [1253, 103] on img at bounding box center [1247, 99] width 59 height 59
click at [46, 266] on div "Upload" at bounding box center [33, 268] width 52 height 43
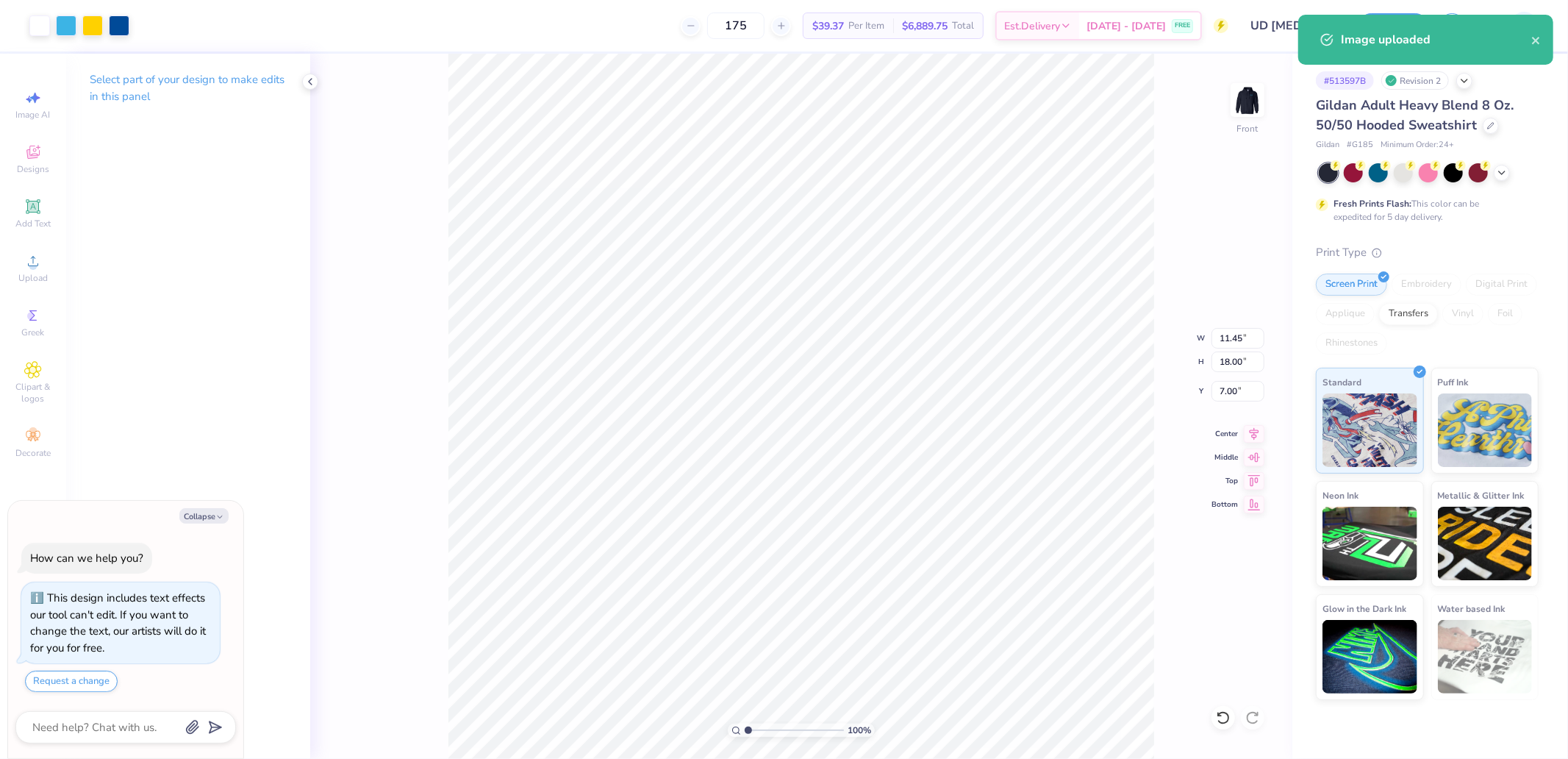
click at [1238, 372] on div "100 % Front W 11.45 11.45 " H 18.00 18.00 " Y 7.00 7.00 " Center Middle Top Bot…" at bounding box center [801, 406] width 982 height 706
click at [1239, 357] on div "100 % Front W 11.45 H 18.00 Y 7.00 Center Middle Top Bottom" at bounding box center [801, 406] width 982 height 706
click at [1116, 758] on html "Art colors 175 $39.37 Per Item $6,889.75 Total Est. Delivery Sep 17 - 20 FREE D…" at bounding box center [784, 379] width 1568 height 759
type textarea "x"
click at [1239, 363] on input "18.00" at bounding box center [1238, 362] width 53 height 21
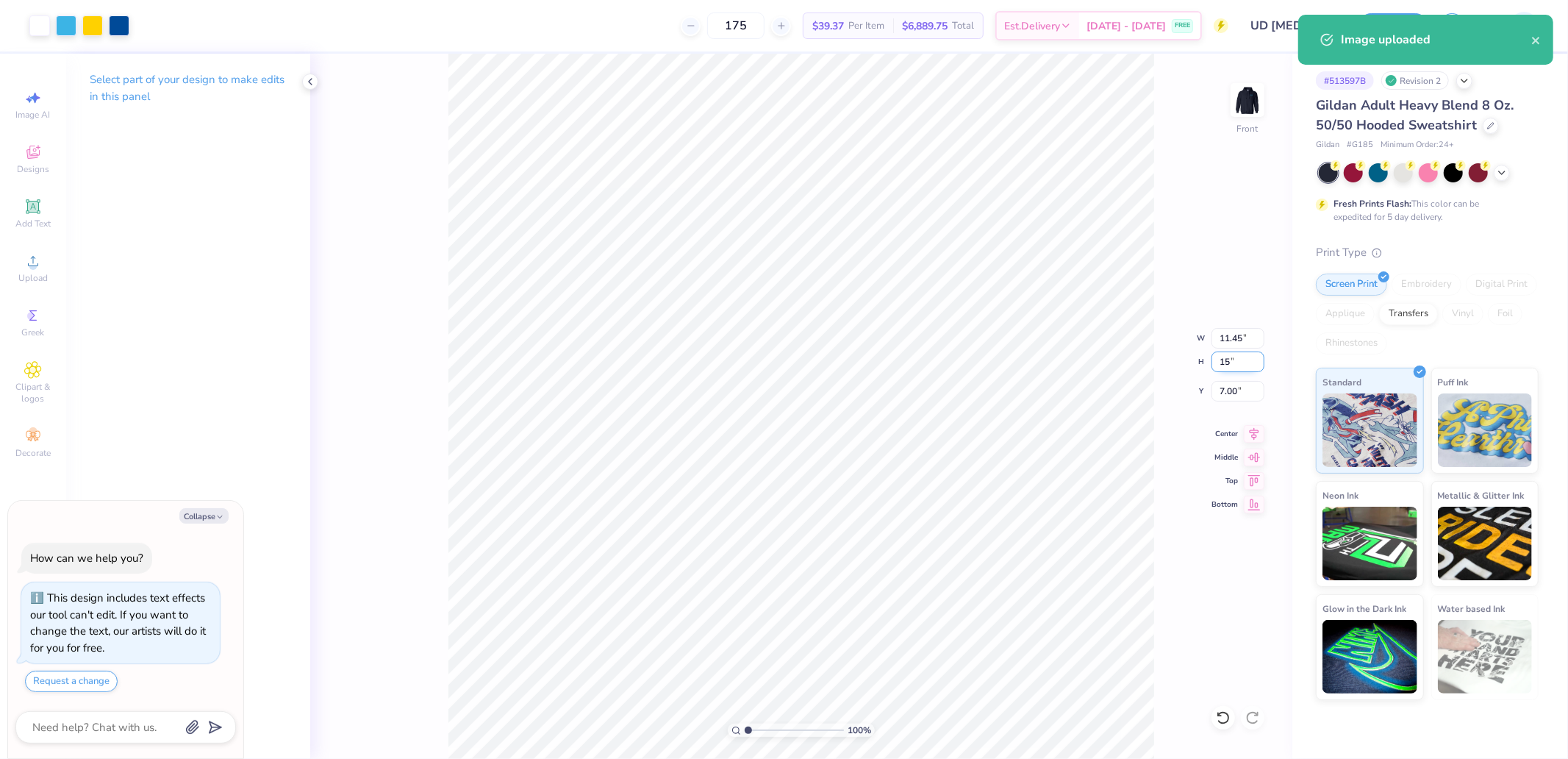
type input "15"
type textarea "x"
type input "9.54"
type input "15.00"
type input "8.50"
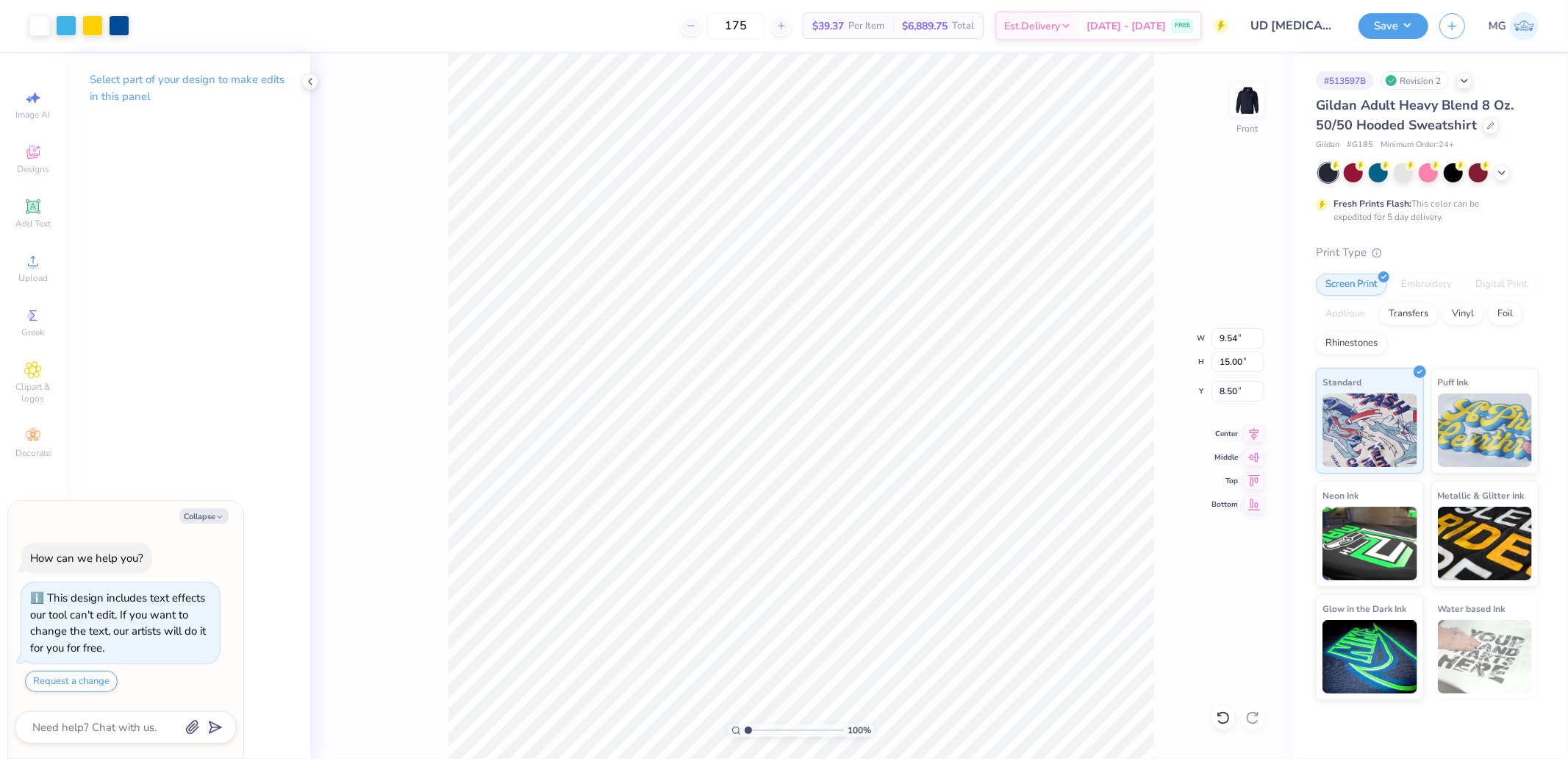
click at [1246, 372] on div "100 % Front W 9.54 9.54 " H 15.00 15.00 " Y 8.50 8.50 " Center Middle Top Bottom" at bounding box center [801, 406] width 982 height 706
click at [1239, 387] on div "100 % Front W 9.54 H 15.00 Y 8.50 Center Middle Top Bottom" at bounding box center [801, 406] width 982 height 706
click at [1144, 758] on html "Art colors 175 $39.37 Per Item $6,889.75 Total Est. Delivery Sep 17 - 20 FREE D…" at bounding box center [784, 379] width 1568 height 759
type textarea "x"
click at [1229, 391] on input "8.50" at bounding box center [1238, 391] width 53 height 21
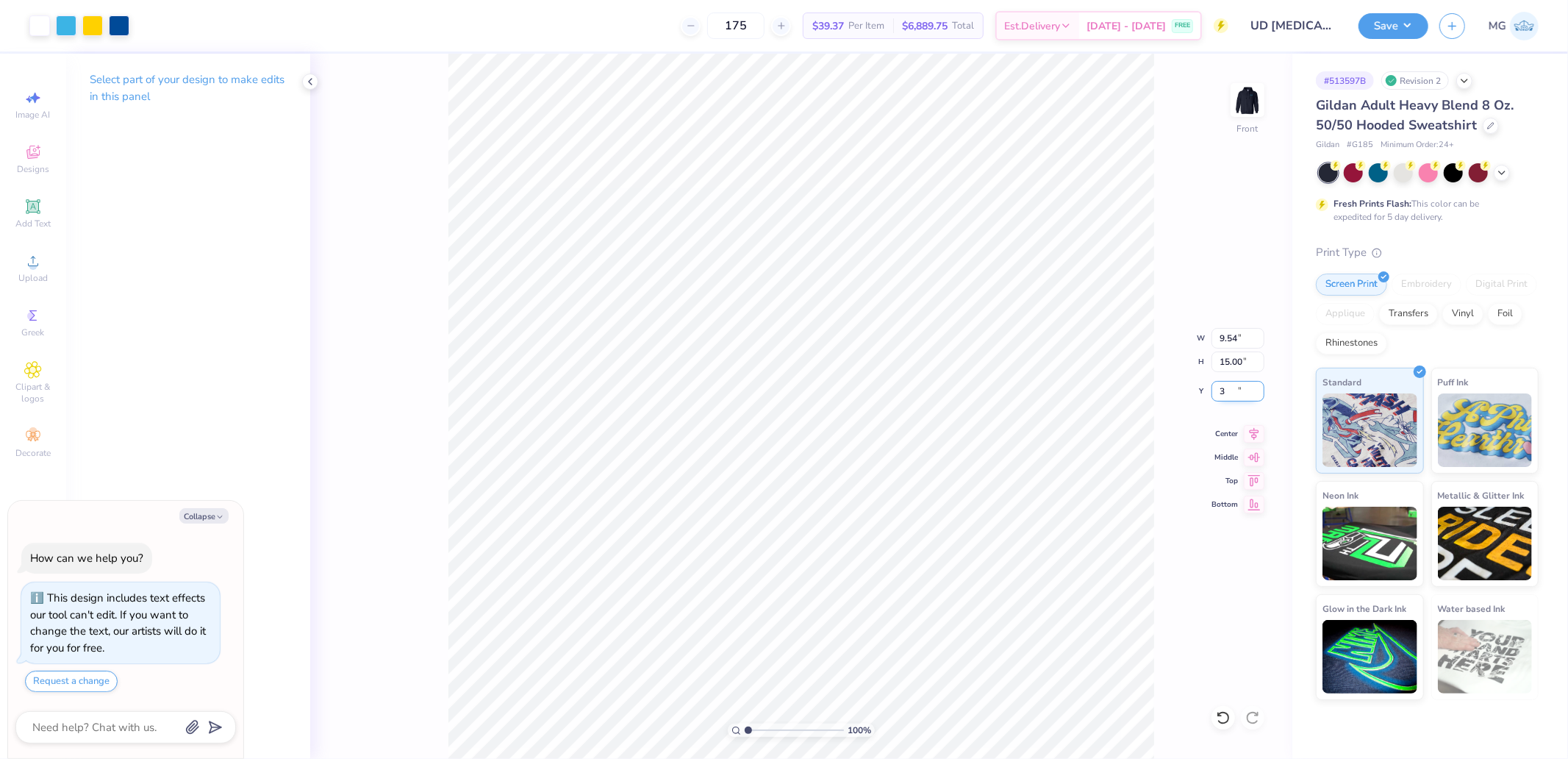
type input "3"
type textarea "x"
type input "6.00"
click at [1257, 430] on icon at bounding box center [1254, 432] width 21 height 18
click at [1380, 24] on button "Save" at bounding box center [1393, 23] width 69 height 25
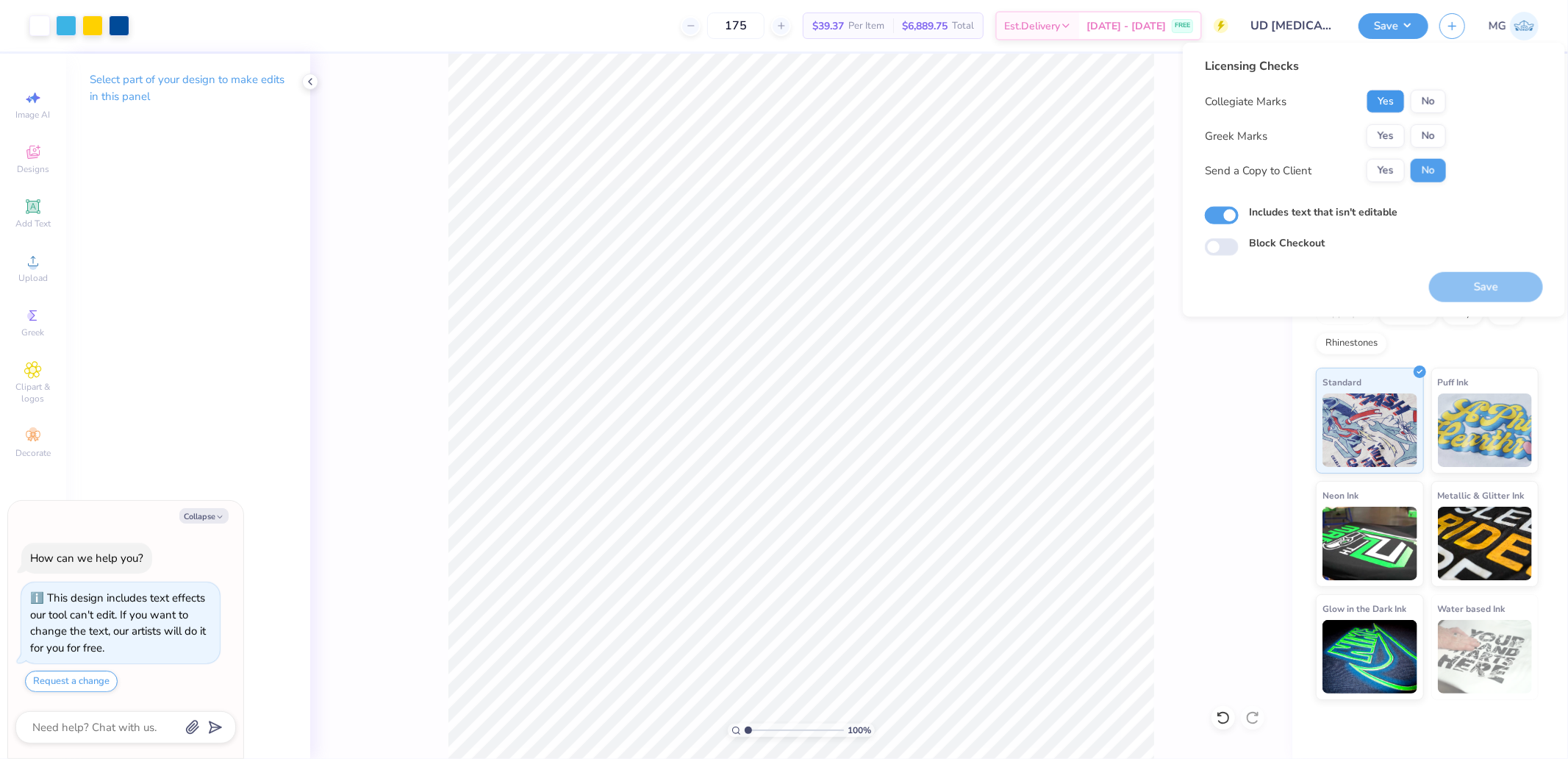
click at [1390, 109] on button "Yes" at bounding box center [1385, 101] width 38 height 23
click at [1388, 135] on button "Yes" at bounding box center [1385, 135] width 38 height 23
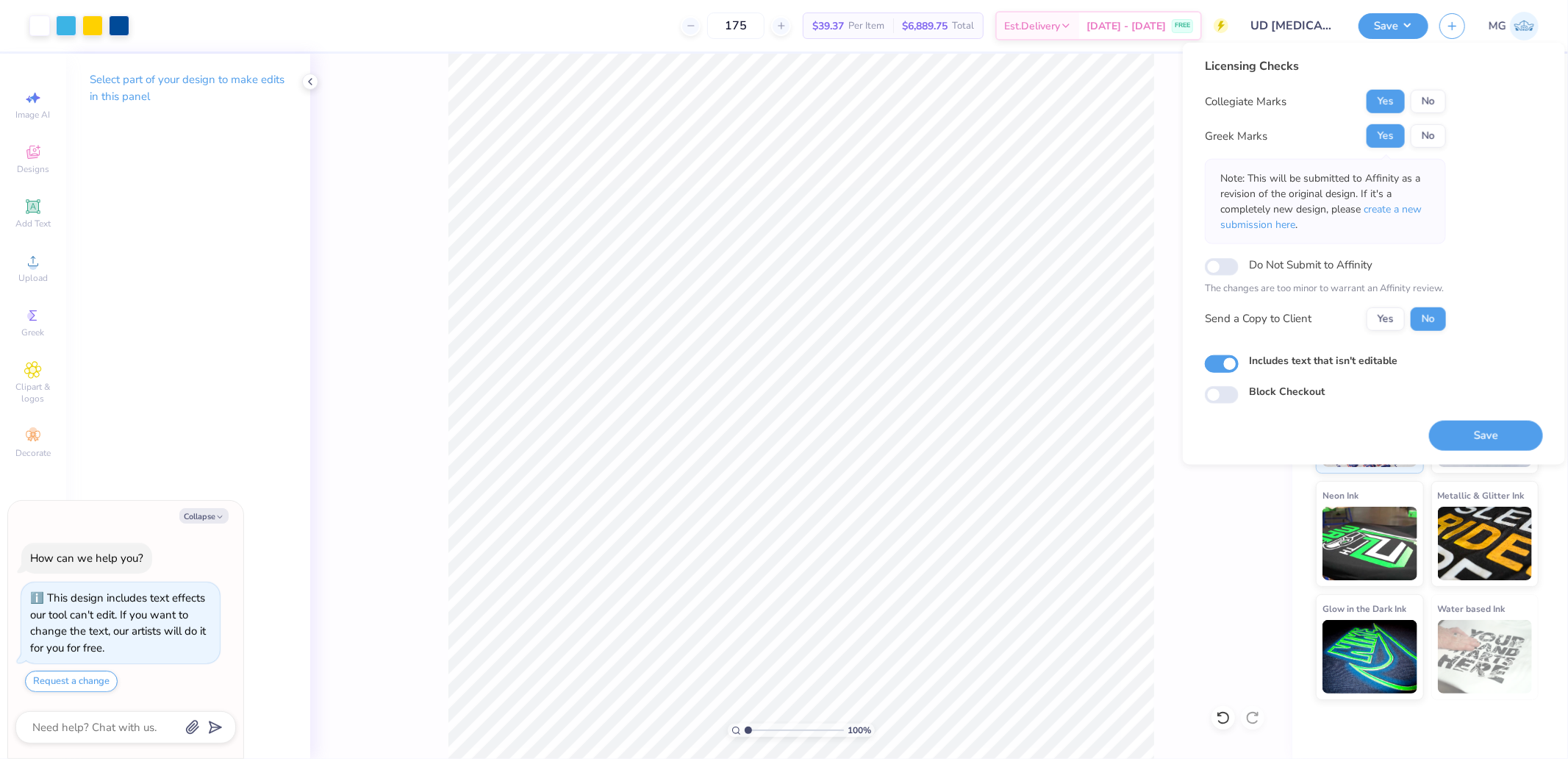
click at [1463, 432] on button "Save" at bounding box center [1485, 435] width 113 height 30
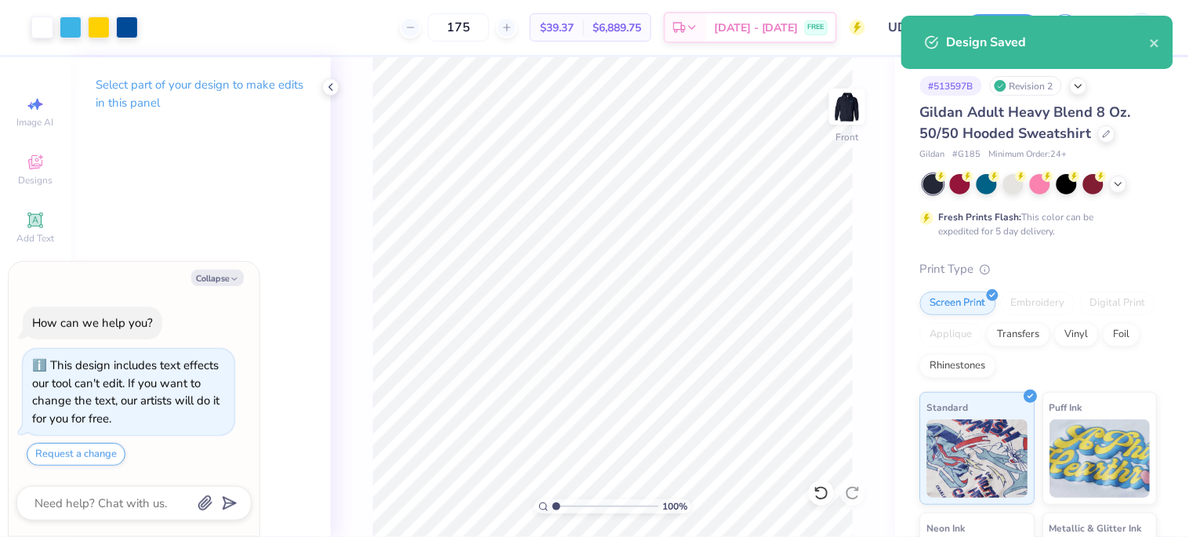
type textarea "x"
